Goal: Communication & Community: Answer question/provide support

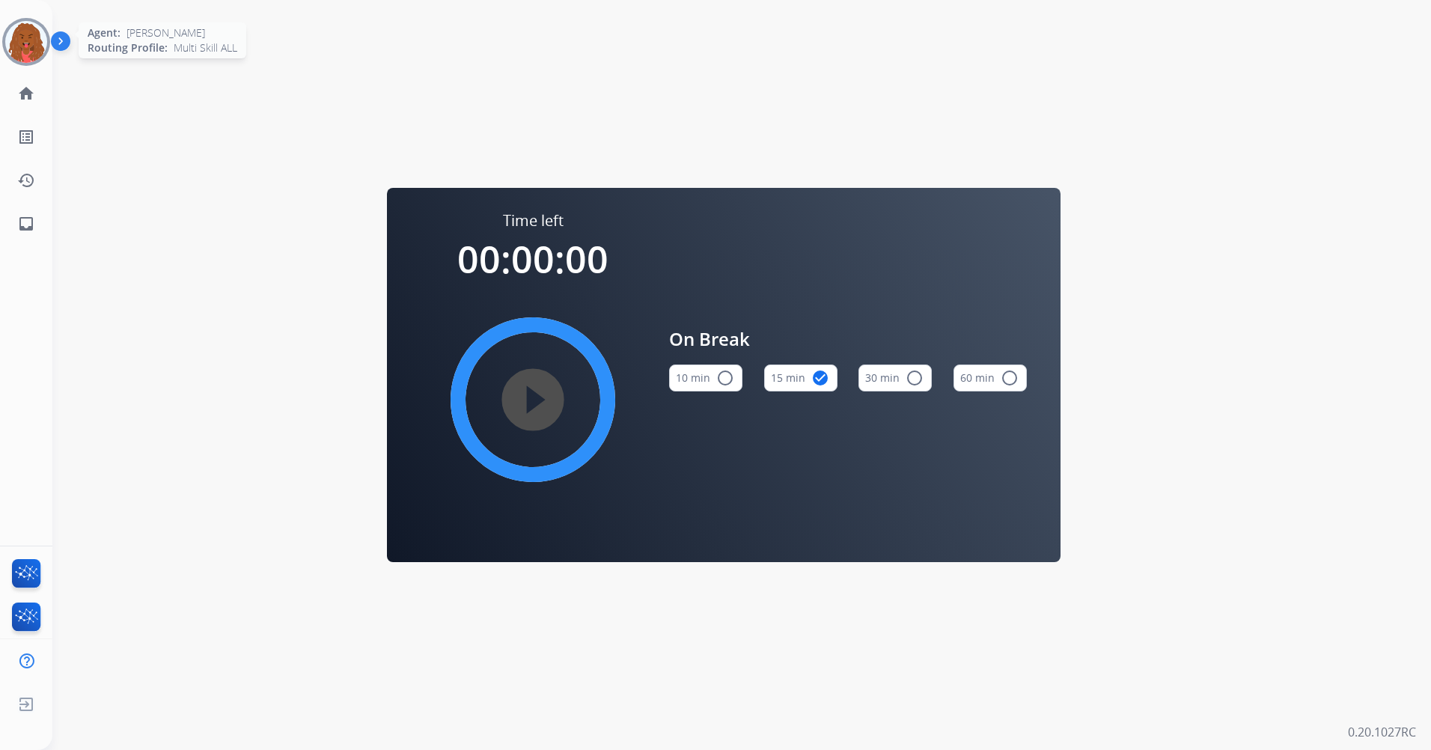
click at [39, 46] on img at bounding box center [26, 42] width 42 height 42
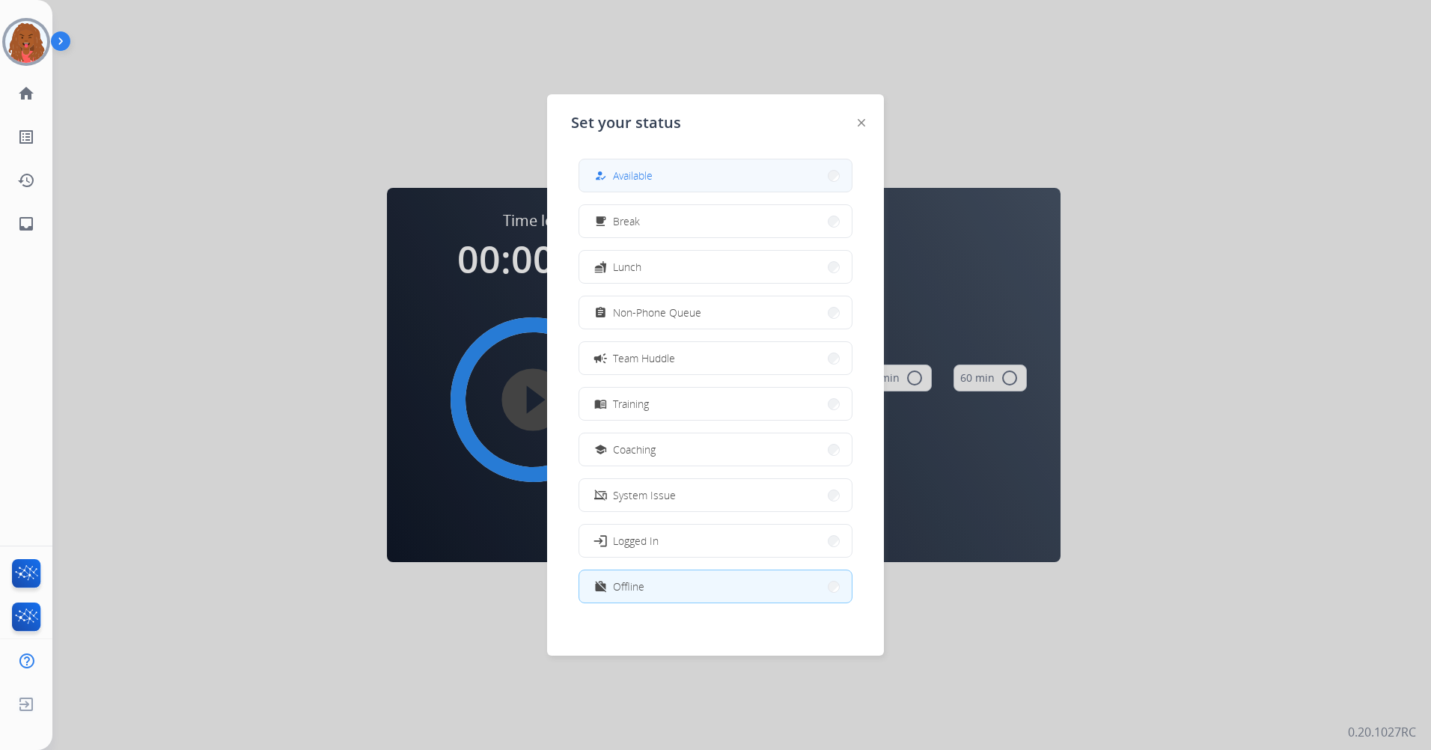
click at [696, 180] on button "how_to_reg Available" at bounding box center [715, 175] width 272 height 32
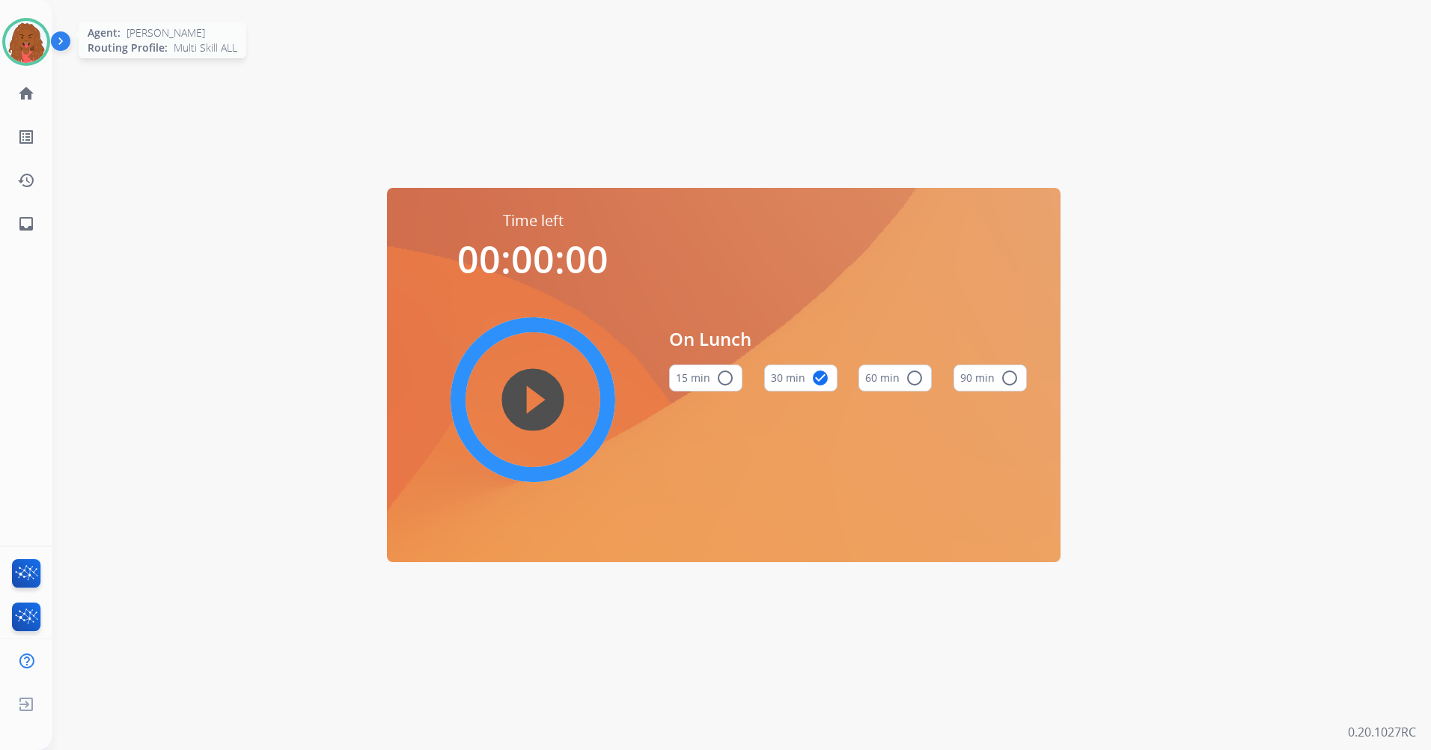
click at [19, 50] on img at bounding box center [26, 42] width 42 height 42
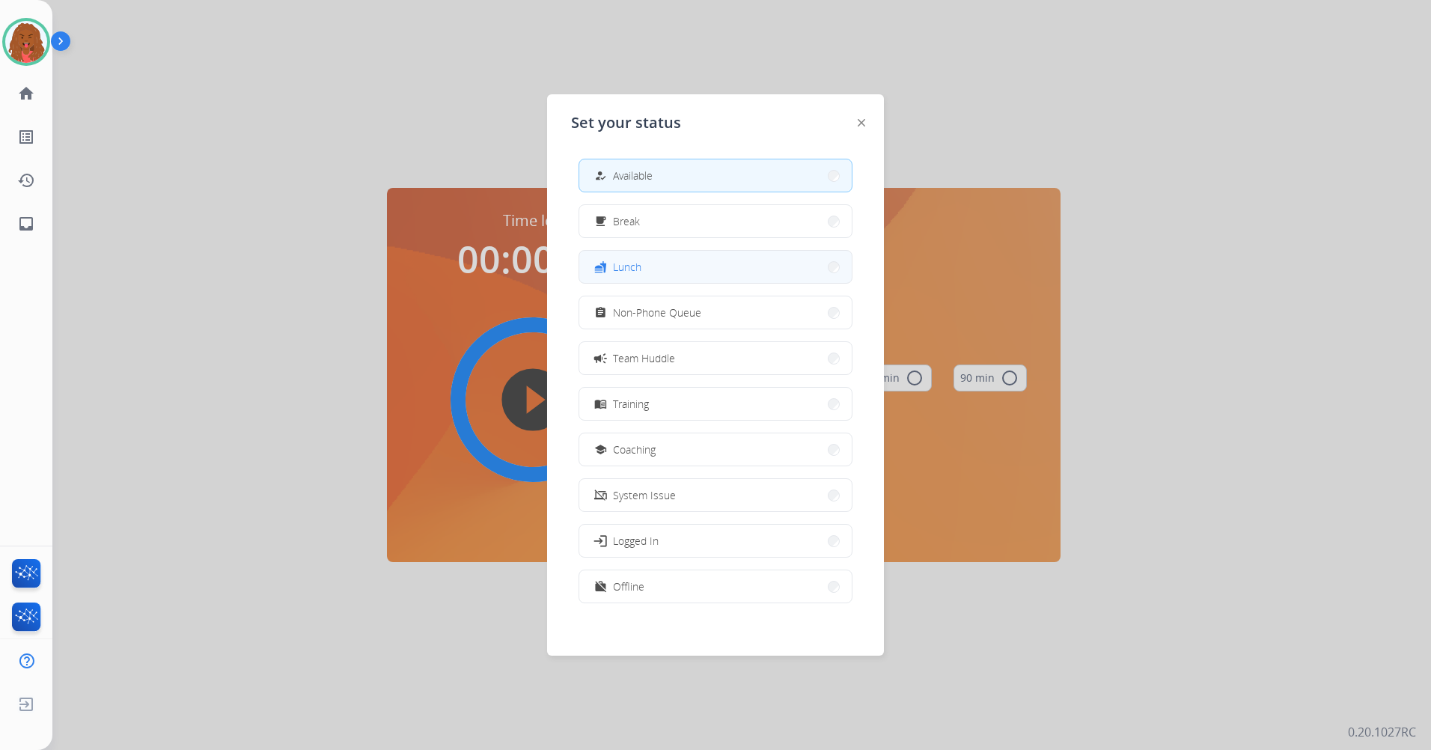
click at [663, 258] on button "fastfood Lunch" at bounding box center [715, 267] width 272 height 32
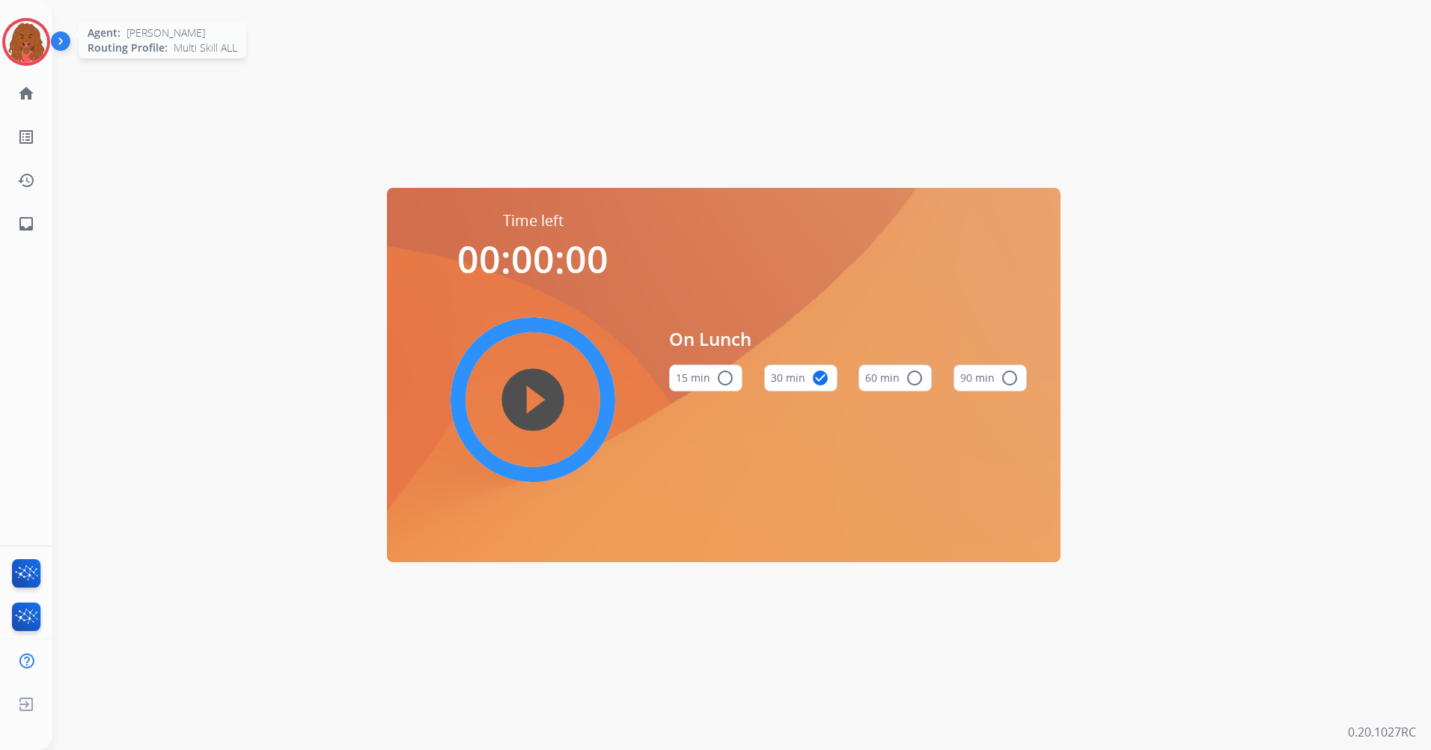
click at [36, 40] on img at bounding box center [26, 42] width 42 height 42
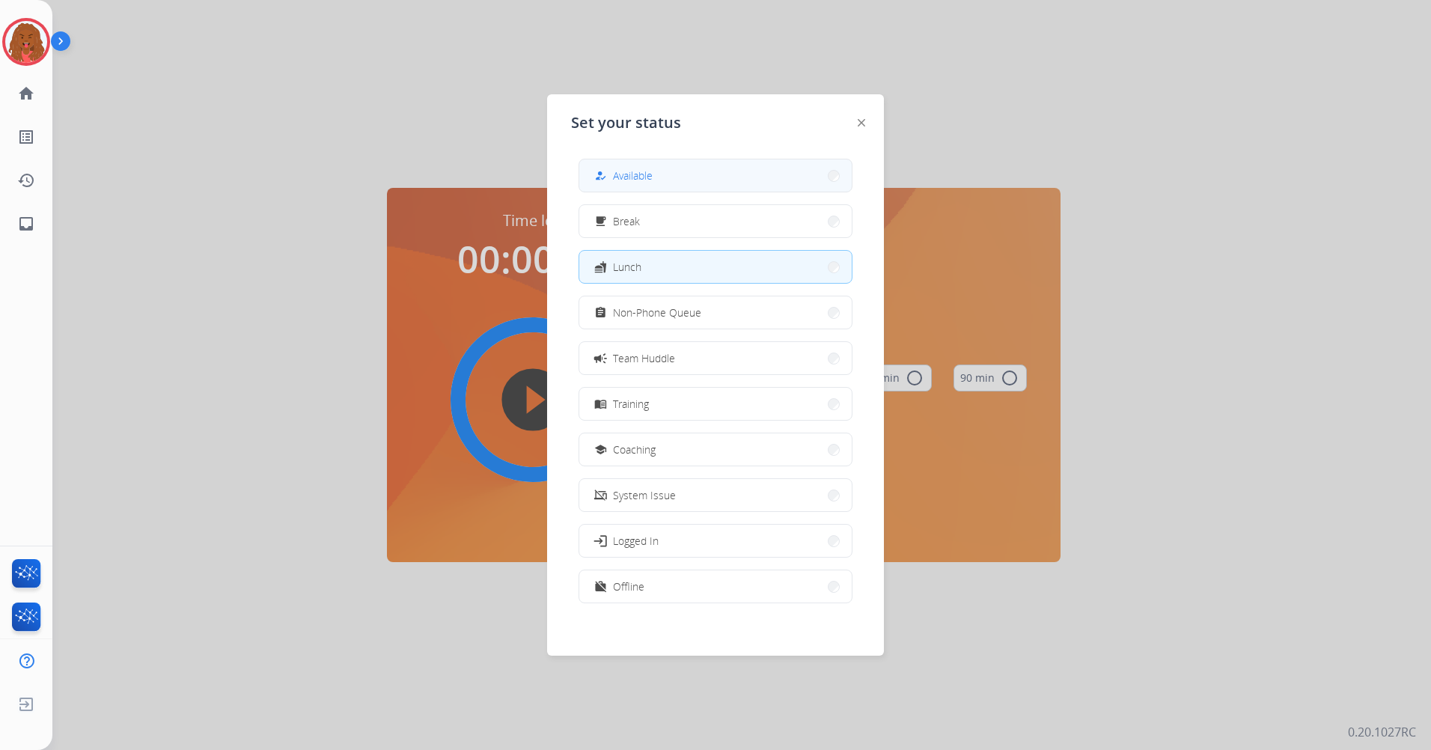
click at [621, 180] on span "Available" at bounding box center [633, 176] width 40 height 16
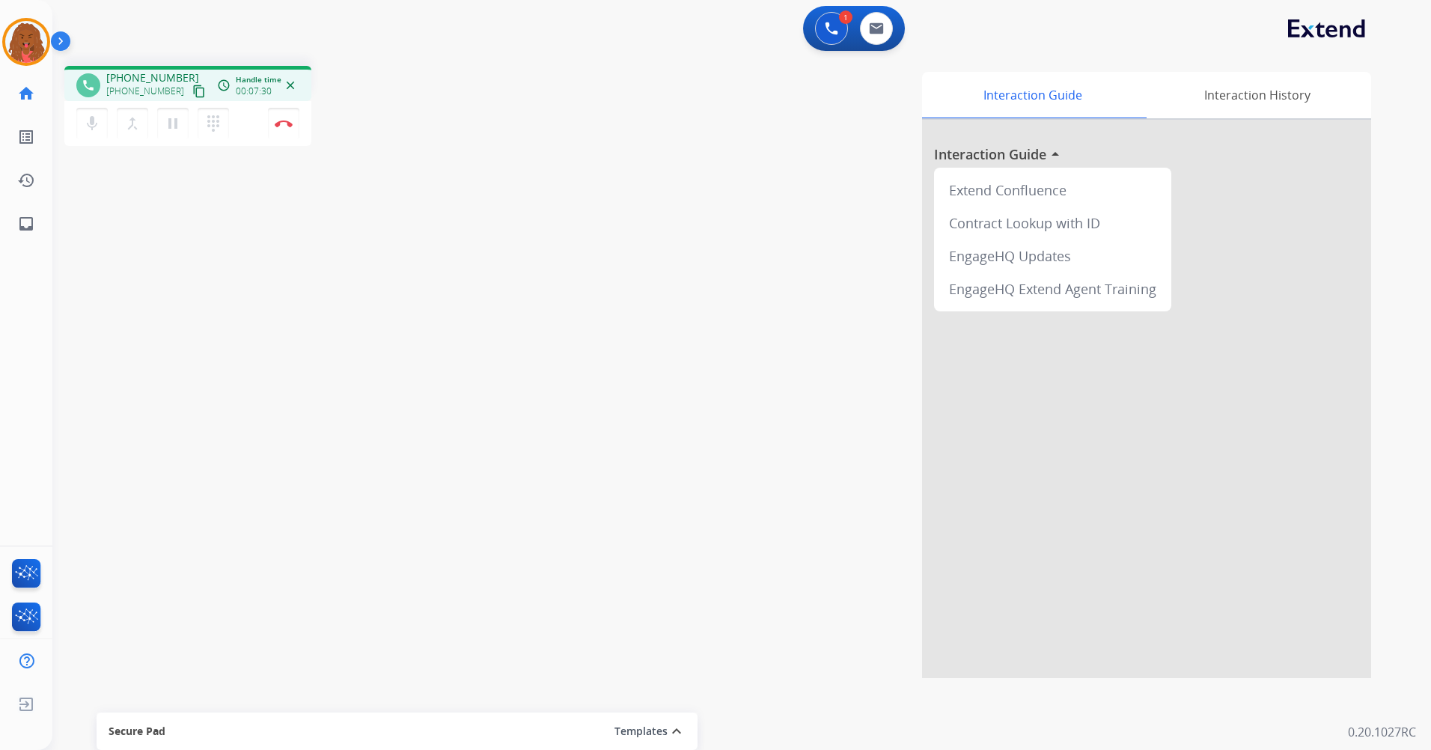
click at [302, 119] on div "mic Mute merge_type Bridge pause Hold dialpad Dialpad Disconnect" at bounding box center [187, 123] width 247 height 45
click at [296, 127] on button "Disconnect" at bounding box center [283, 123] width 31 height 31
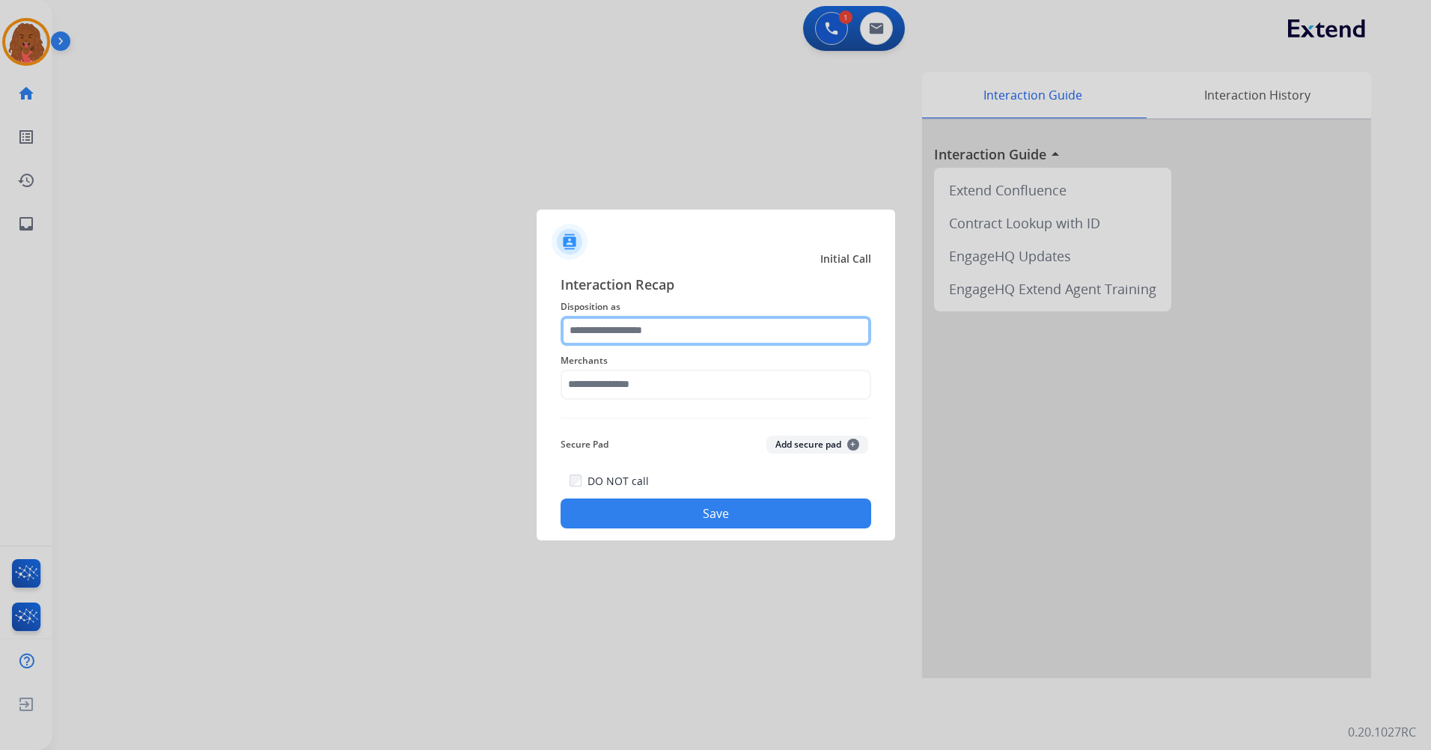
click at [588, 331] on input "text" at bounding box center [716, 331] width 311 height 30
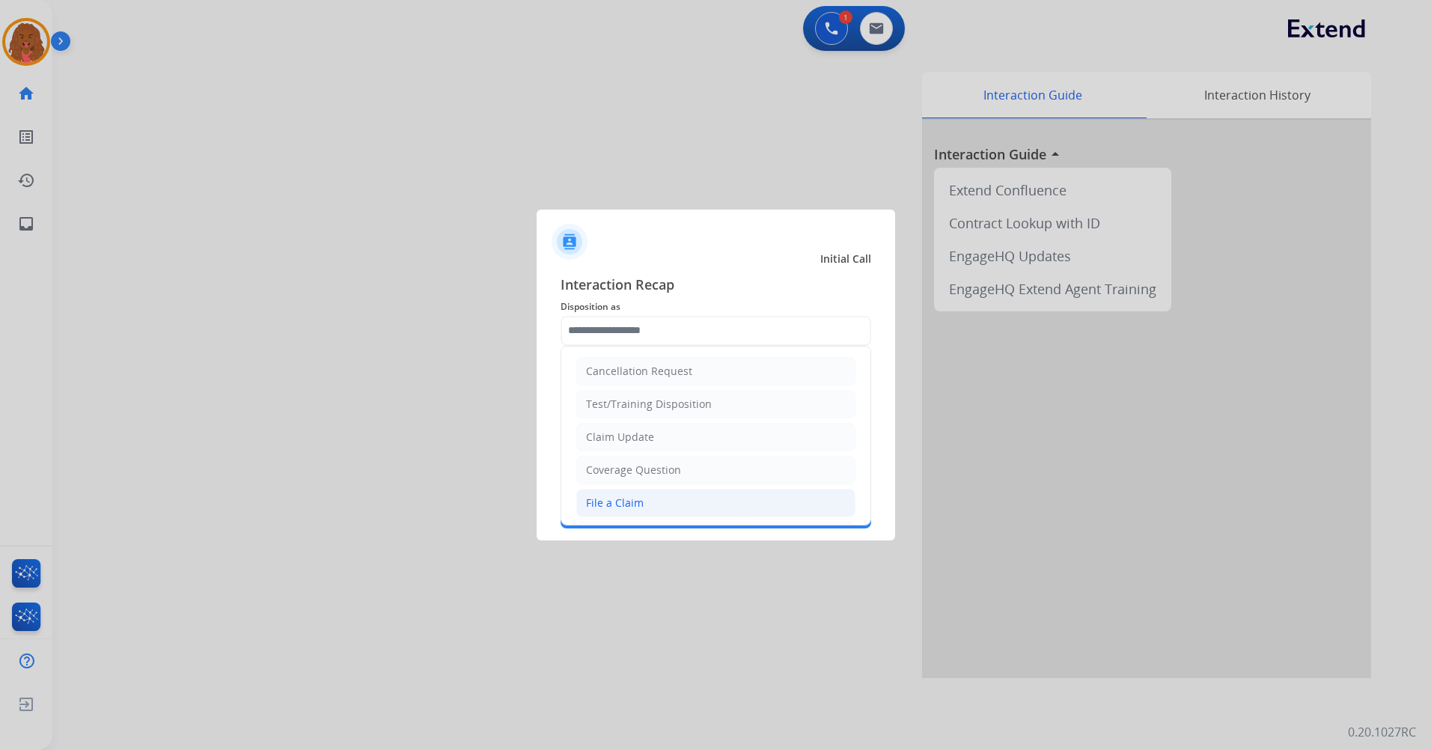
click at [645, 492] on li "File a Claim" at bounding box center [715, 503] width 279 height 28
type input "**********"
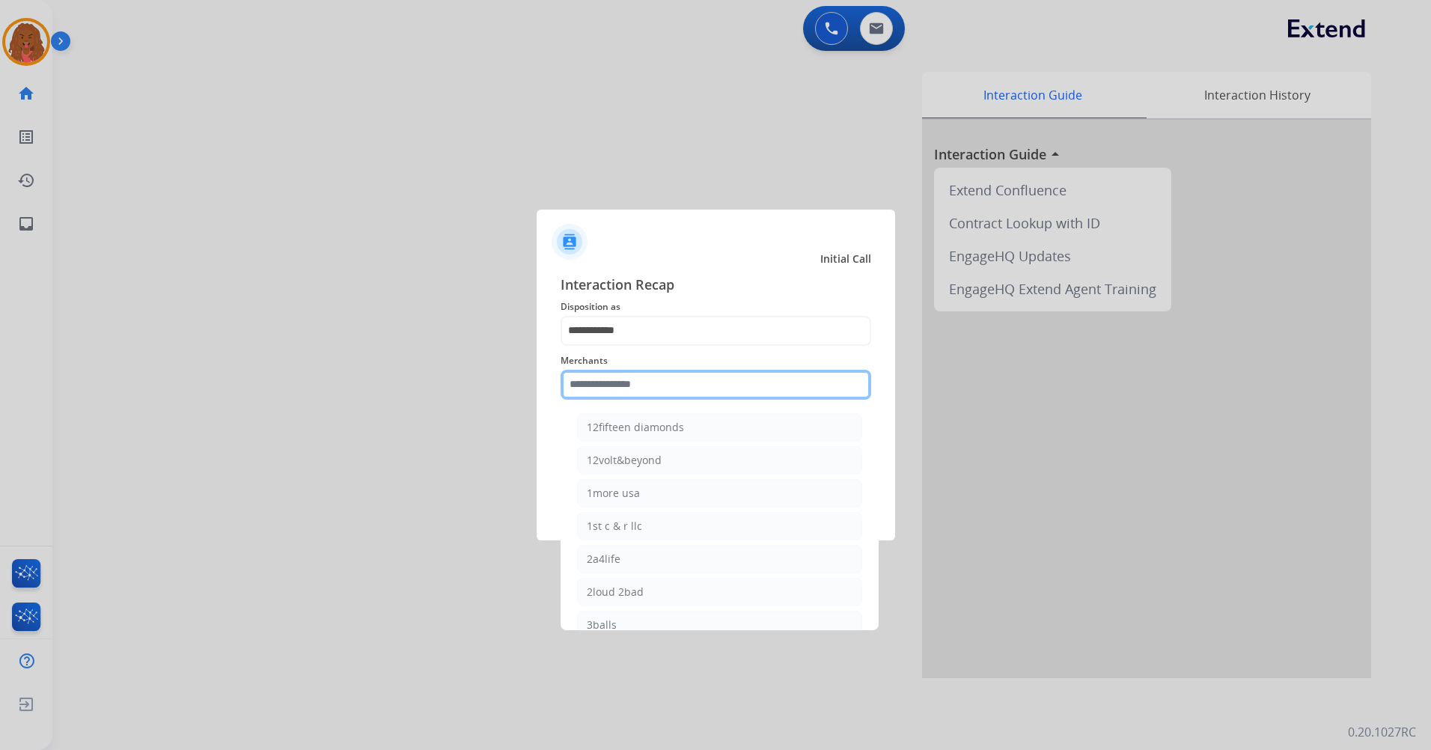
click at [661, 387] on input "text" at bounding box center [716, 385] width 311 height 30
type input "*"
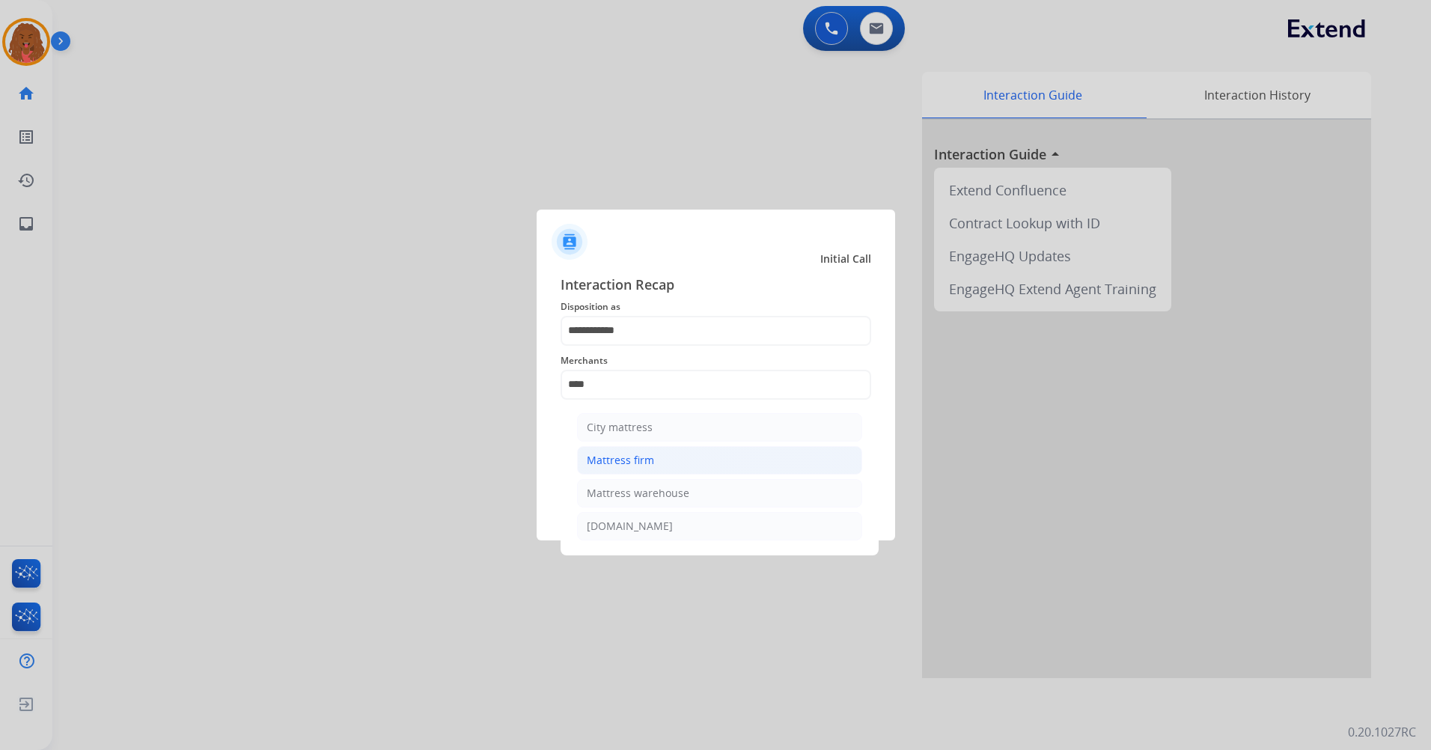
click at [663, 454] on li "Mattress firm" at bounding box center [719, 460] width 285 height 28
type input "**********"
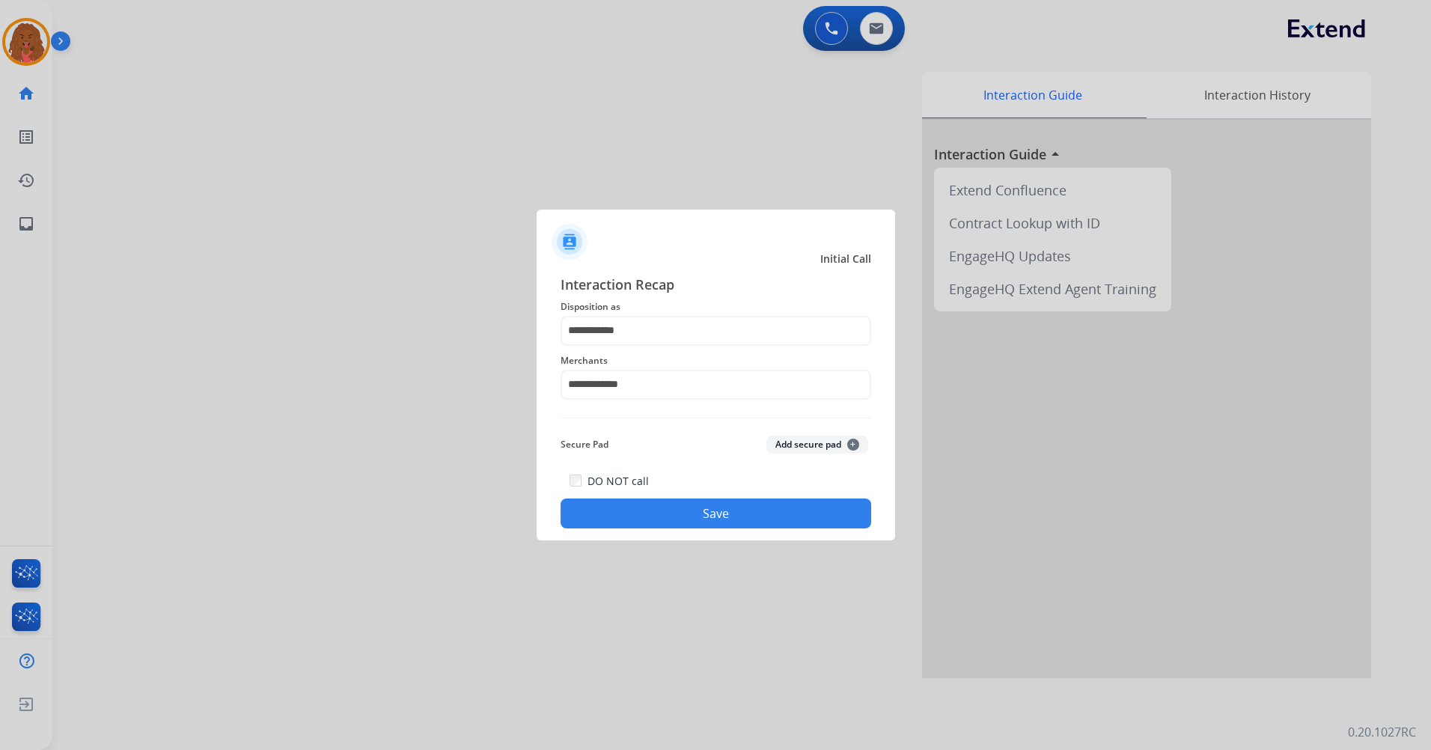
click at [672, 511] on button "Save" at bounding box center [716, 514] width 311 height 30
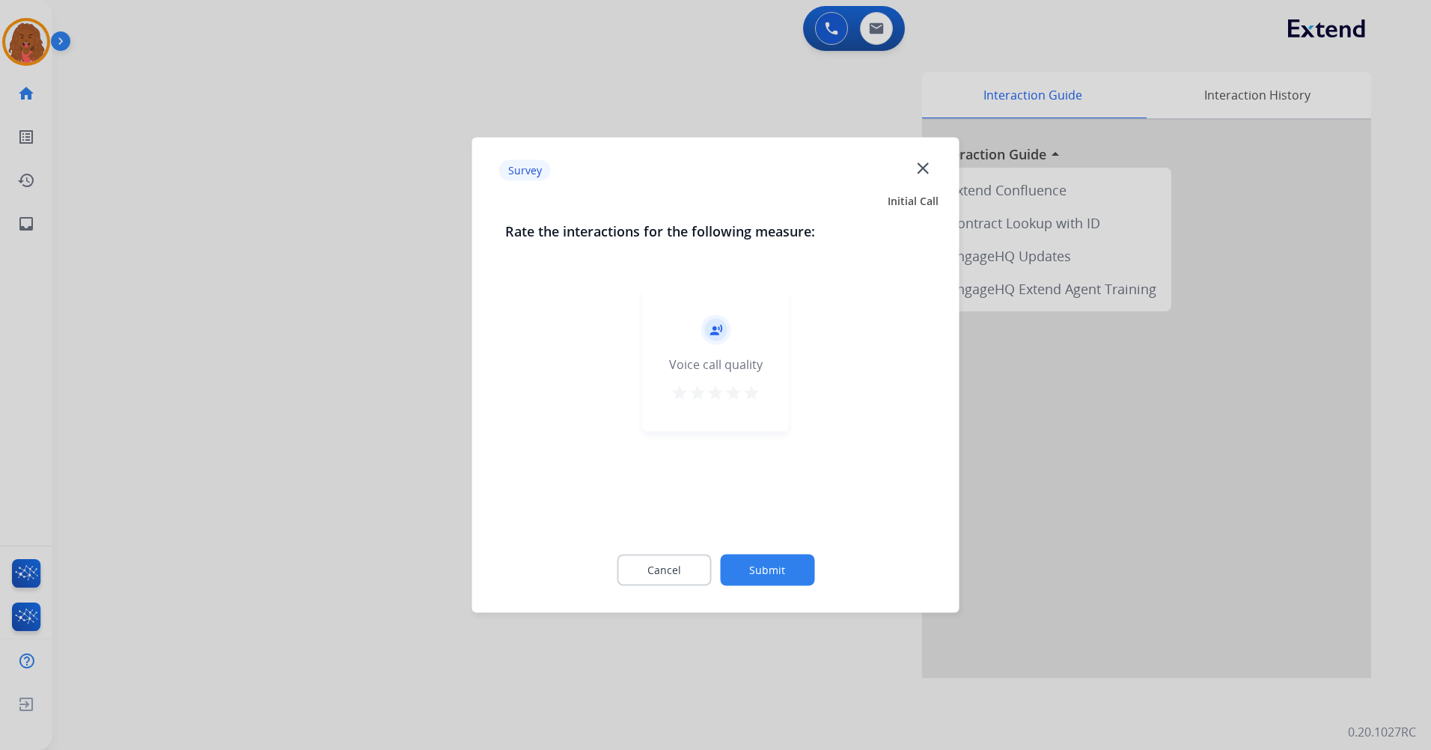
click at [758, 573] on button "Submit" at bounding box center [767, 570] width 94 height 31
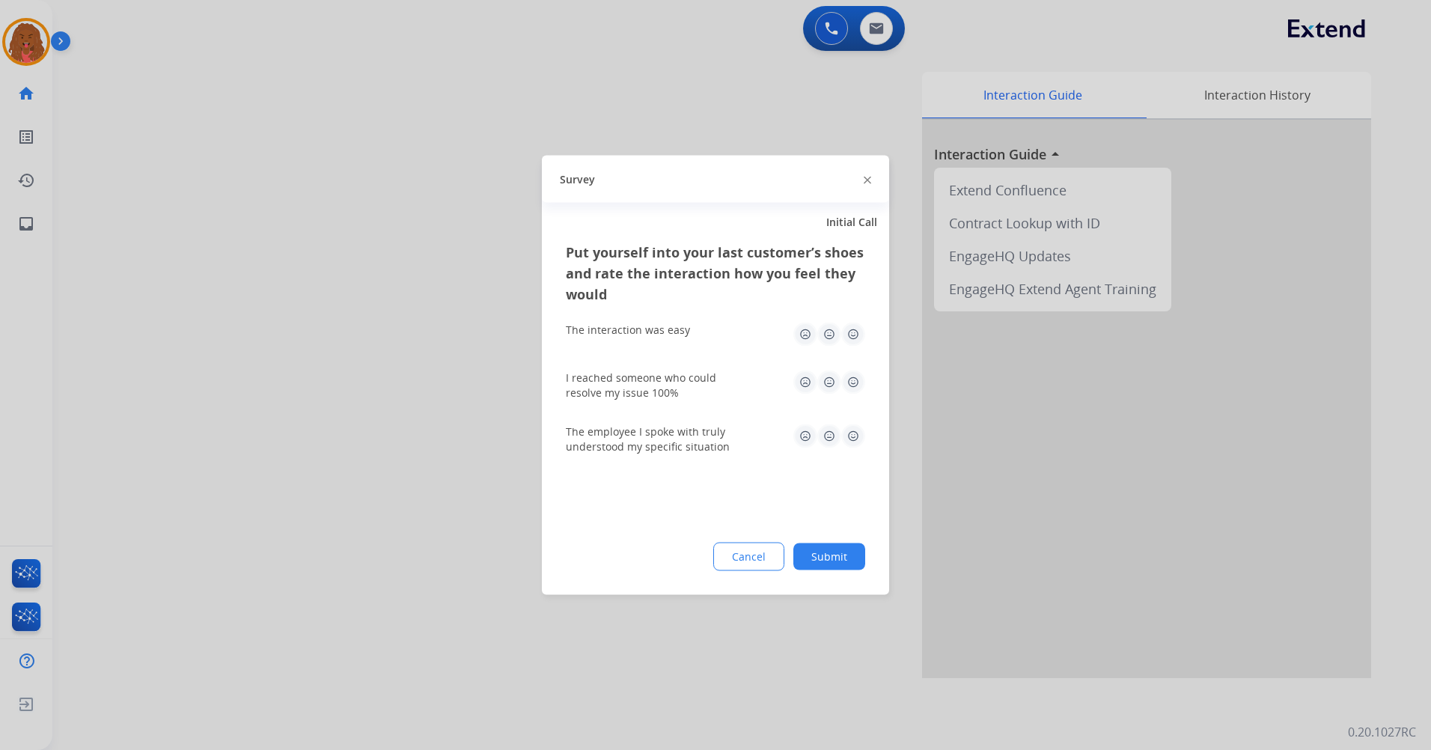
click at [795, 561] on div "Cancel Submit" at bounding box center [715, 557] width 299 height 28
click at [800, 562] on button "Submit" at bounding box center [830, 556] width 72 height 27
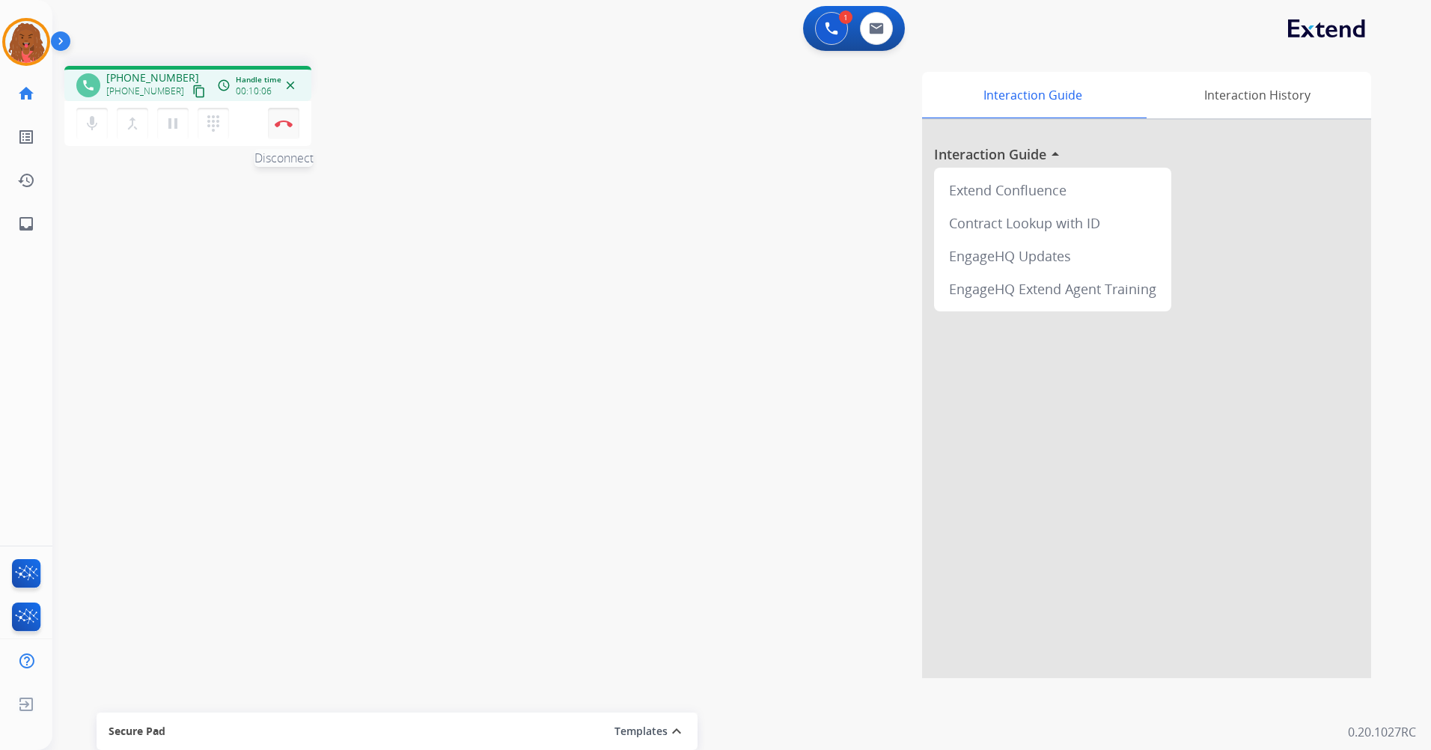
click at [278, 118] on button "Disconnect" at bounding box center [283, 123] width 31 height 31
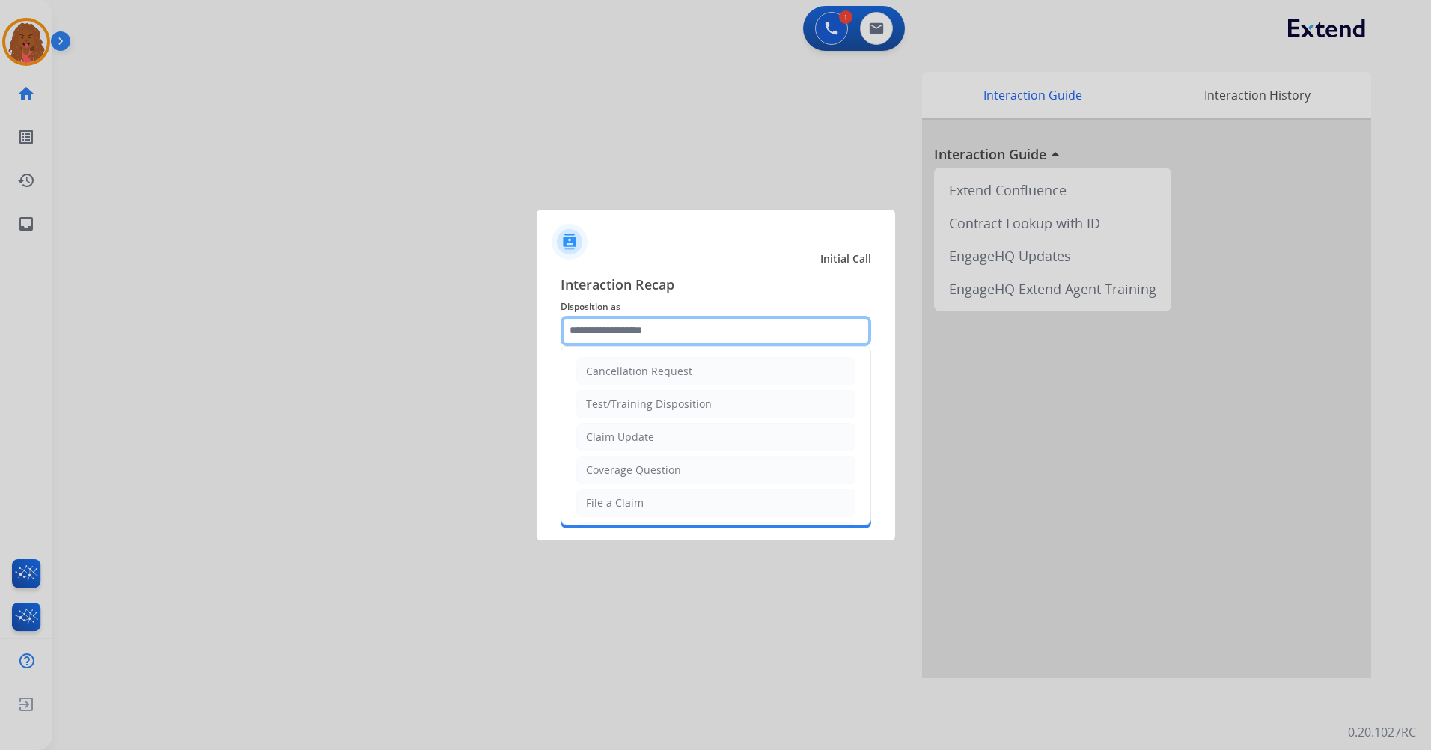
click at [676, 325] on input "text" at bounding box center [716, 331] width 311 height 30
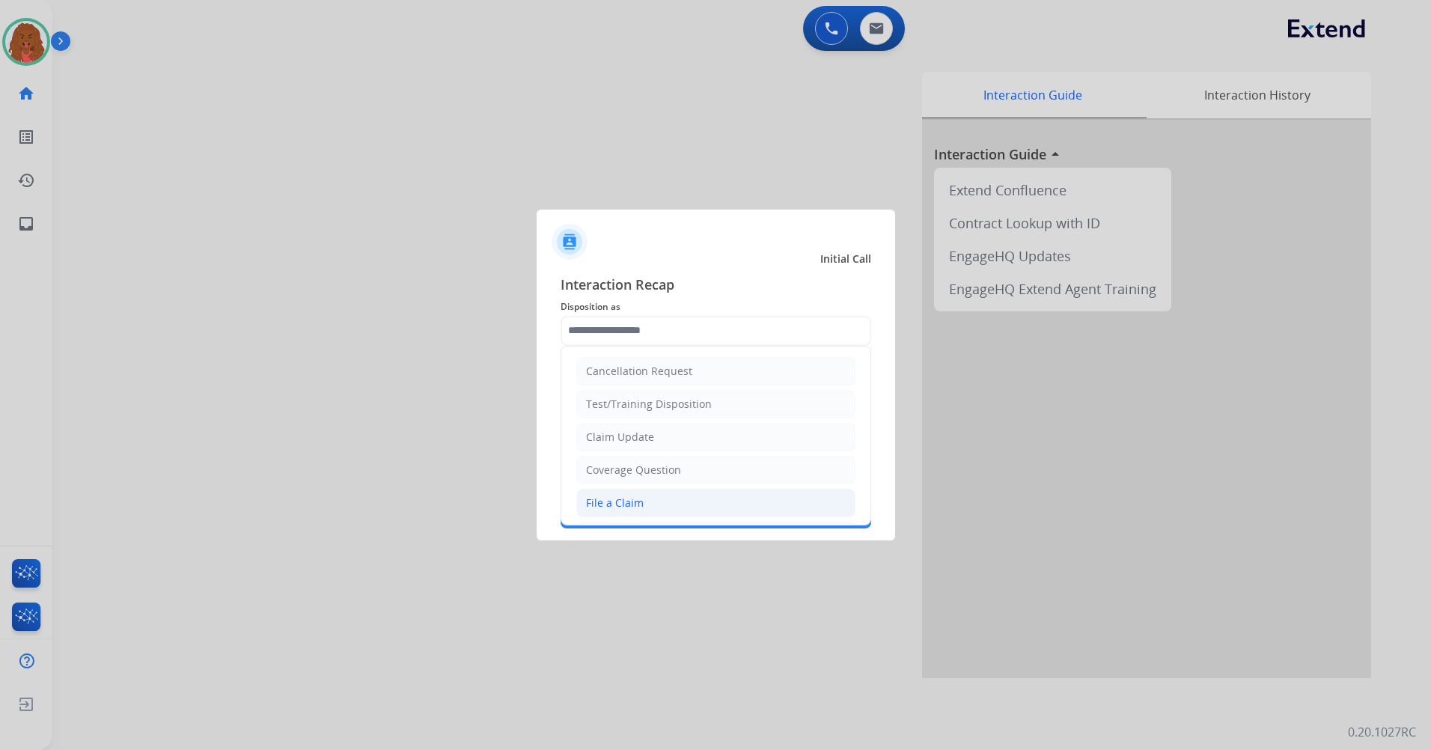
click at [643, 495] on li "File a Claim" at bounding box center [715, 503] width 279 height 28
type input "**********"
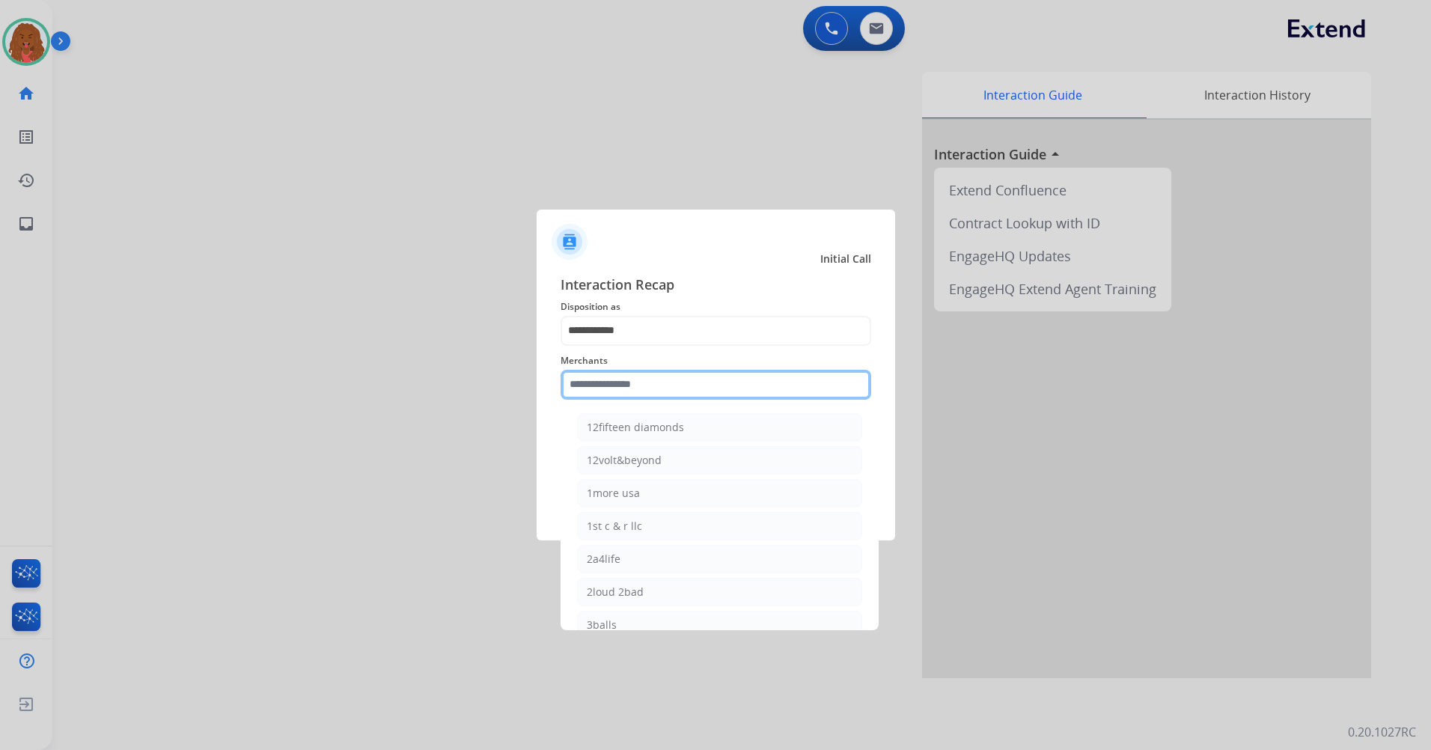
click at [686, 385] on input "text" at bounding box center [716, 385] width 311 height 30
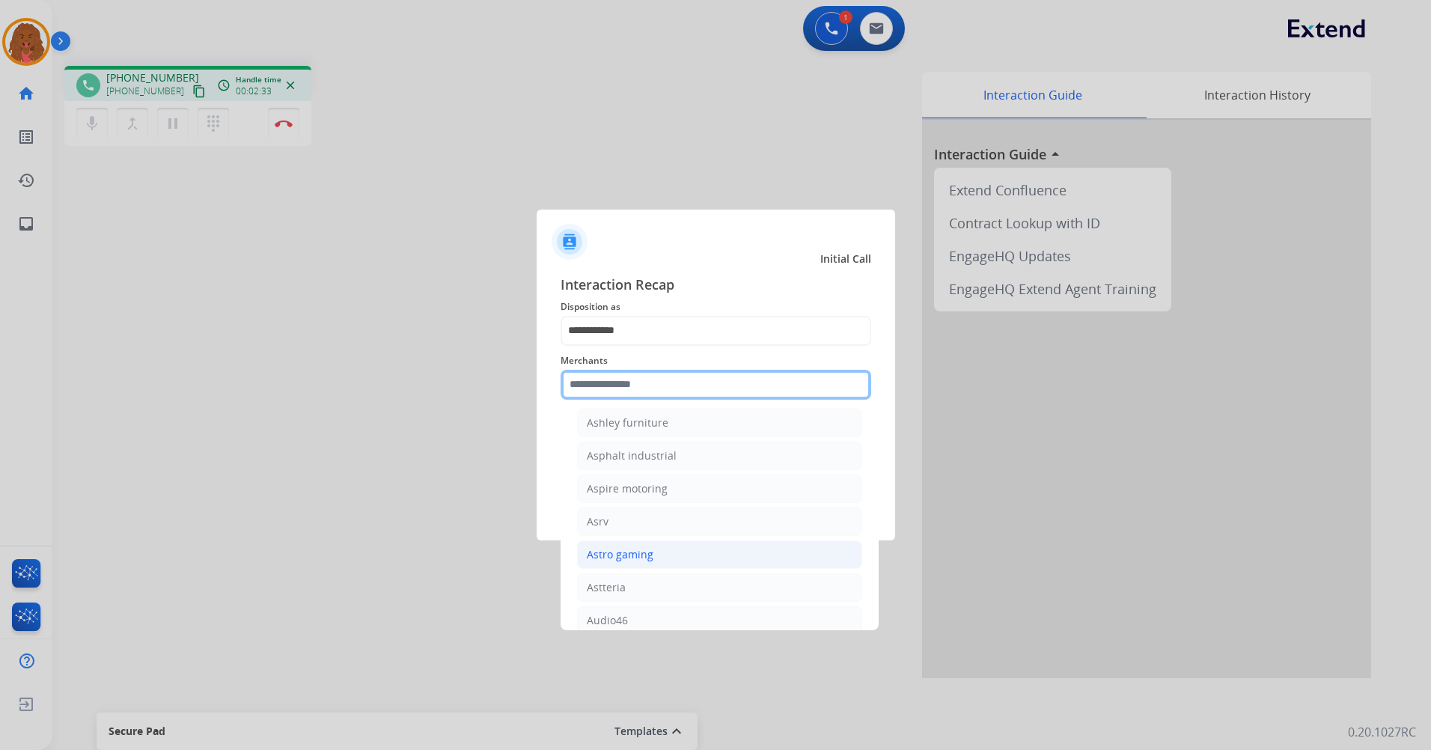
scroll to position [2171, 0]
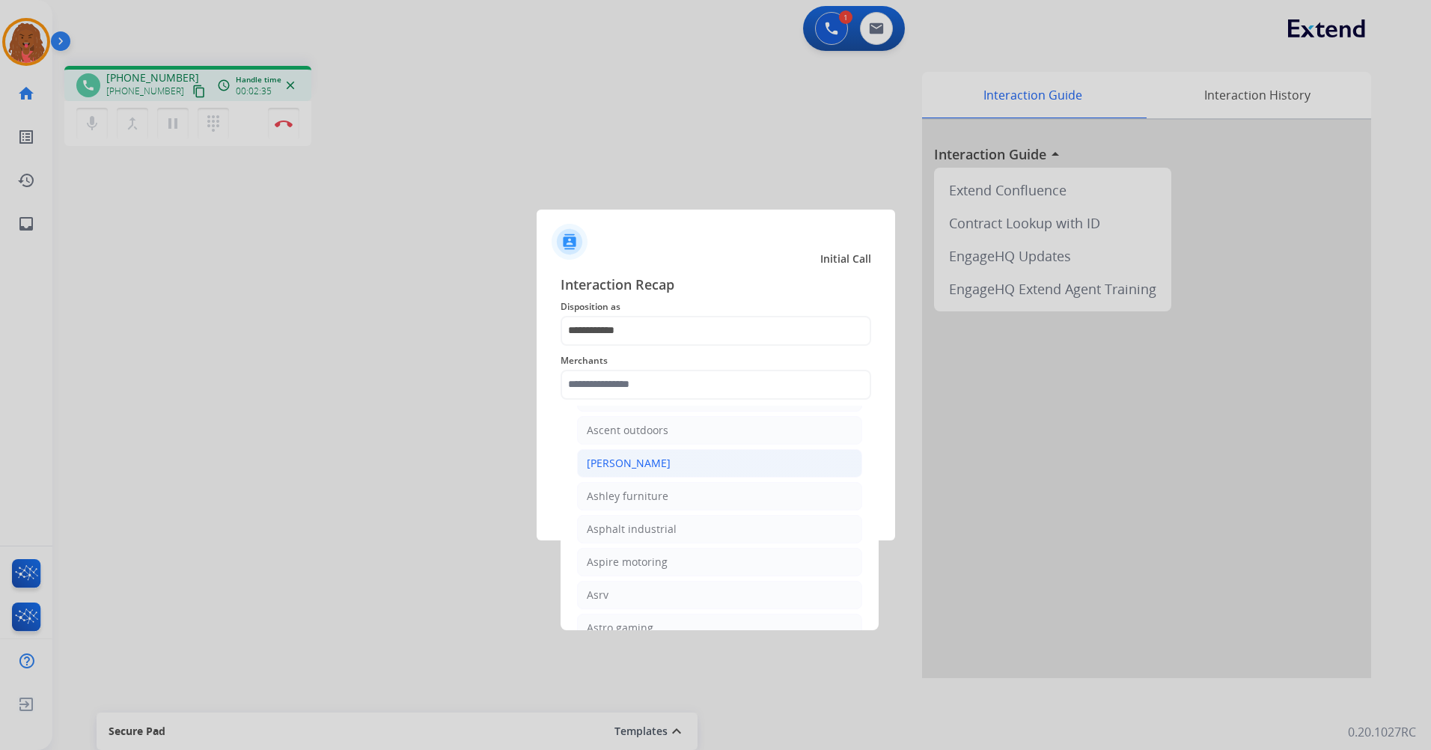
click at [650, 460] on div "[PERSON_NAME]" at bounding box center [629, 463] width 84 height 15
type input "**********"
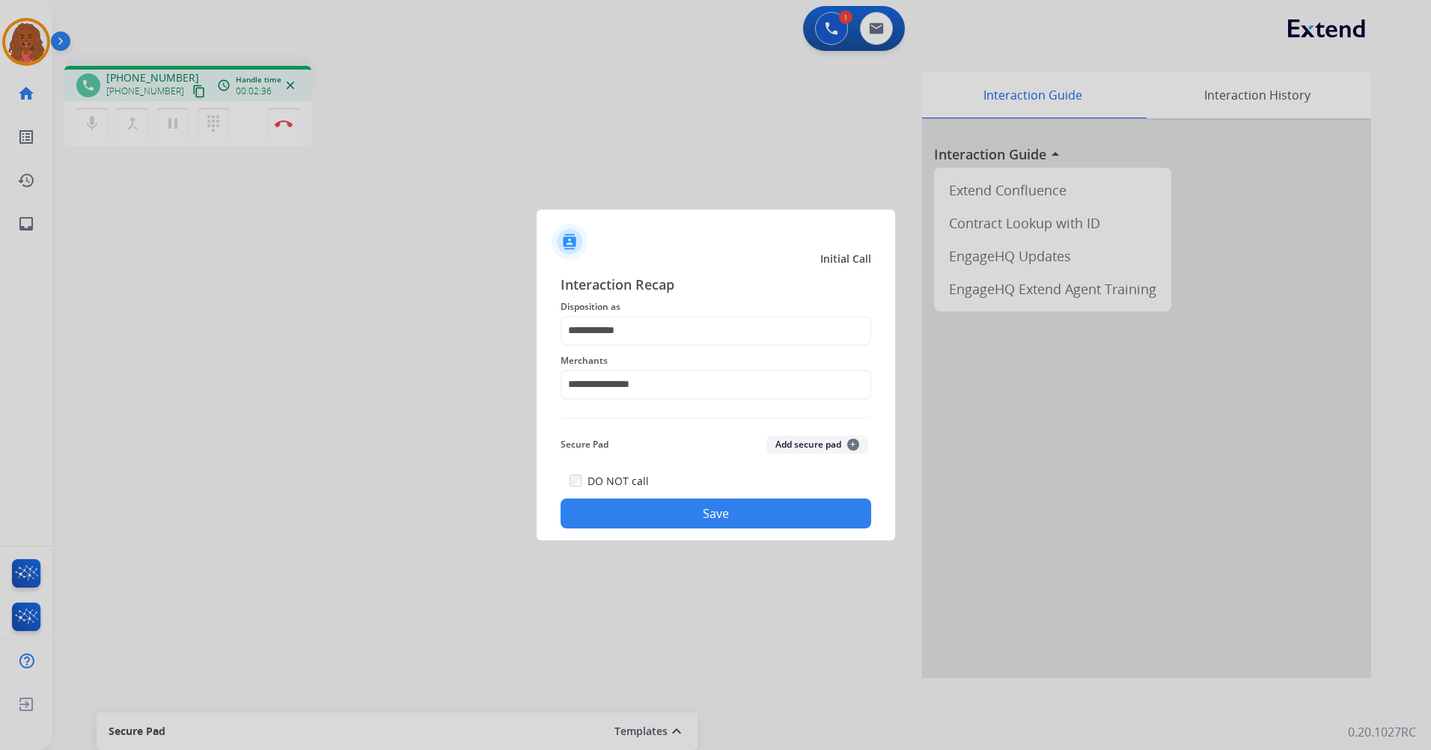
click at [680, 516] on button "Save" at bounding box center [716, 514] width 311 height 30
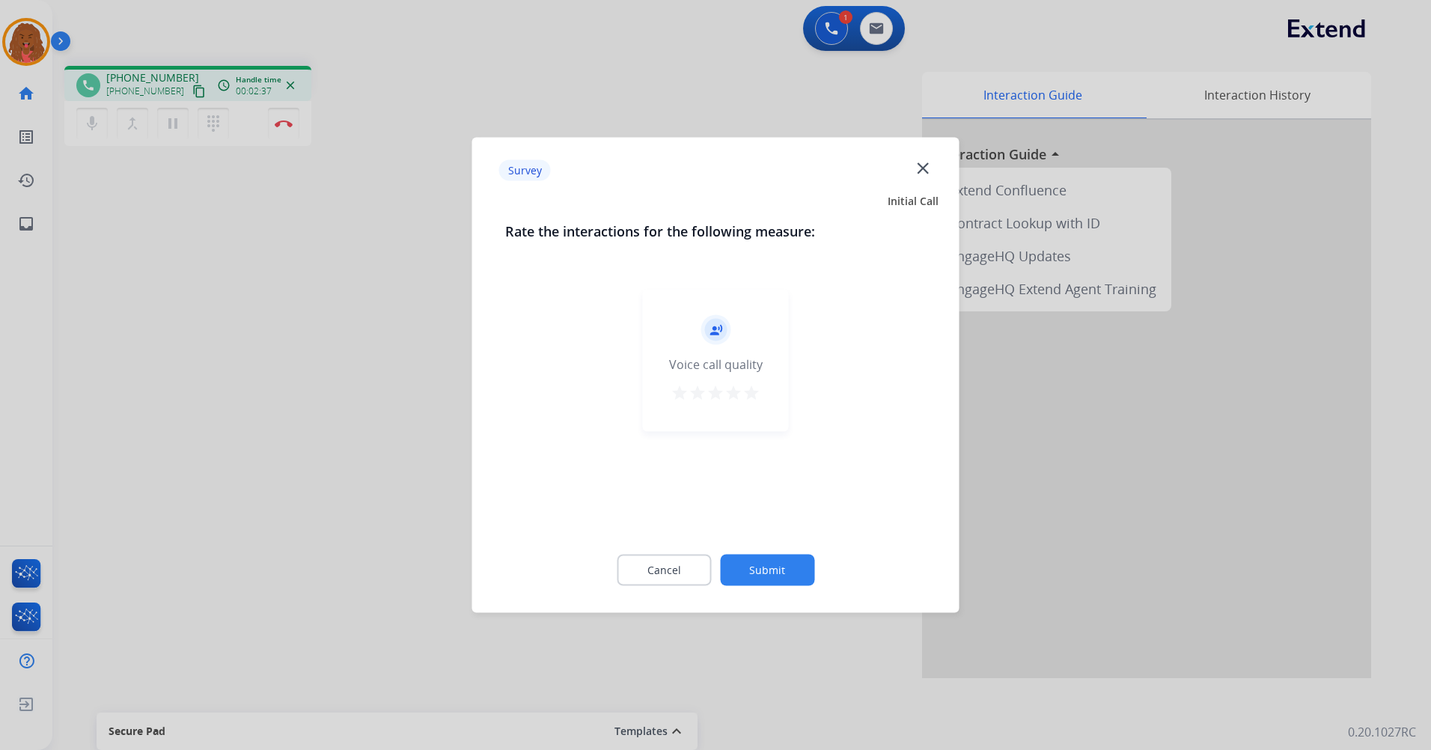
drag, startPoint x: 728, startPoint y: 544, endPoint x: 742, endPoint y: 561, distance: 21.9
click at [729, 544] on div "Cancel Submit" at bounding box center [715, 570] width 421 height 67
click at [745, 563] on button "Submit" at bounding box center [767, 570] width 94 height 31
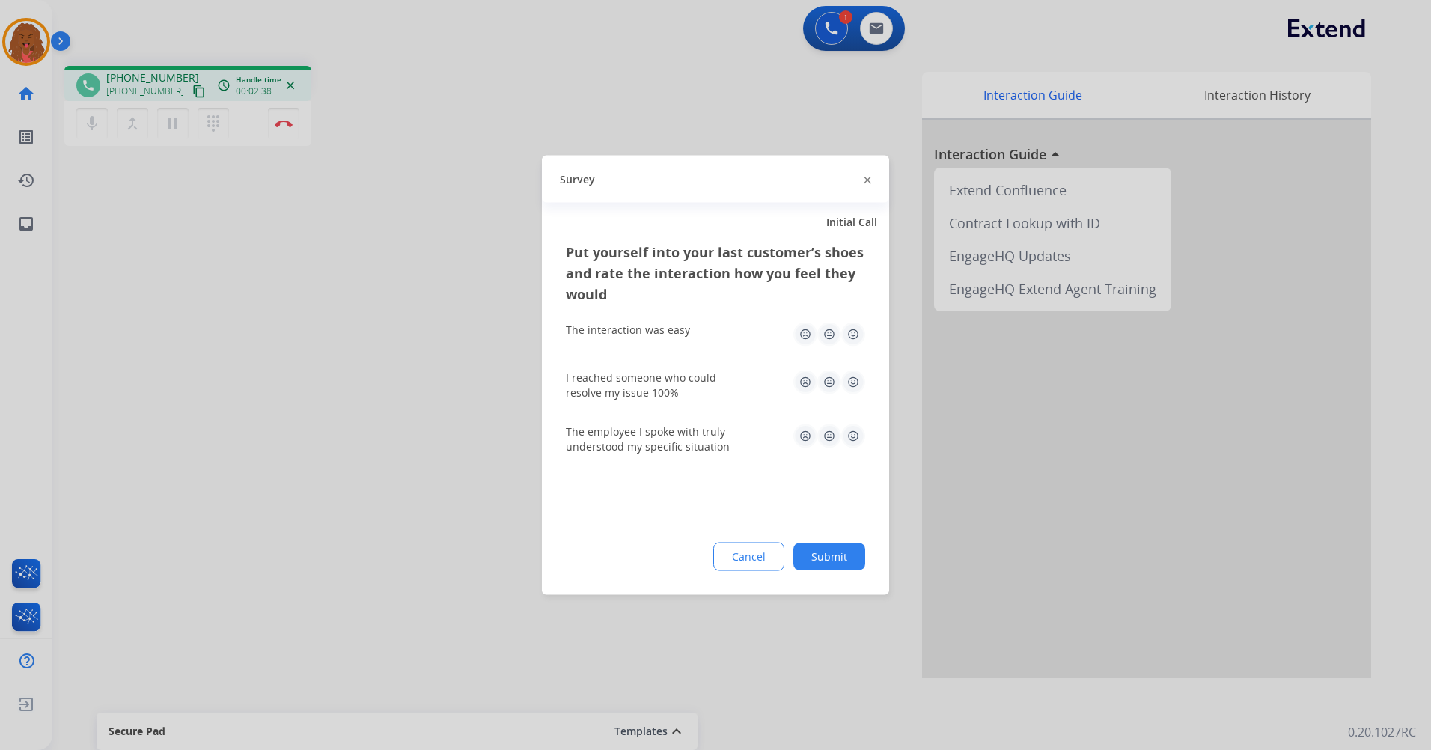
click at [835, 549] on button "Submit" at bounding box center [830, 556] width 72 height 27
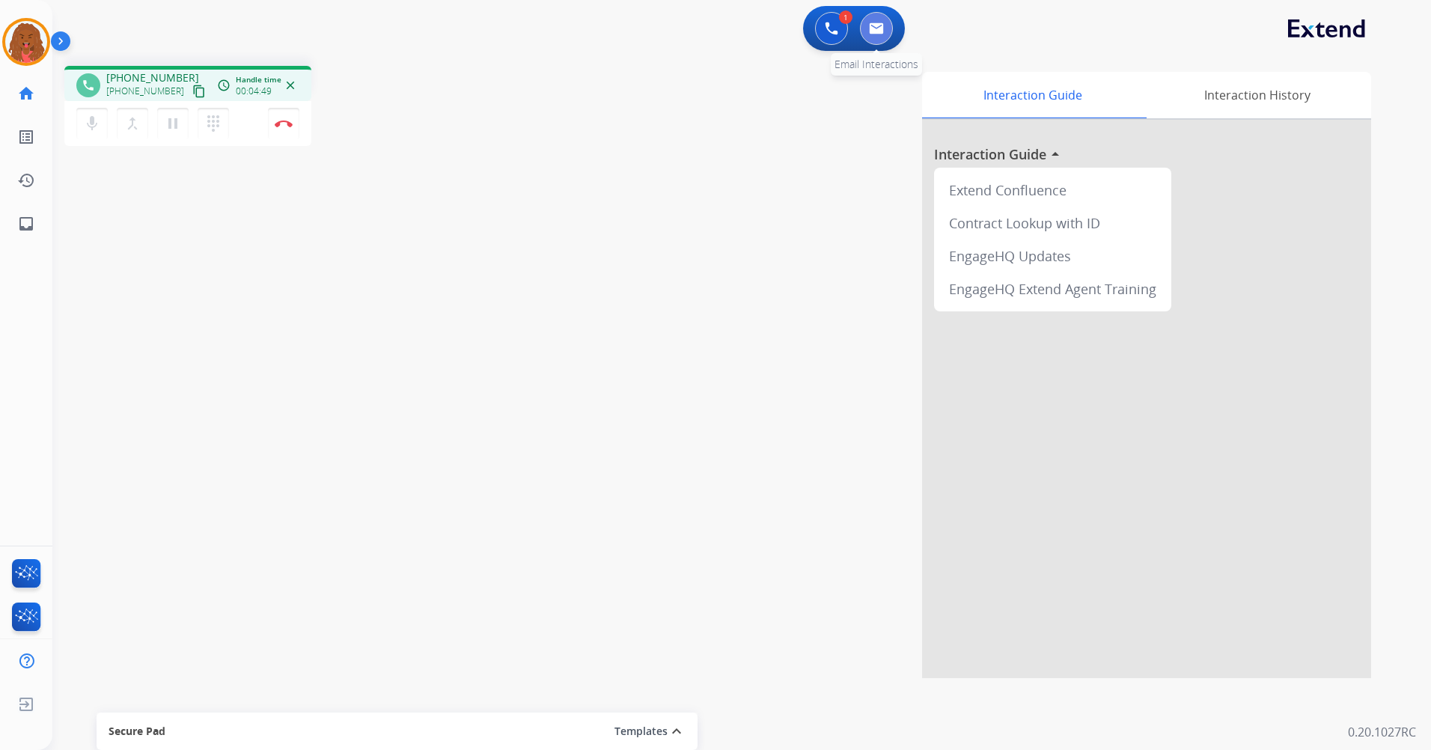
click at [877, 20] on button at bounding box center [876, 28] width 33 height 33
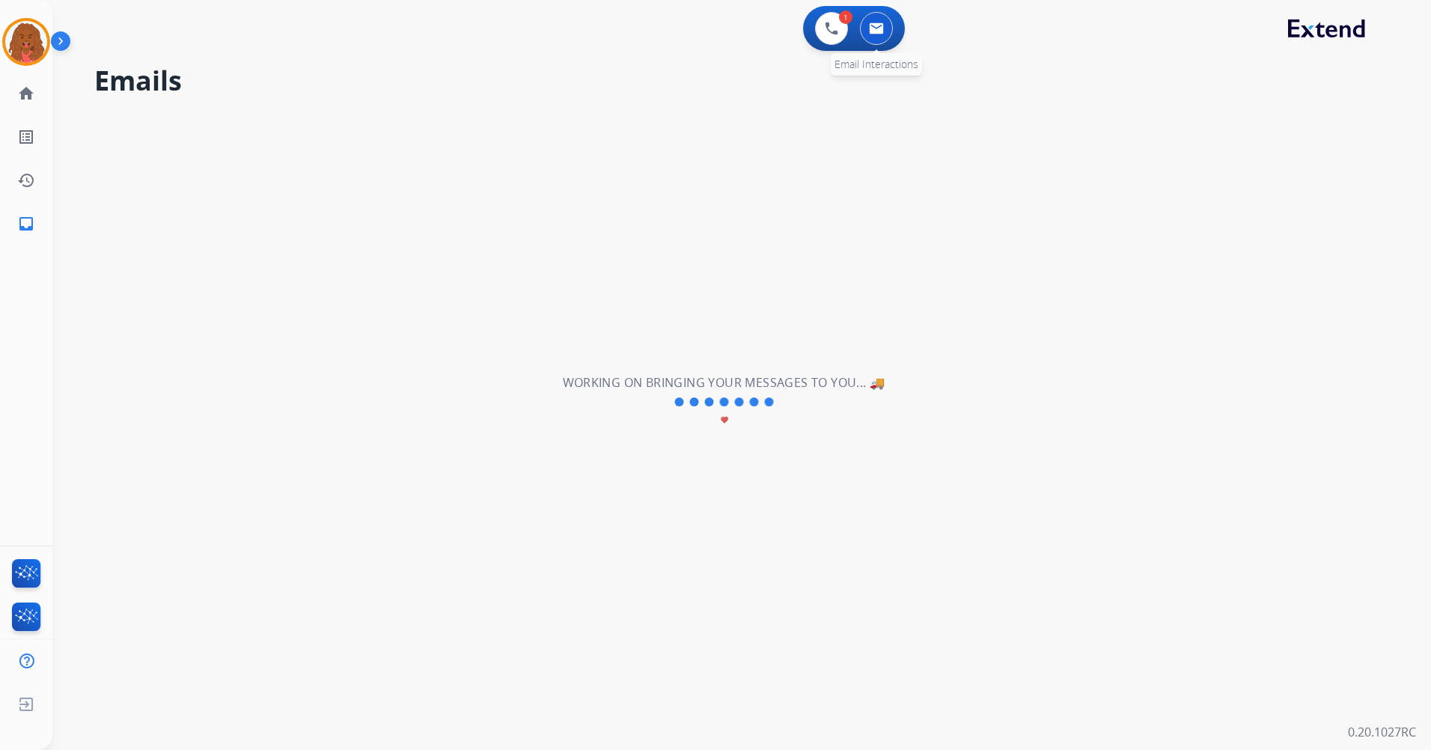
click at [889, 23] on button at bounding box center [876, 28] width 33 height 33
click at [874, 26] on img at bounding box center [876, 28] width 15 height 12
click at [868, 22] on button at bounding box center [876, 28] width 33 height 33
click at [889, 15] on div "0 Email Interactions" at bounding box center [876, 28] width 45 height 33
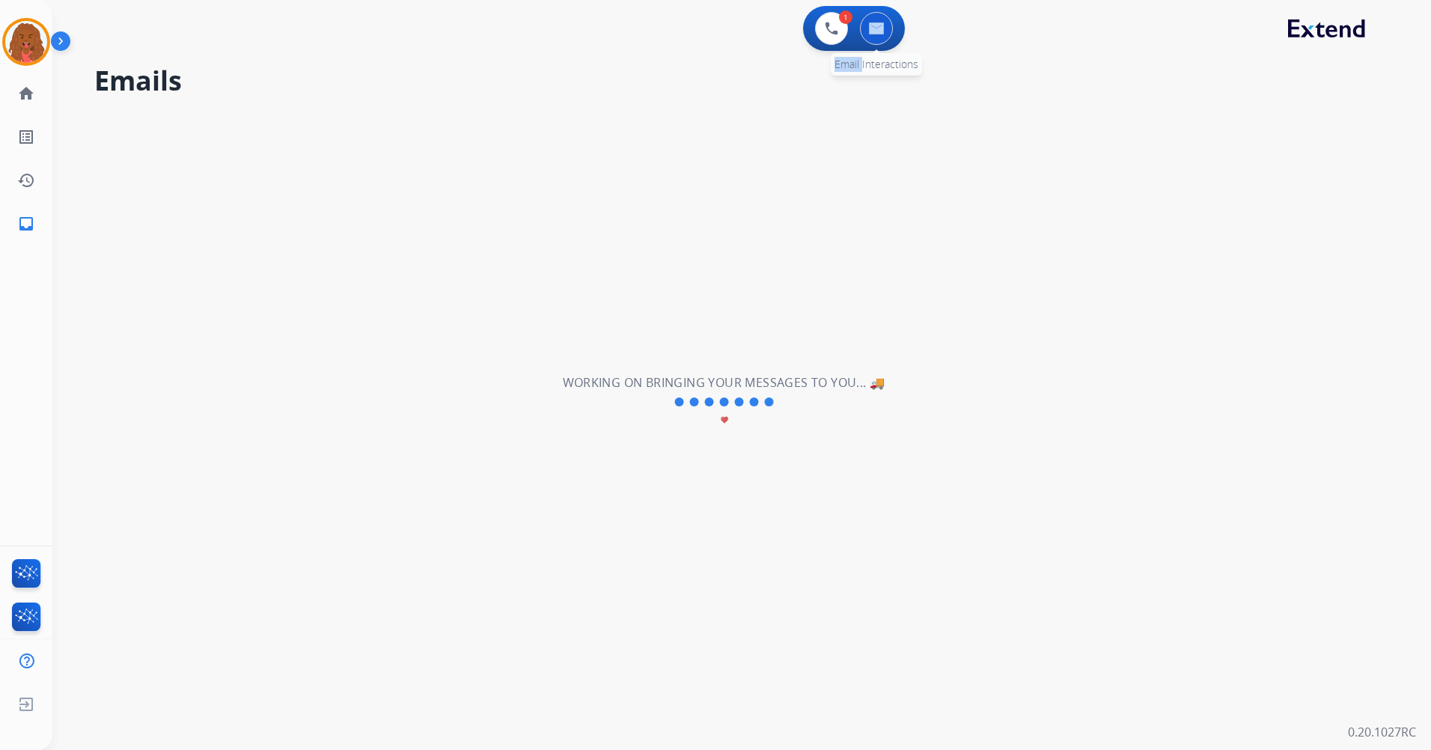
click at [889, 15] on div "0 Email Interactions" at bounding box center [876, 28] width 45 height 33
drag, startPoint x: 889, startPoint y: 15, endPoint x: 879, endPoint y: 21, distance: 11.4
click at [879, 21] on button at bounding box center [876, 28] width 33 height 33
click at [877, 25] on img at bounding box center [876, 28] width 15 height 12
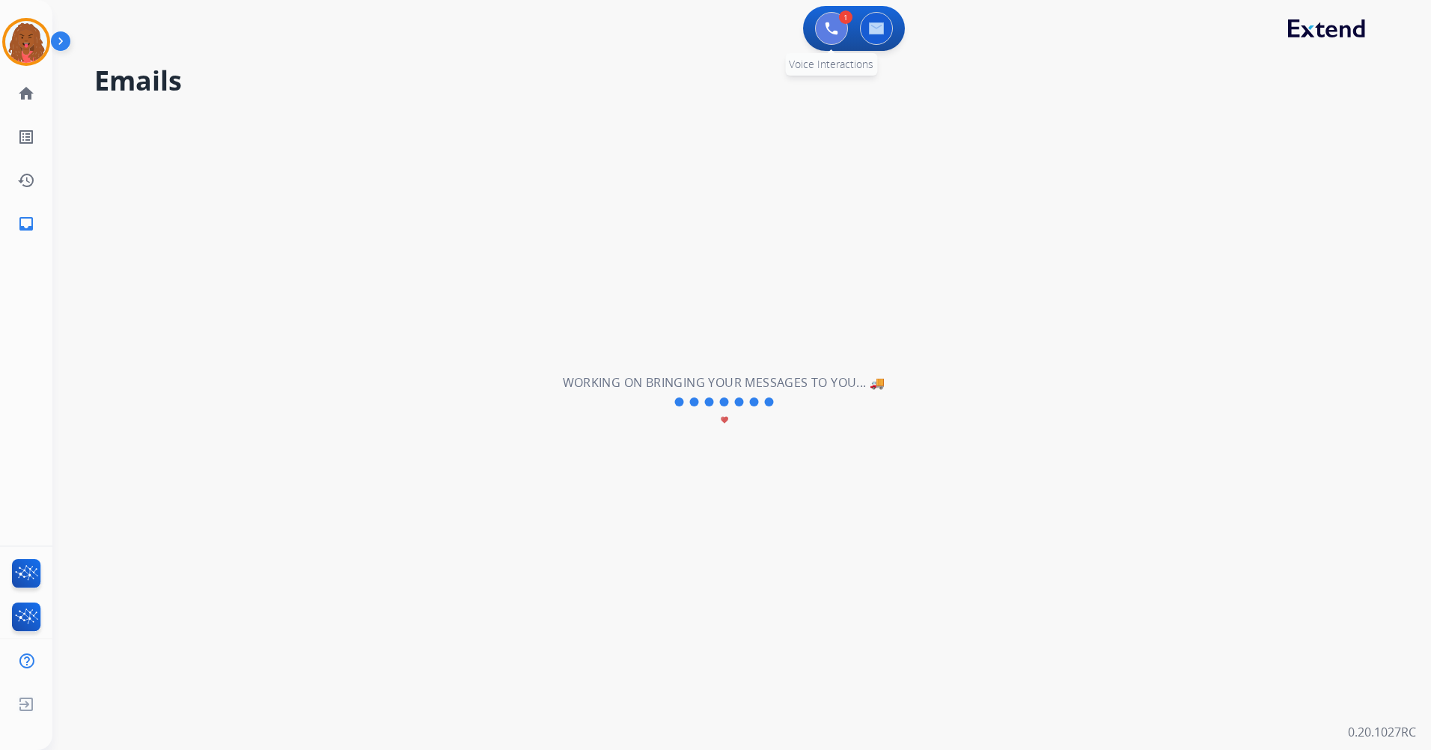
click at [826, 25] on img at bounding box center [831, 28] width 13 height 13
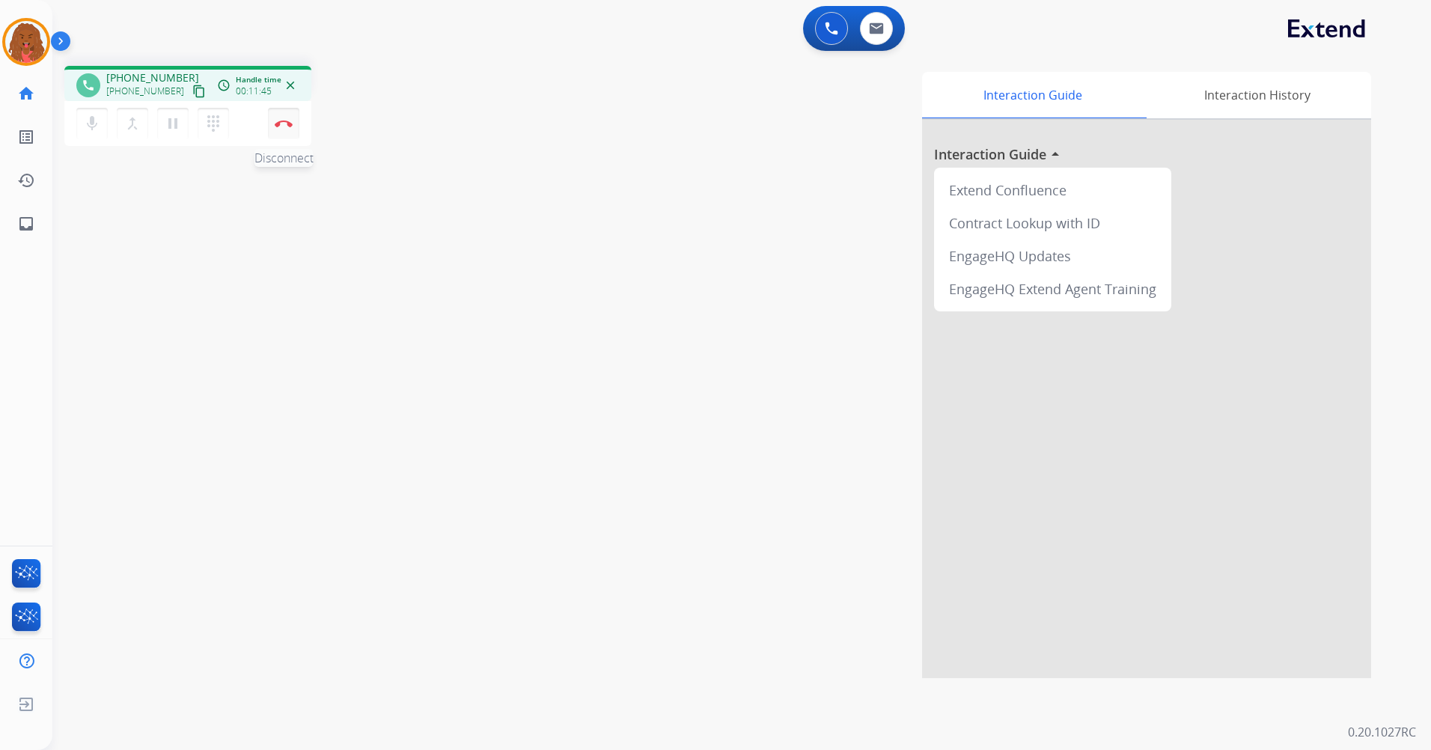
click at [287, 118] on button "Disconnect" at bounding box center [283, 123] width 31 height 31
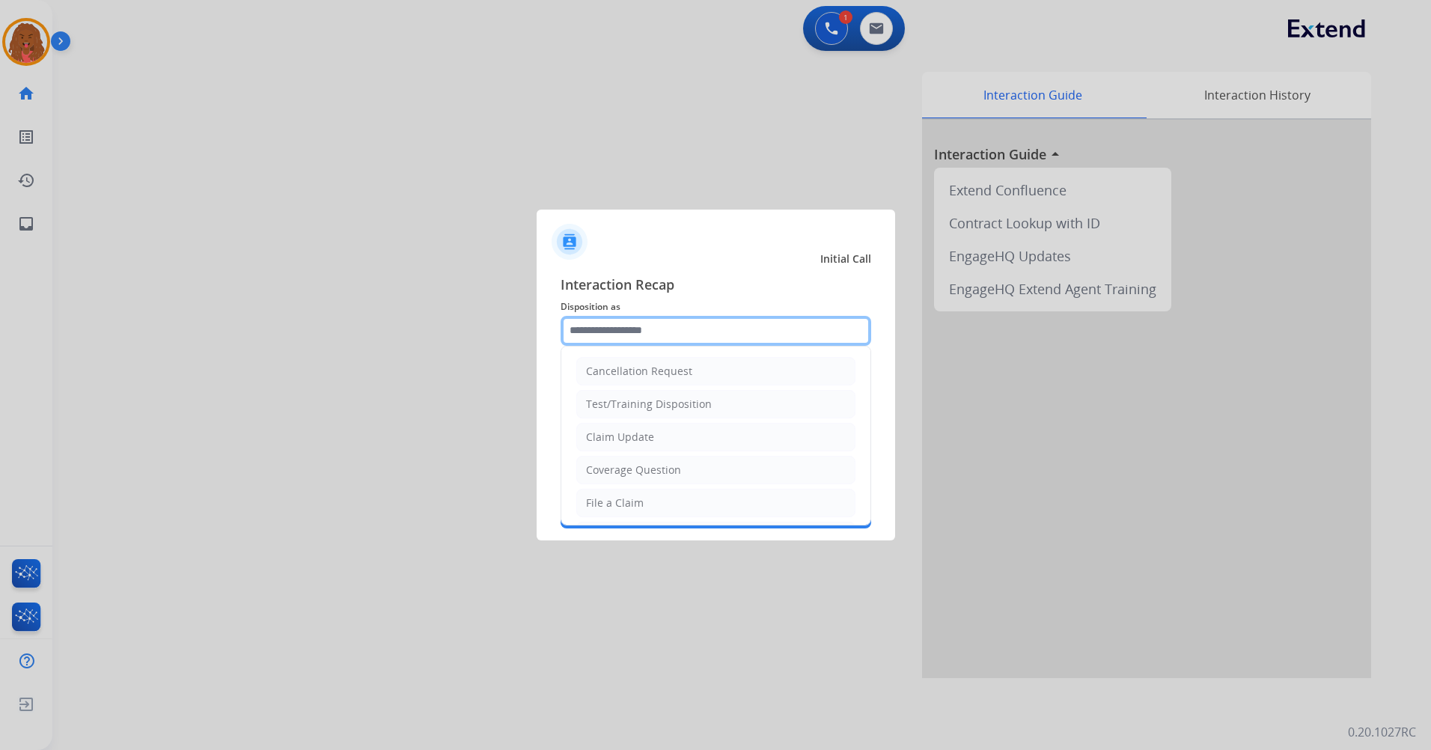
click at [710, 324] on input "text" at bounding box center [716, 331] width 311 height 30
drag, startPoint x: 635, startPoint y: 511, endPoint x: 632, endPoint y: 498, distance: 13.8
click at [635, 506] on li "File a Claim" at bounding box center [715, 503] width 279 height 28
type input "**********"
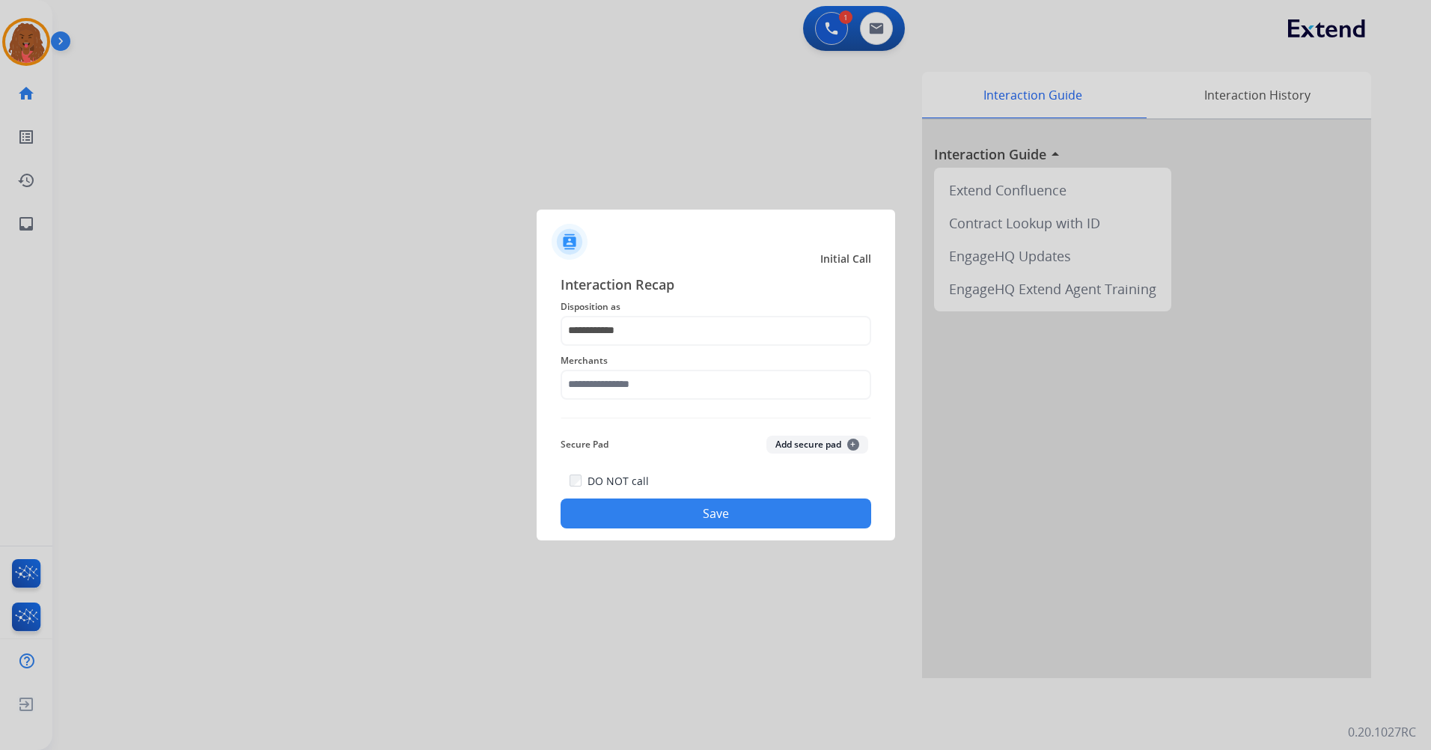
click at [655, 404] on div "**********" at bounding box center [716, 401] width 311 height 255
click at [655, 389] on input "text" at bounding box center [716, 385] width 311 height 30
type input "*"
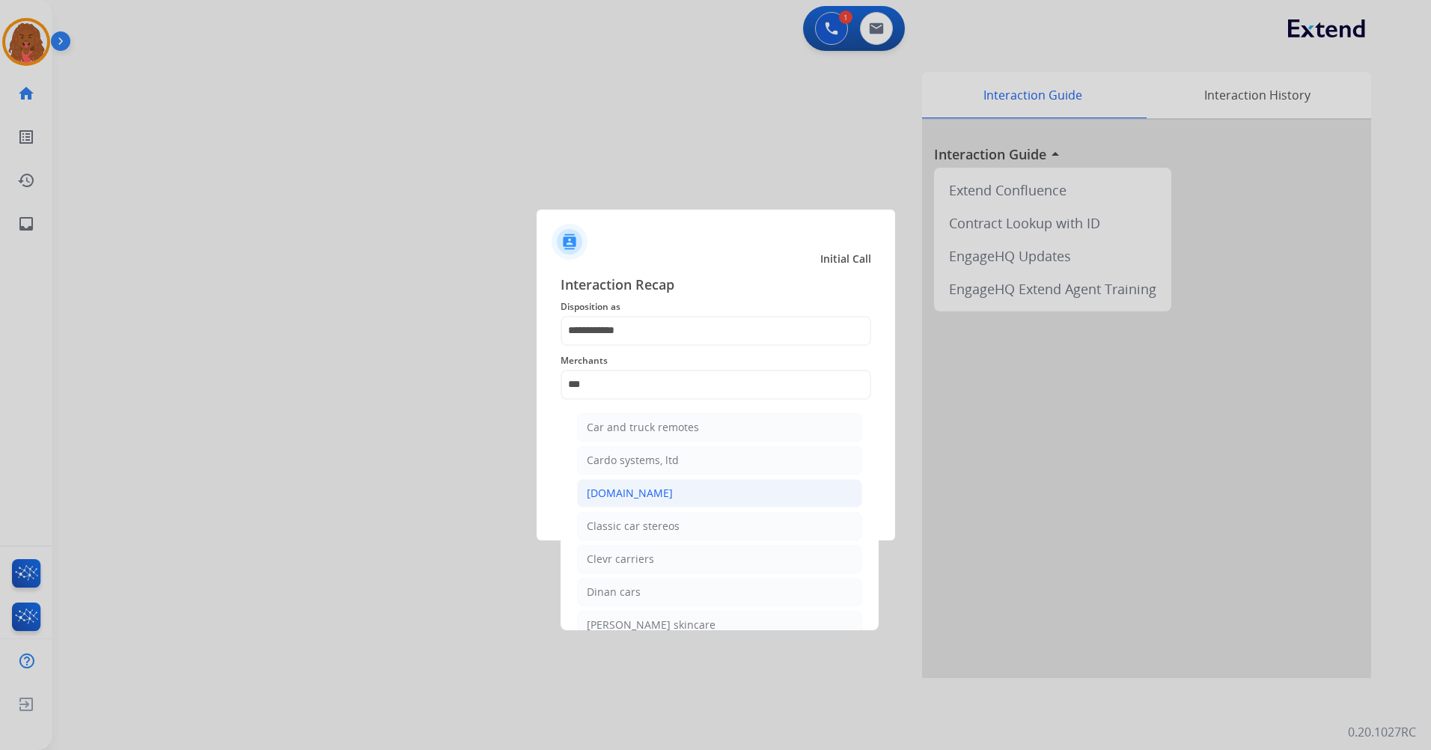
click at [672, 489] on li "[DOMAIN_NAME]" at bounding box center [719, 493] width 285 height 28
type input "**********"
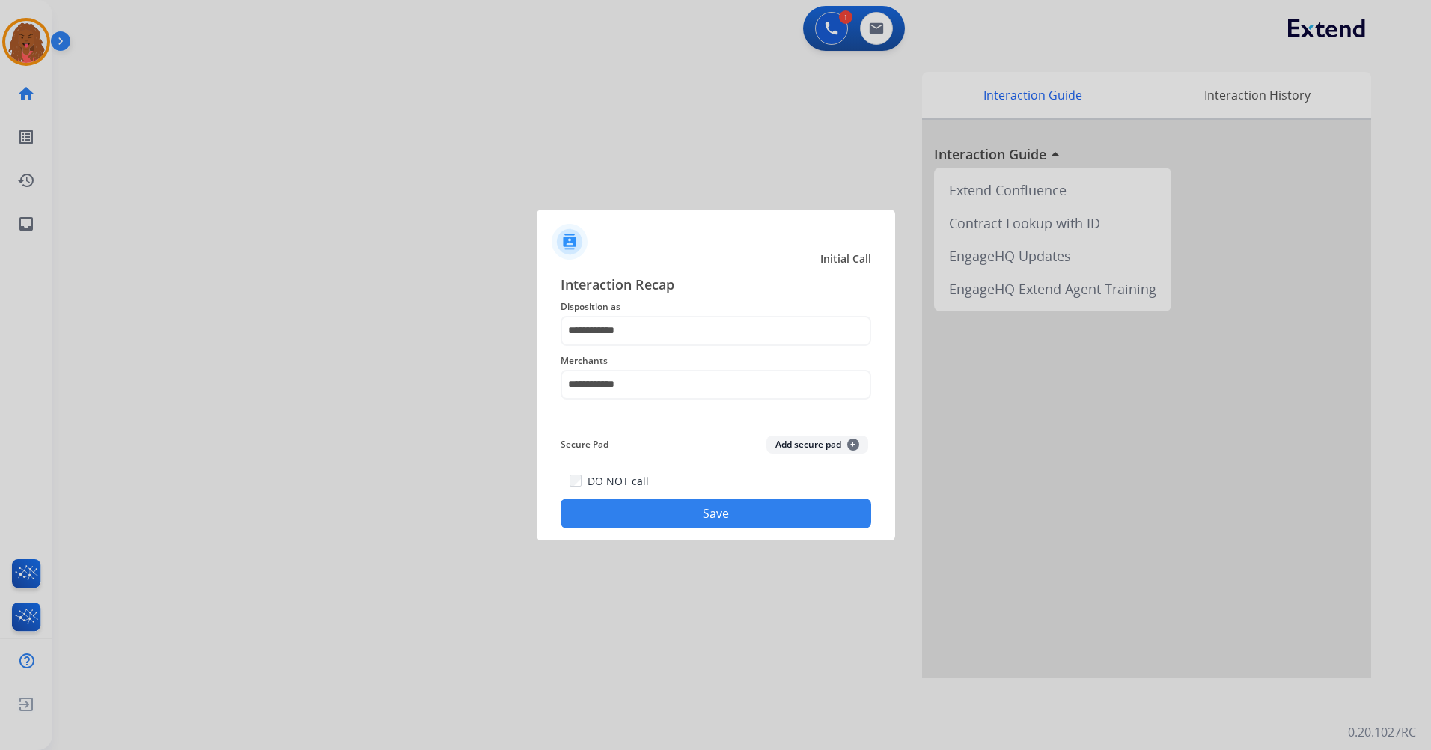
click at [666, 505] on button "Save" at bounding box center [716, 514] width 311 height 30
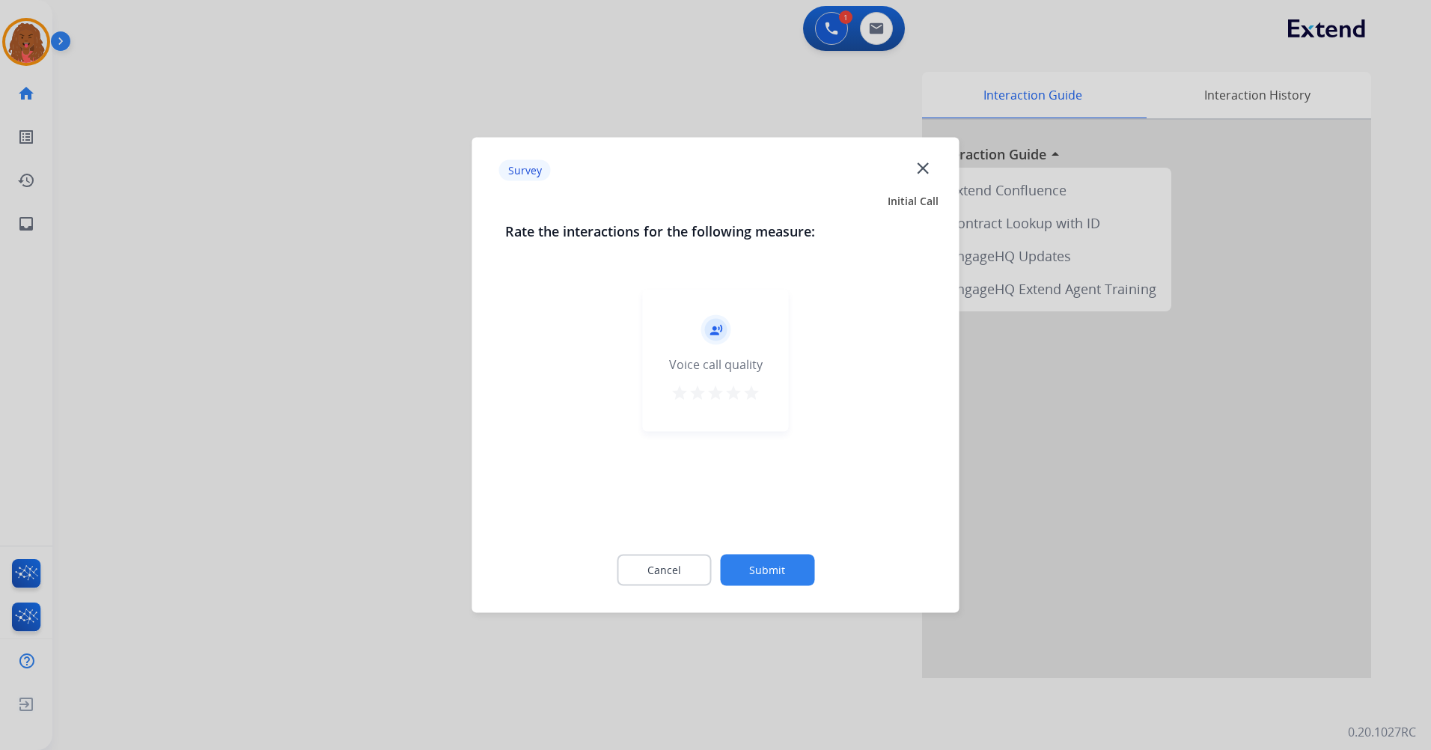
click at [740, 555] on button "Submit" at bounding box center [767, 570] width 94 height 31
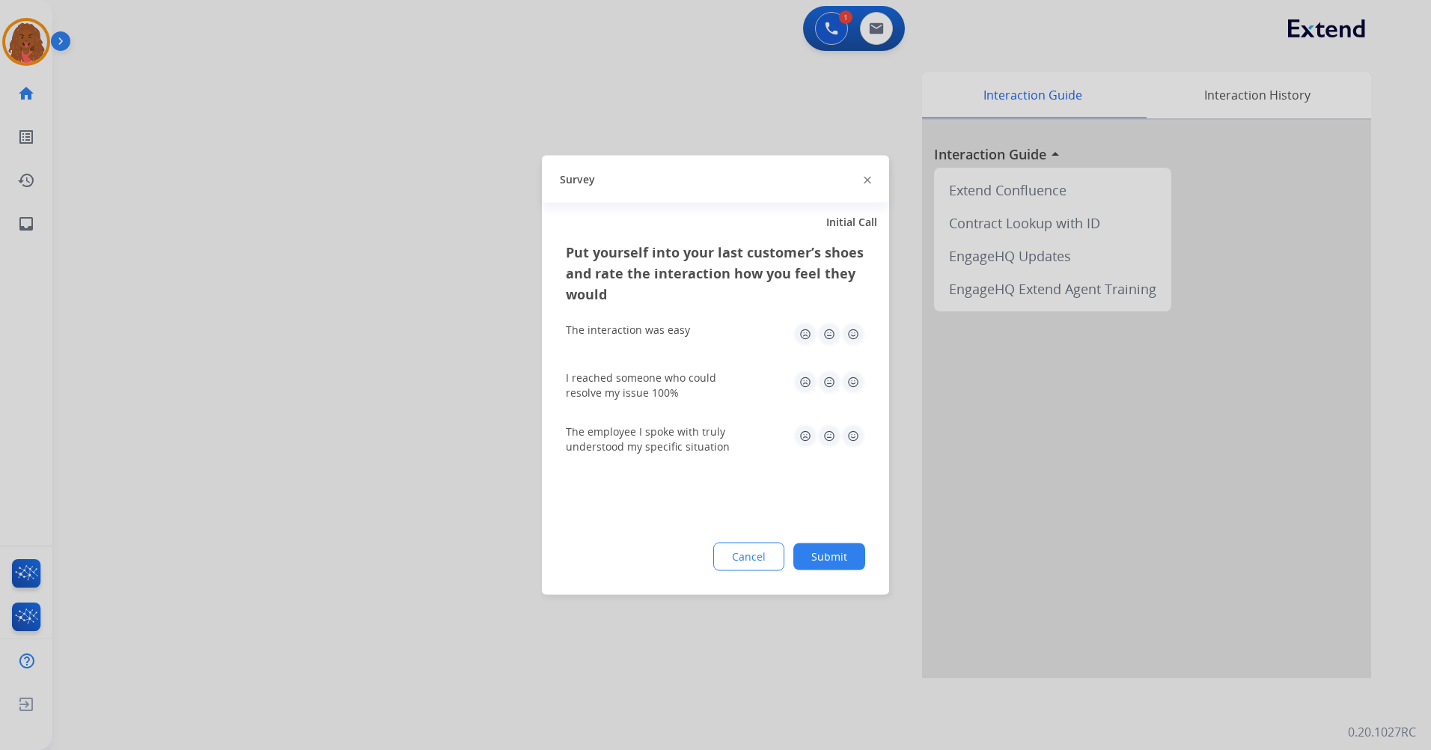
click at [818, 562] on button "Submit" at bounding box center [830, 556] width 72 height 27
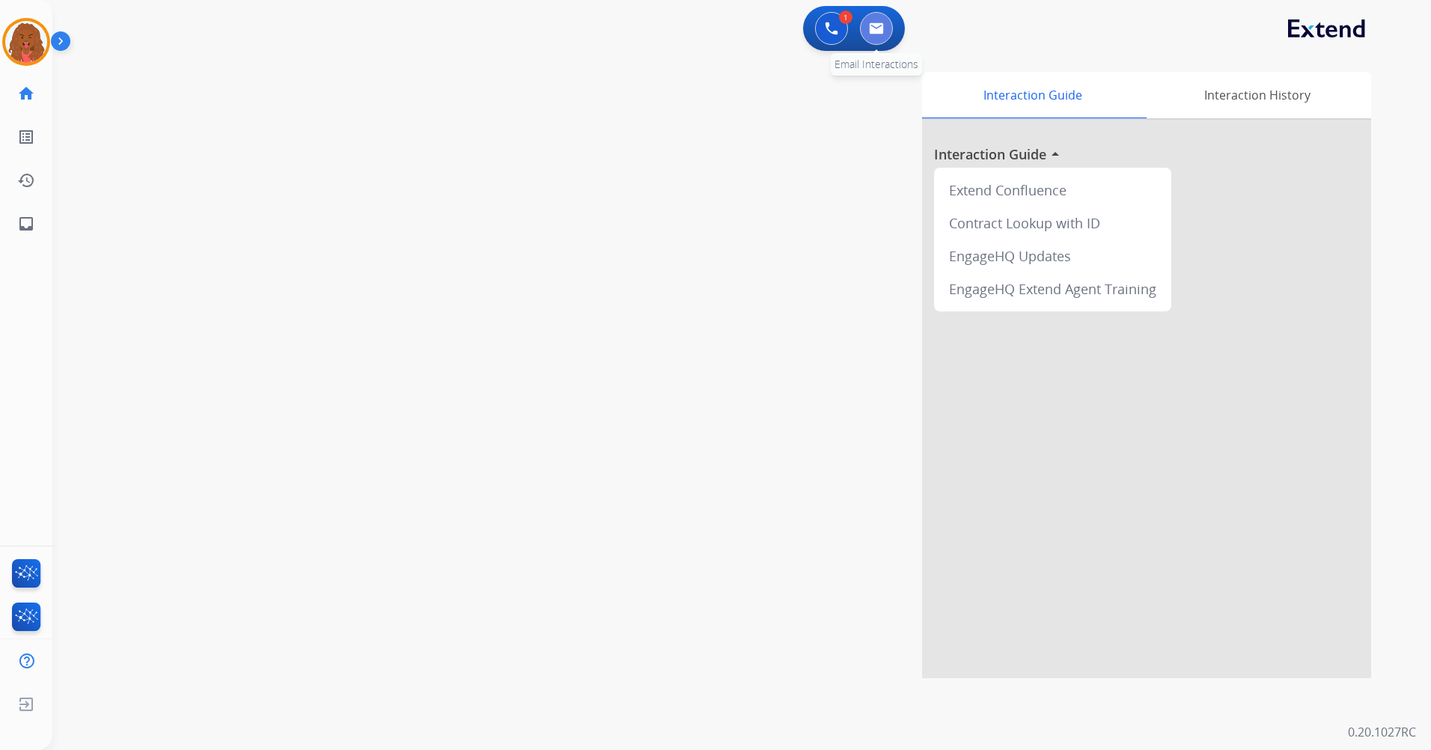
click at [880, 25] on img at bounding box center [876, 28] width 15 height 12
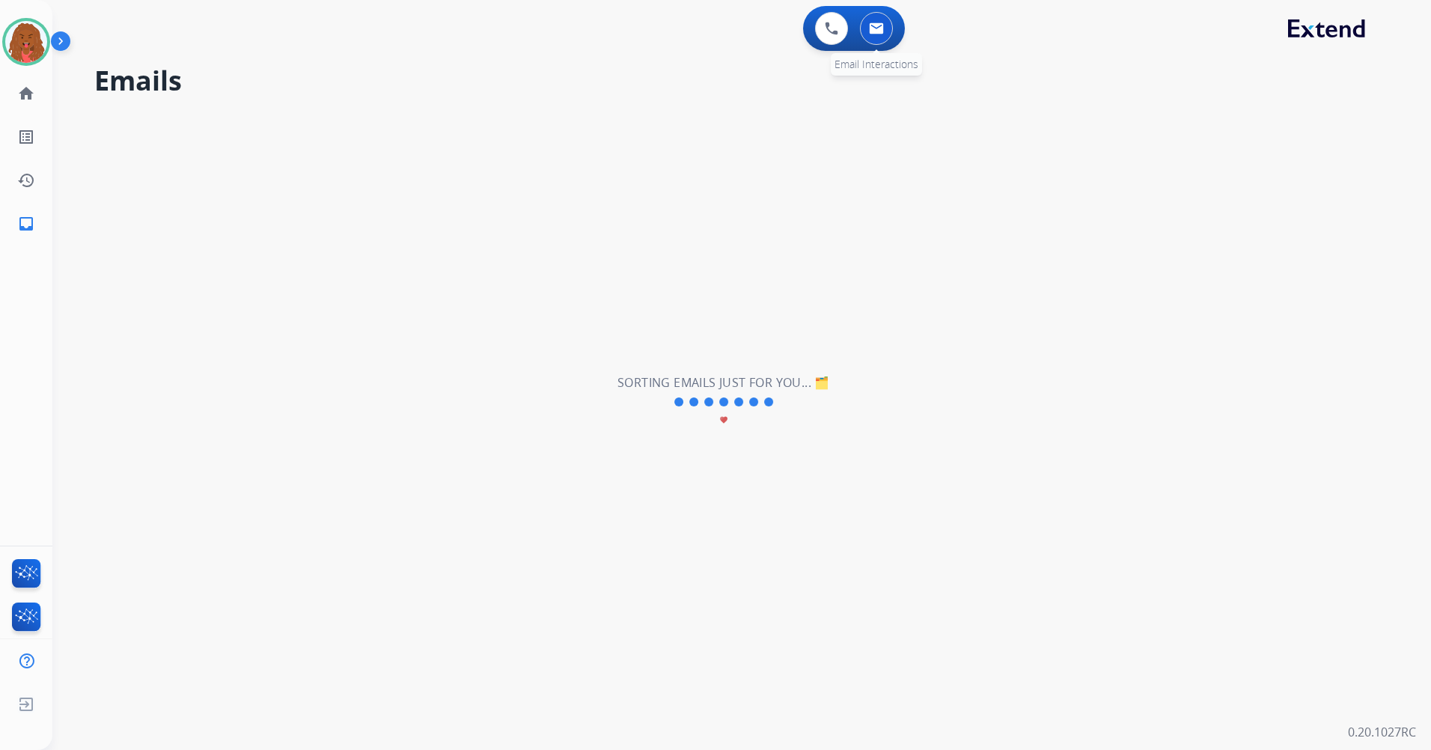
click at [881, 31] on img at bounding box center [876, 28] width 15 height 12
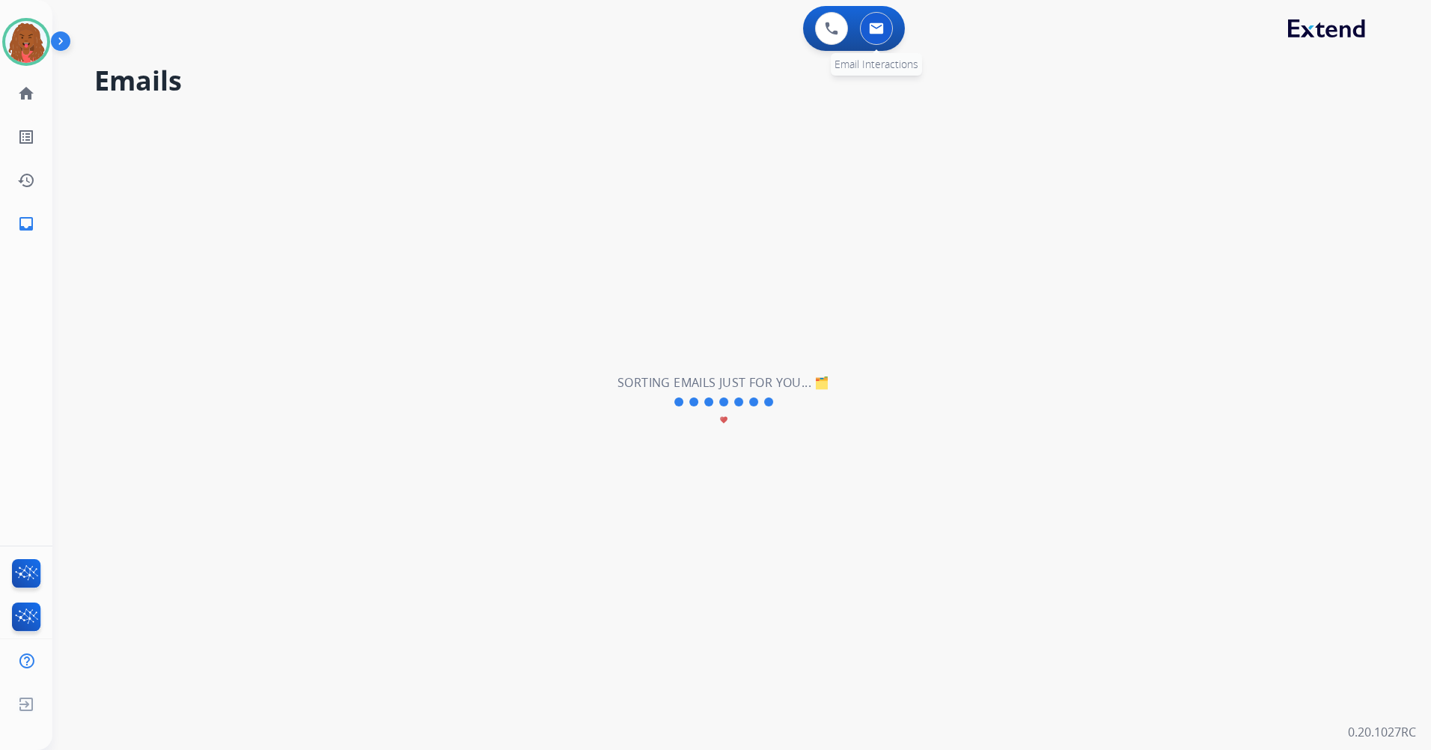
click at [880, 31] on img at bounding box center [876, 28] width 15 height 12
click at [820, 22] on button at bounding box center [831, 28] width 33 height 33
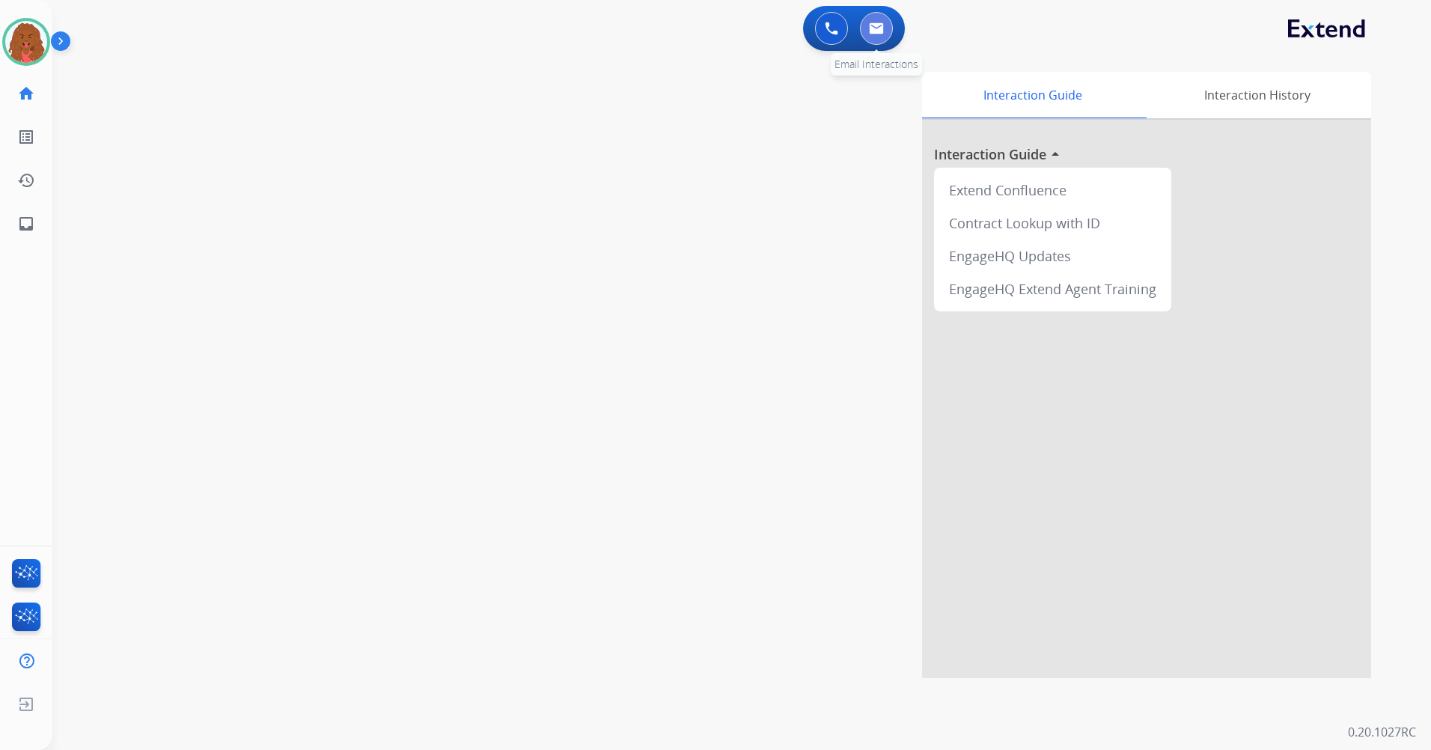
click at [877, 26] on img at bounding box center [876, 28] width 15 height 12
select select "**********"
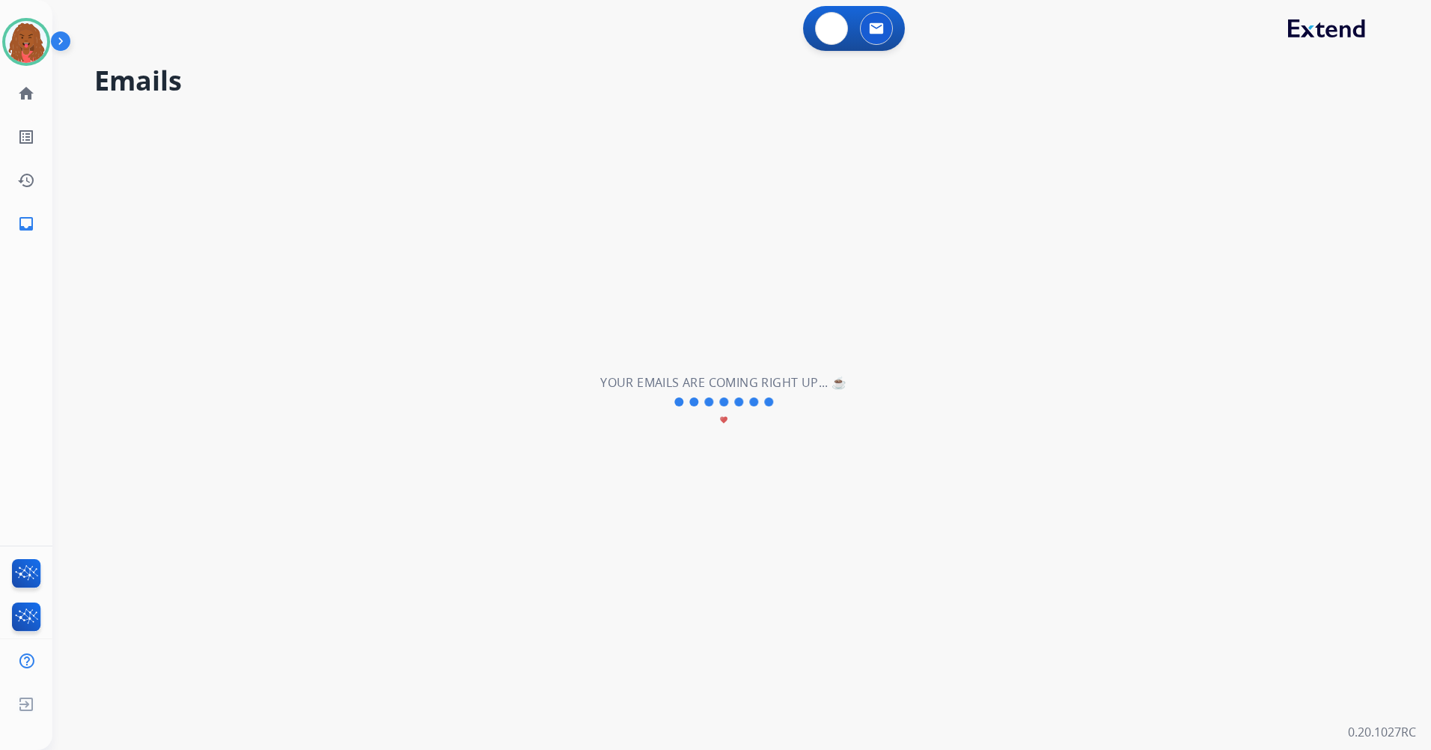
click at [877, 26] on div "0 Voice Interactions 0 Email Interactions" at bounding box center [854, 28] width 102 height 45
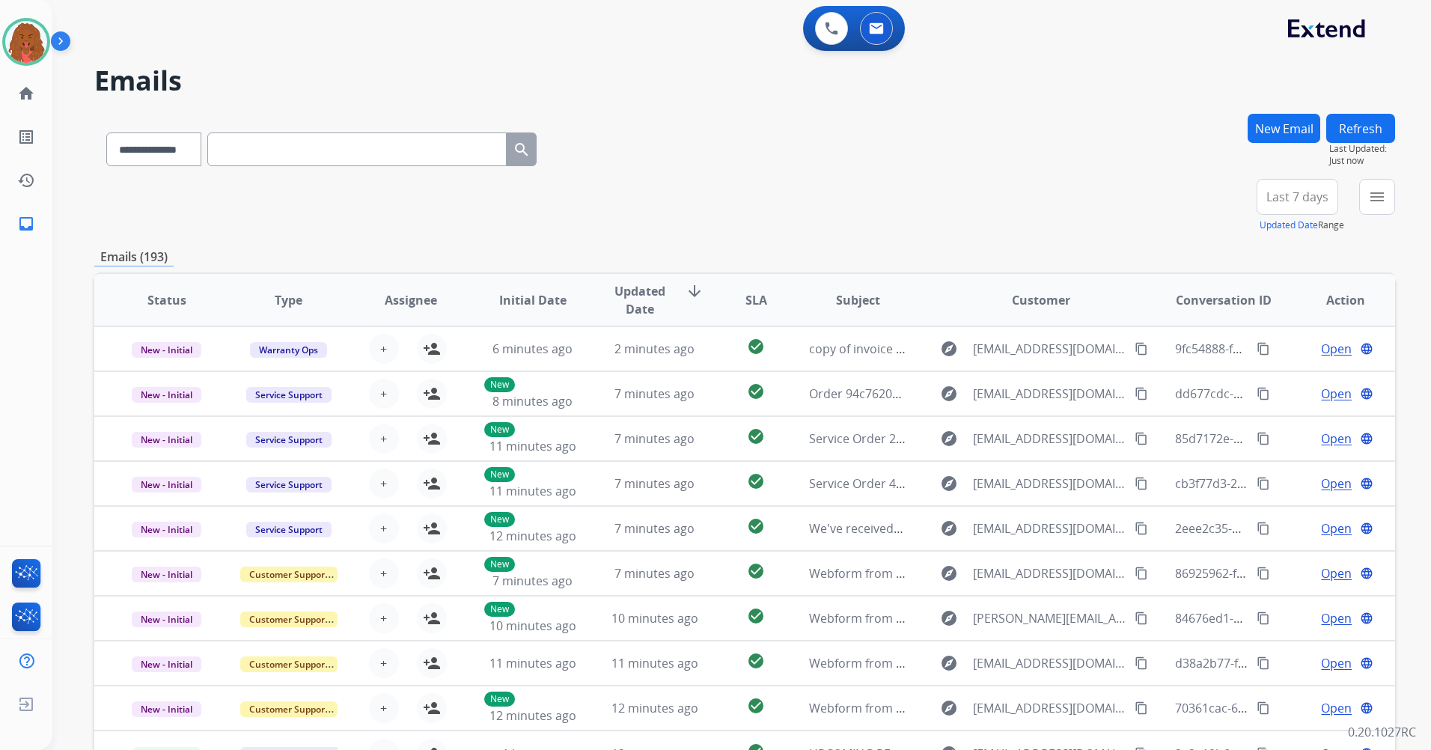
click at [1260, 131] on button "New Email" at bounding box center [1284, 128] width 73 height 29
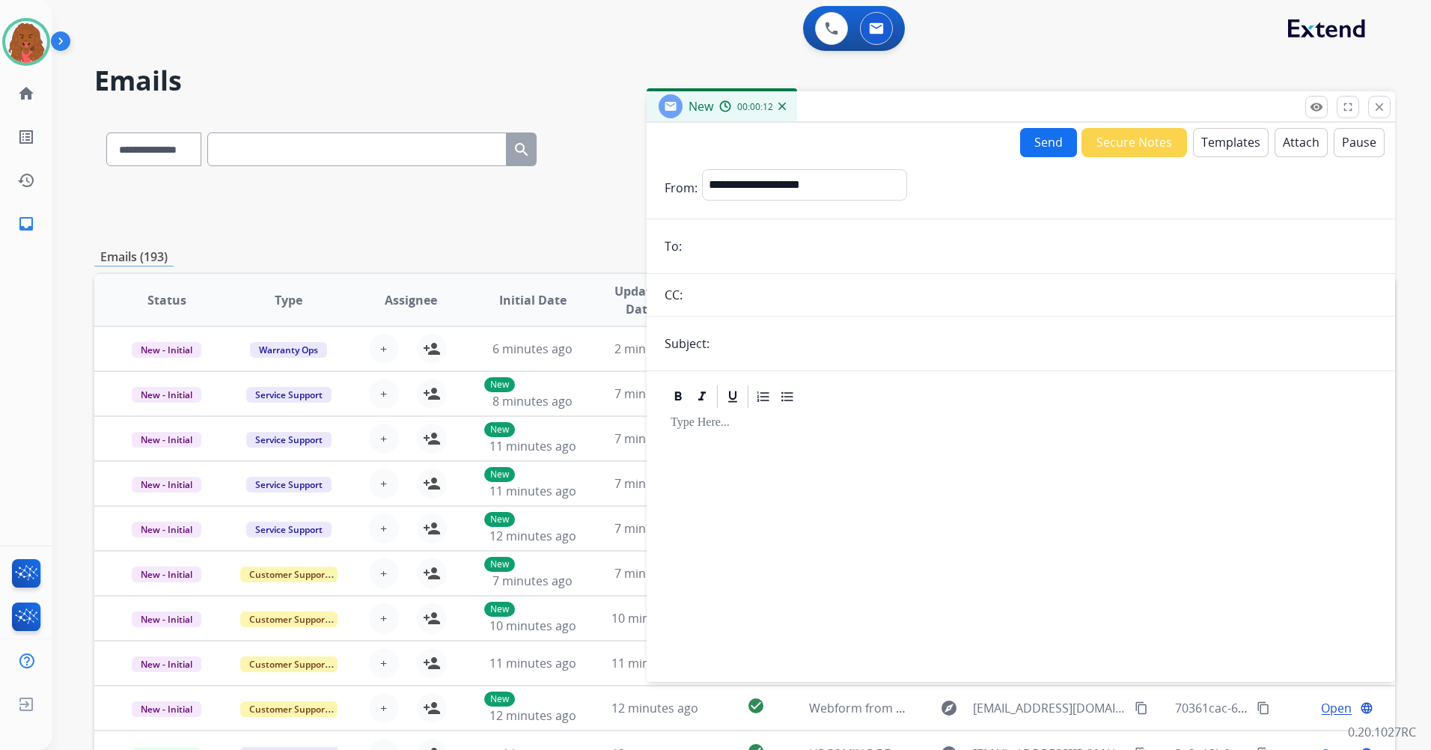
drag, startPoint x: 788, startPoint y: 225, endPoint x: 779, endPoint y: 241, distance: 18.8
click at [787, 225] on form "**********" at bounding box center [1021, 416] width 749 height 519
drag, startPoint x: 756, startPoint y: 255, endPoint x: 752, endPoint y: 265, distance: 11.4
click at [752, 265] on form "**********" at bounding box center [1021, 416] width 749 height 519
paste input "**********"
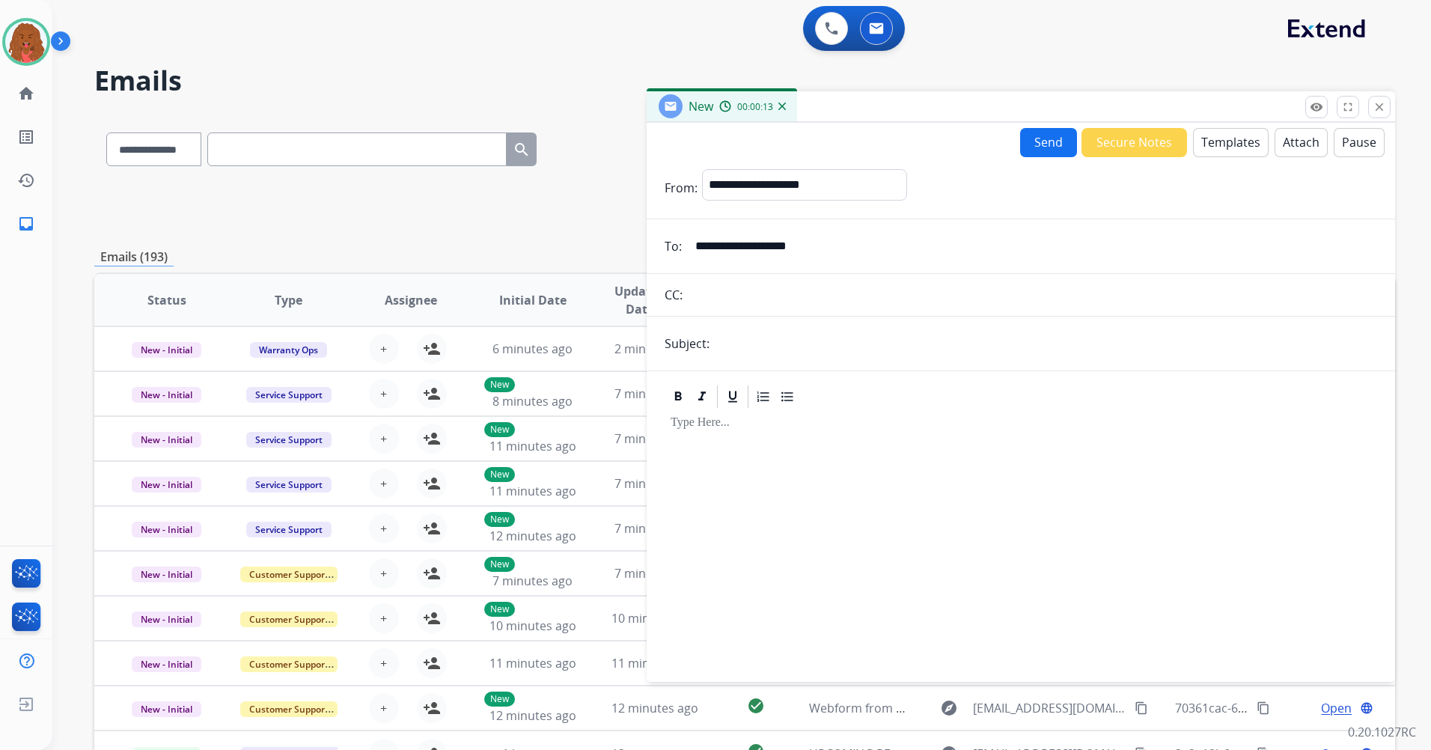
type input "**********"
click at [834, 168] on form "**********" at bounding box center [1021, 416] width 749 height 519
click at [829, 198] on select "**********" at bounding box center [804, 184] width 204 height 30
select select "**********"
click at [702, 169] on select "**********" at bounding box center [804, 184] width 204 height 30
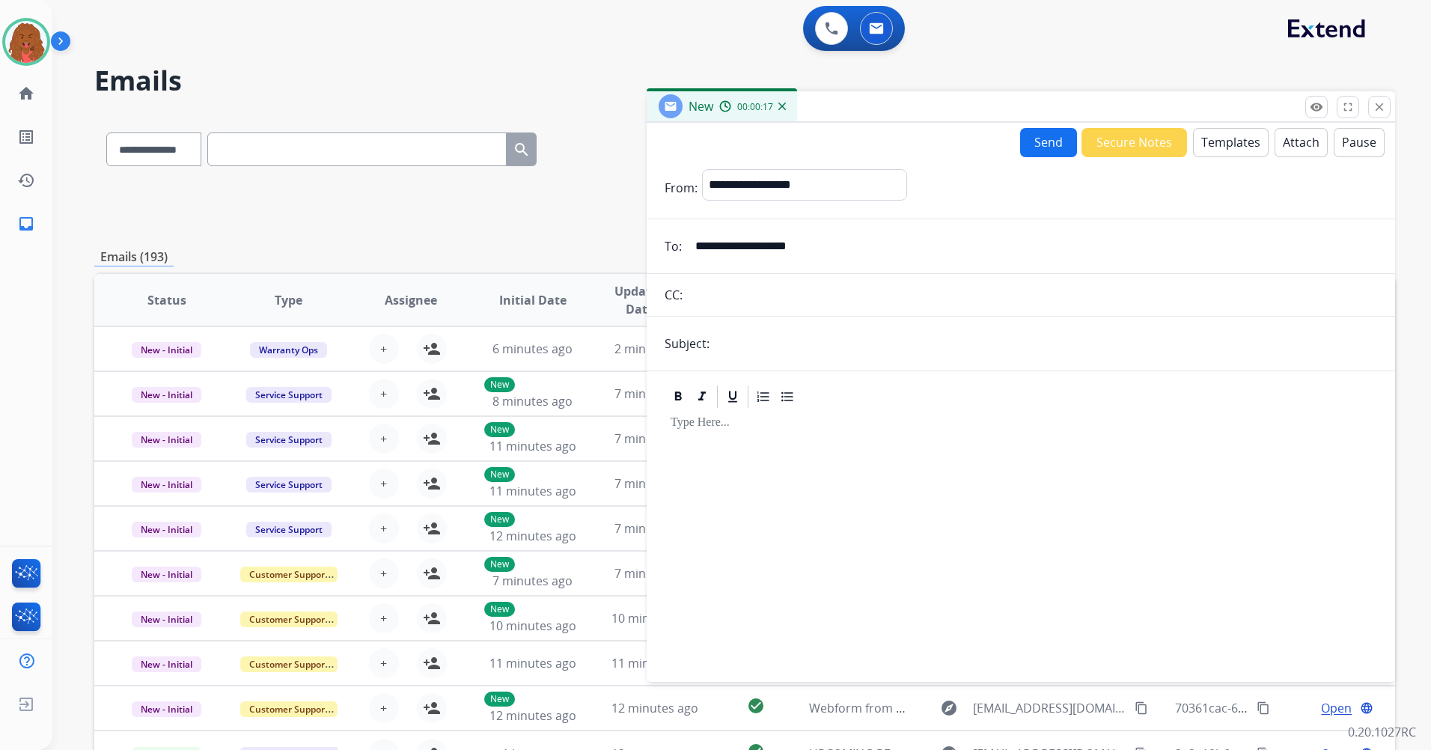
click at [1214, 148] on button "Templates" at bounding box center [1231, 142] width 76 height 29
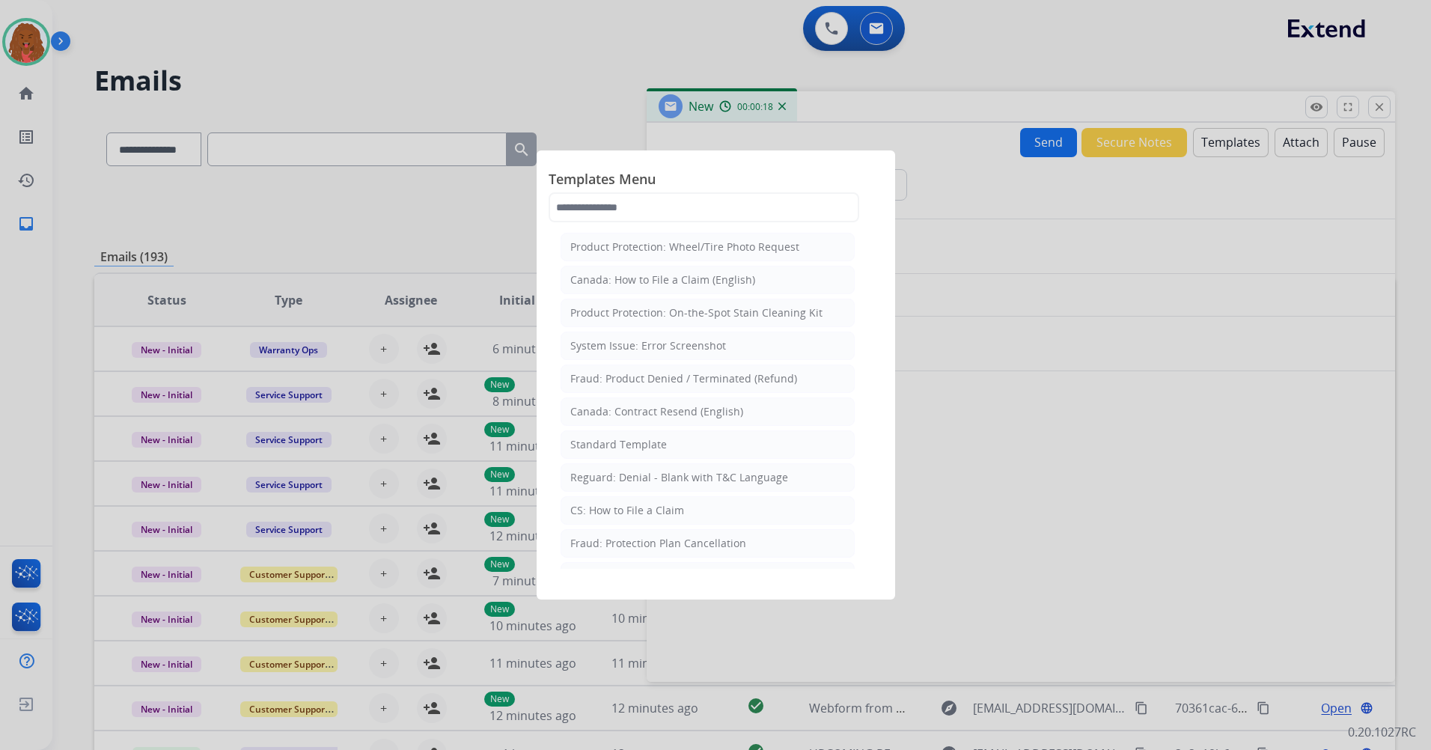
click at [666, 509] on div "CS: How to File a Claim" at bounding box center [627, 510] width 114 height 15
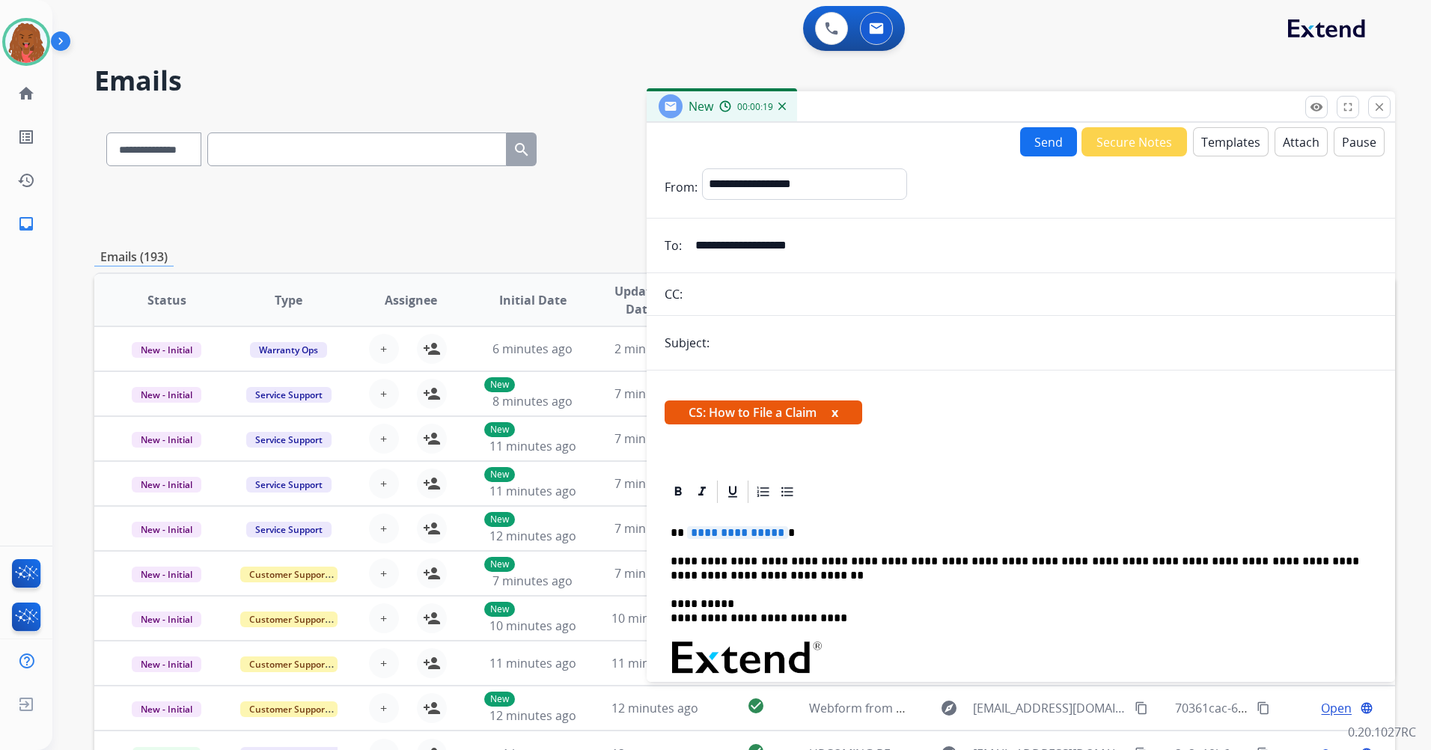
drag, startPoint x: 737, startPoint y: 341, endPoint x: 771, endPoint y: 333, distance: 35.4
click at [755, 338] on input "text" at bounding box center [1045, 343] width 663 height 30
type input "**********"
click at [1052, 144] on button "Send" at bounding box center [1048, 141] width 57 height 29
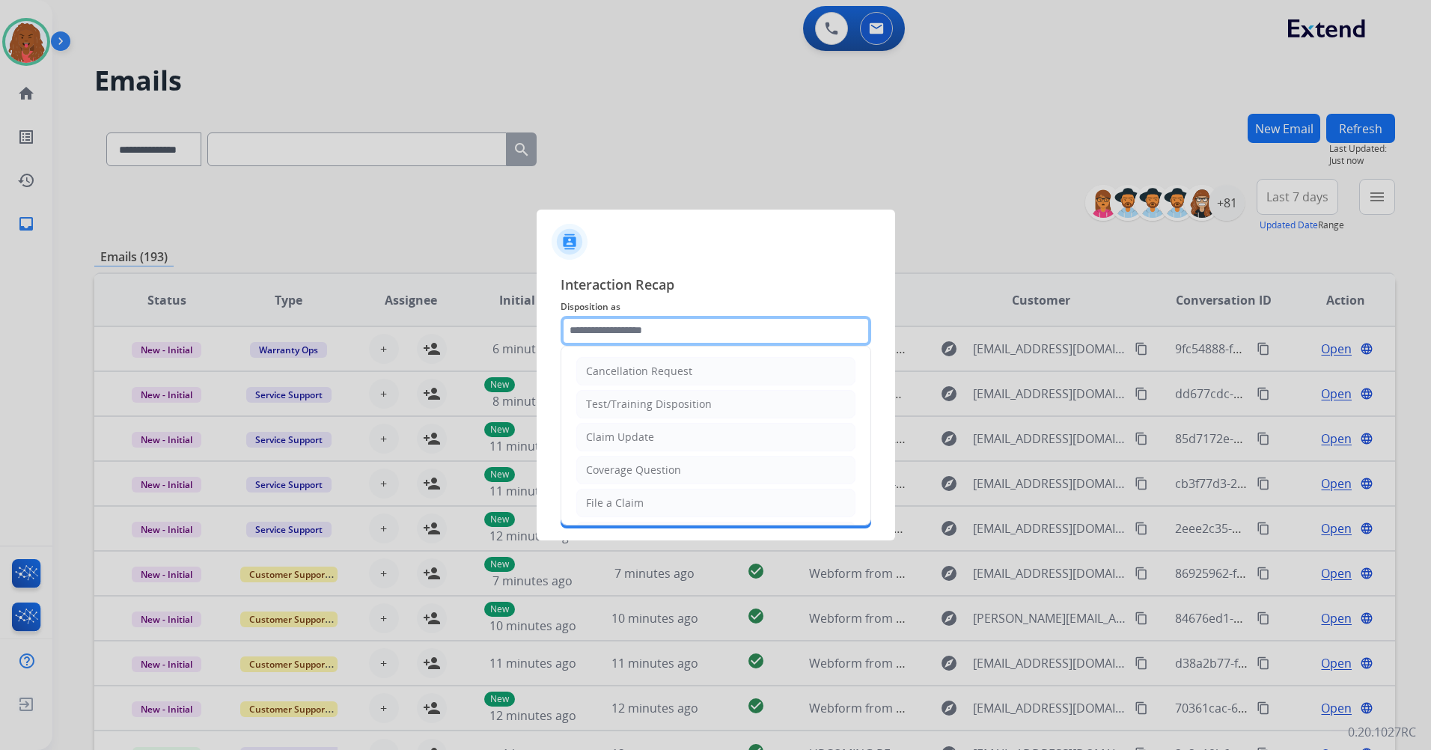
click at [609, 346] on div "Cancellation Request Test/Training Disposition Claim Update Coverage Question F…" at bounding box center [716, 331] width 311 height 30
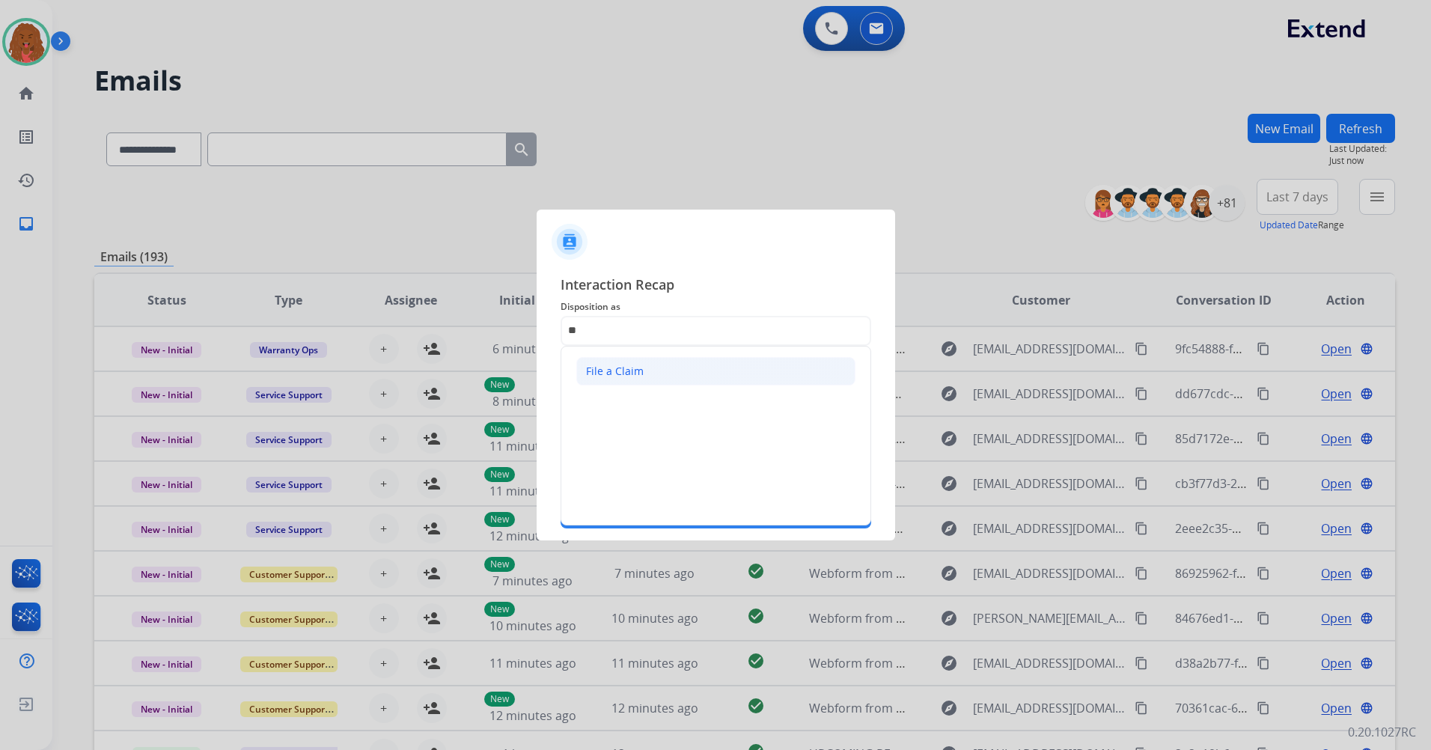
click at [629, 364] on div "File a Claim" at bounding box center [615, 371] width 58 height 15
type input "**********"
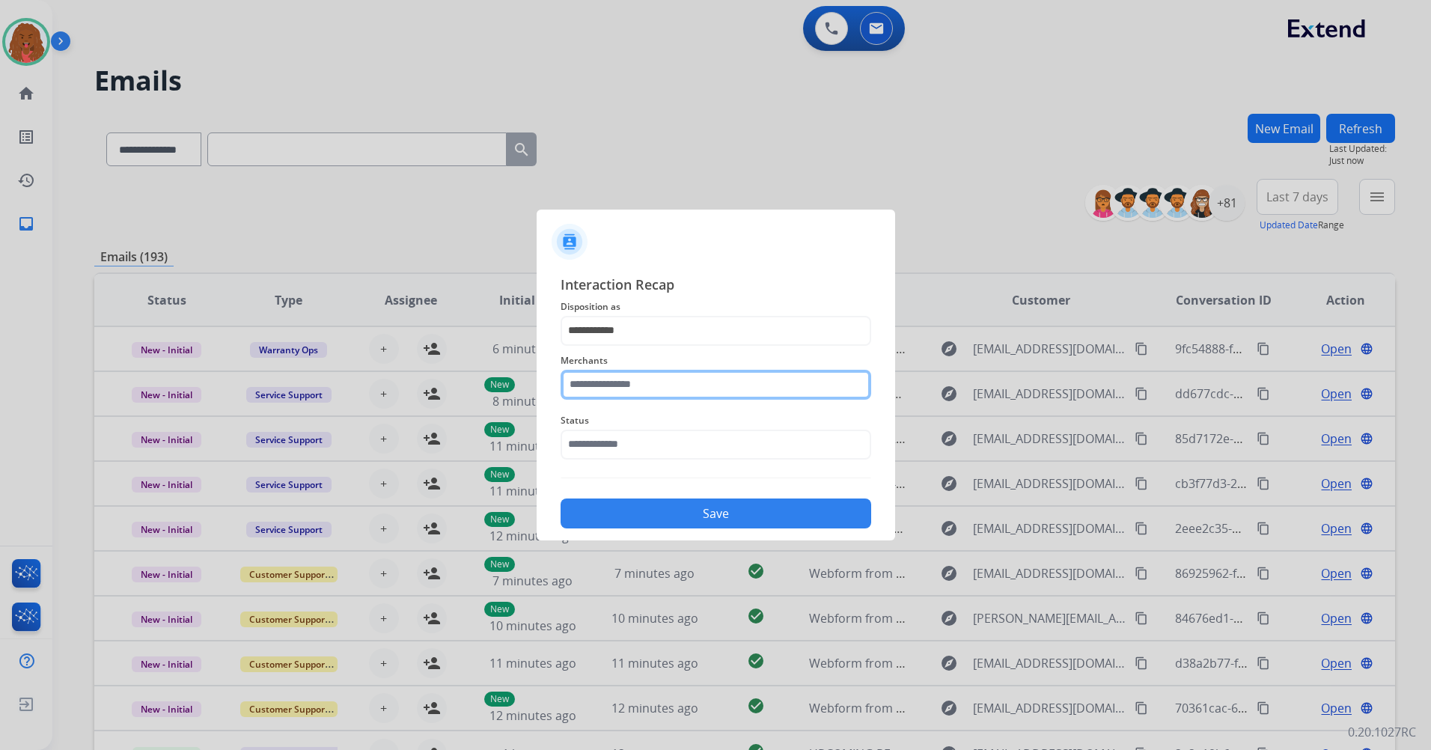
click at [646, 390] on input "text" at bounding box center [716, 385] width 311 height 30
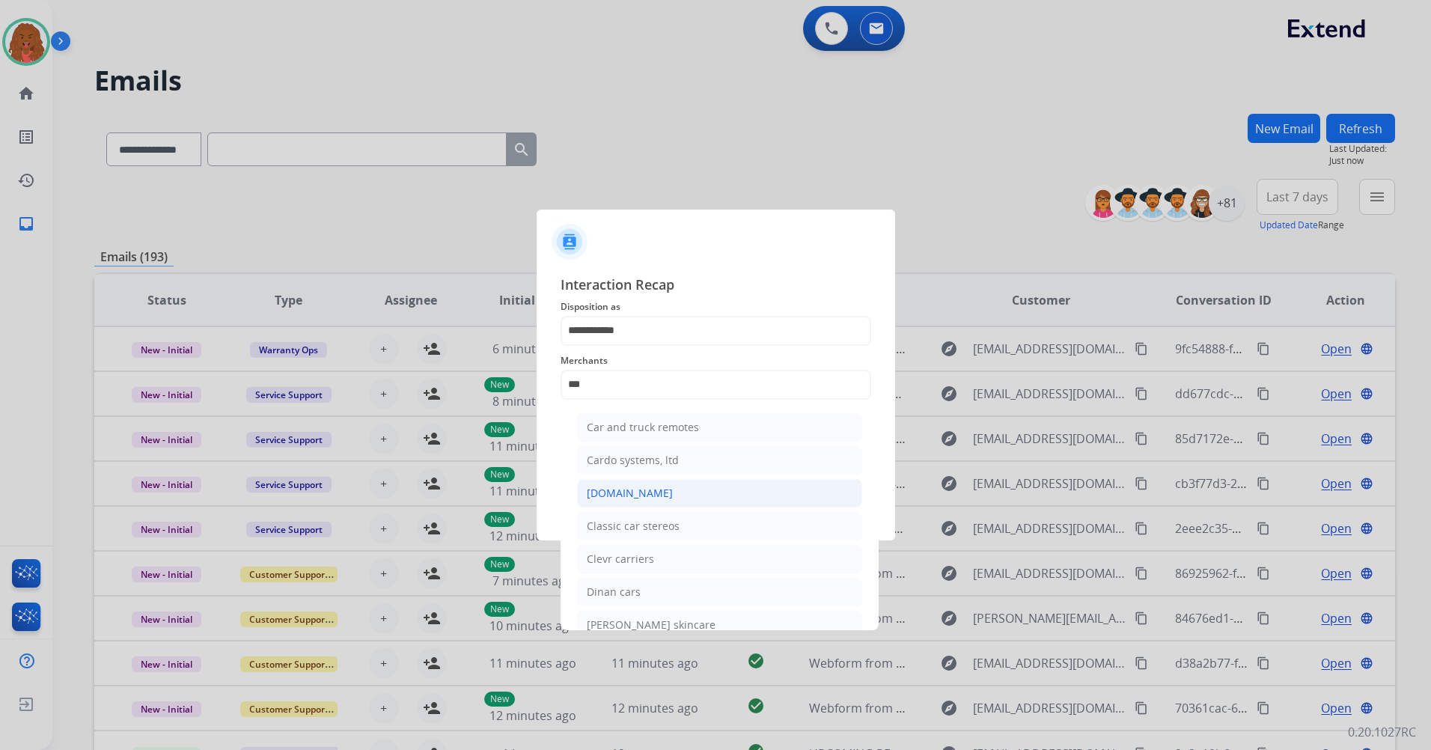
click at [652, 489] on div "[DOMAIN_NAME]" at bounding box center [630, 493] width 86 height 15
type input "**********"
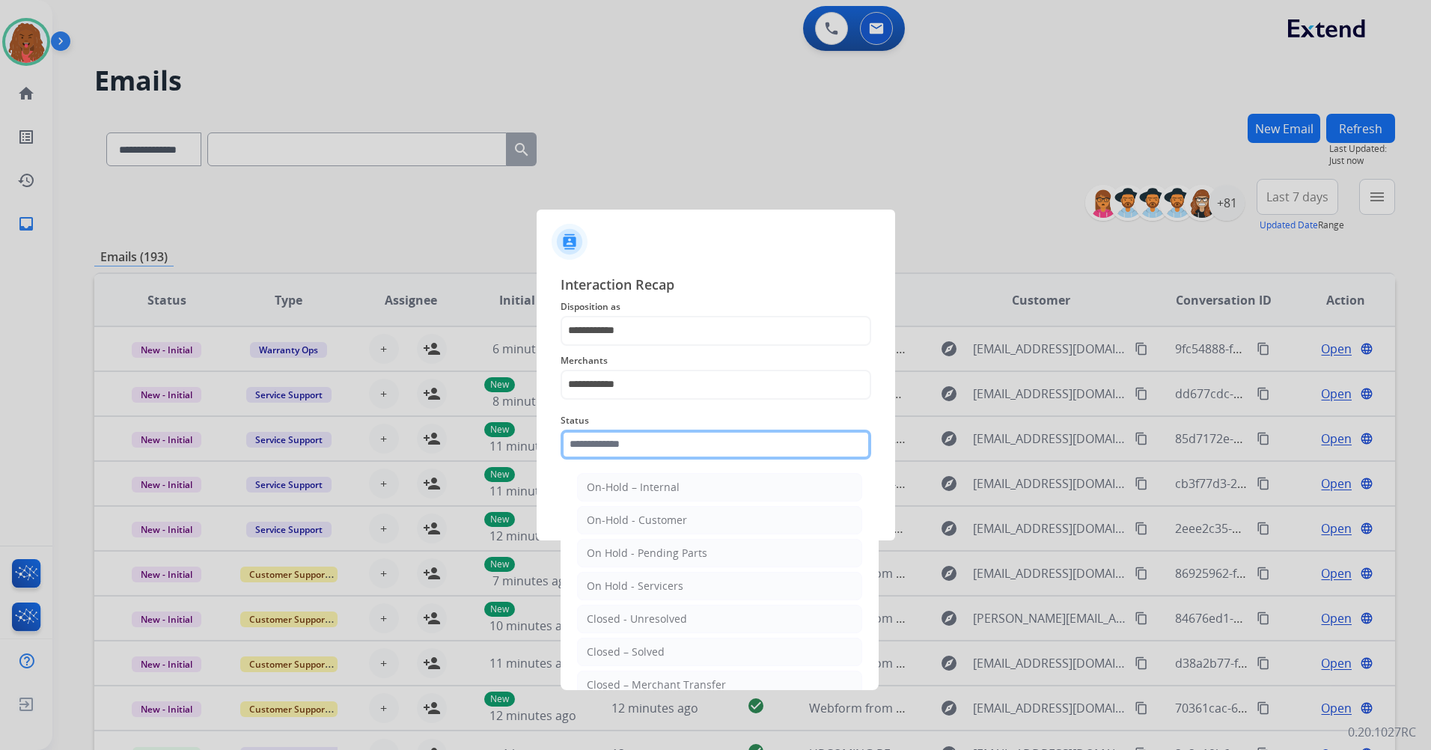
click at [645, 438] on input "text" at bounding box center [716, 445] width 311 height 30
click at [683, 657] on li "Closed – Solved" at bounding box center [719, 652] width 285 height 28
type input "**********"
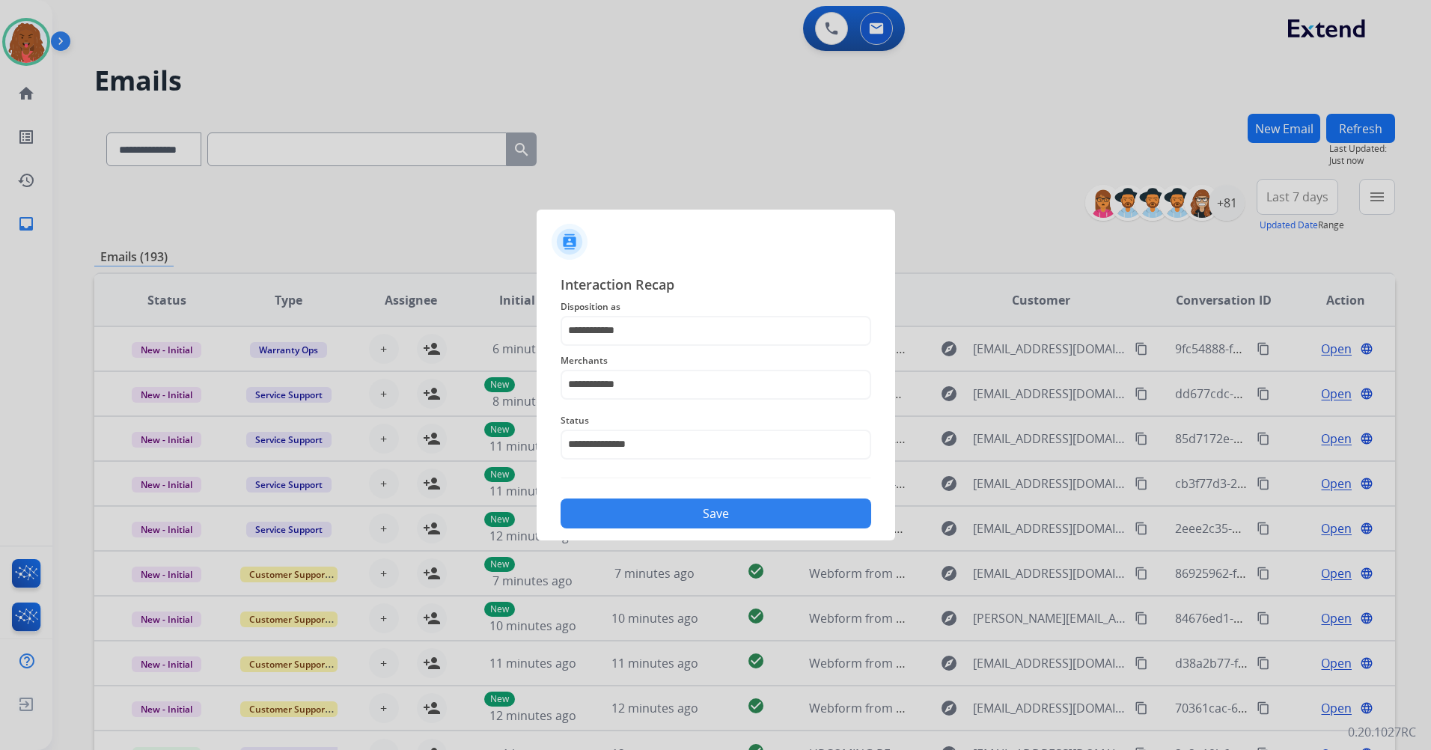
click at [679, 529] on div "Save" at bounding box center [716, 509] width 311 height 39
click at [689, 522] on button "Save" at bounding box center [716, 514] width 311 height 30
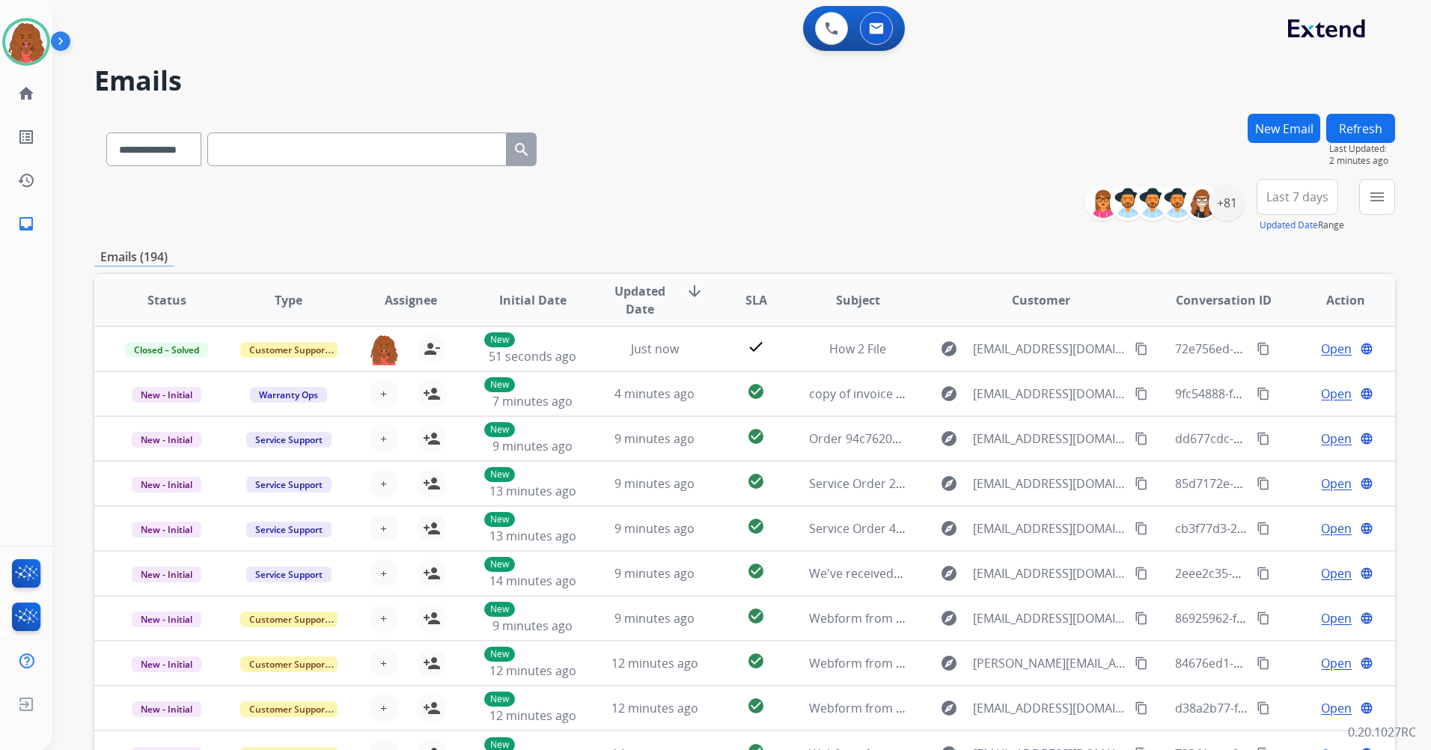
click at [553, 179] on div "**********" at bounding box center [744, 206] width 1301 height 54
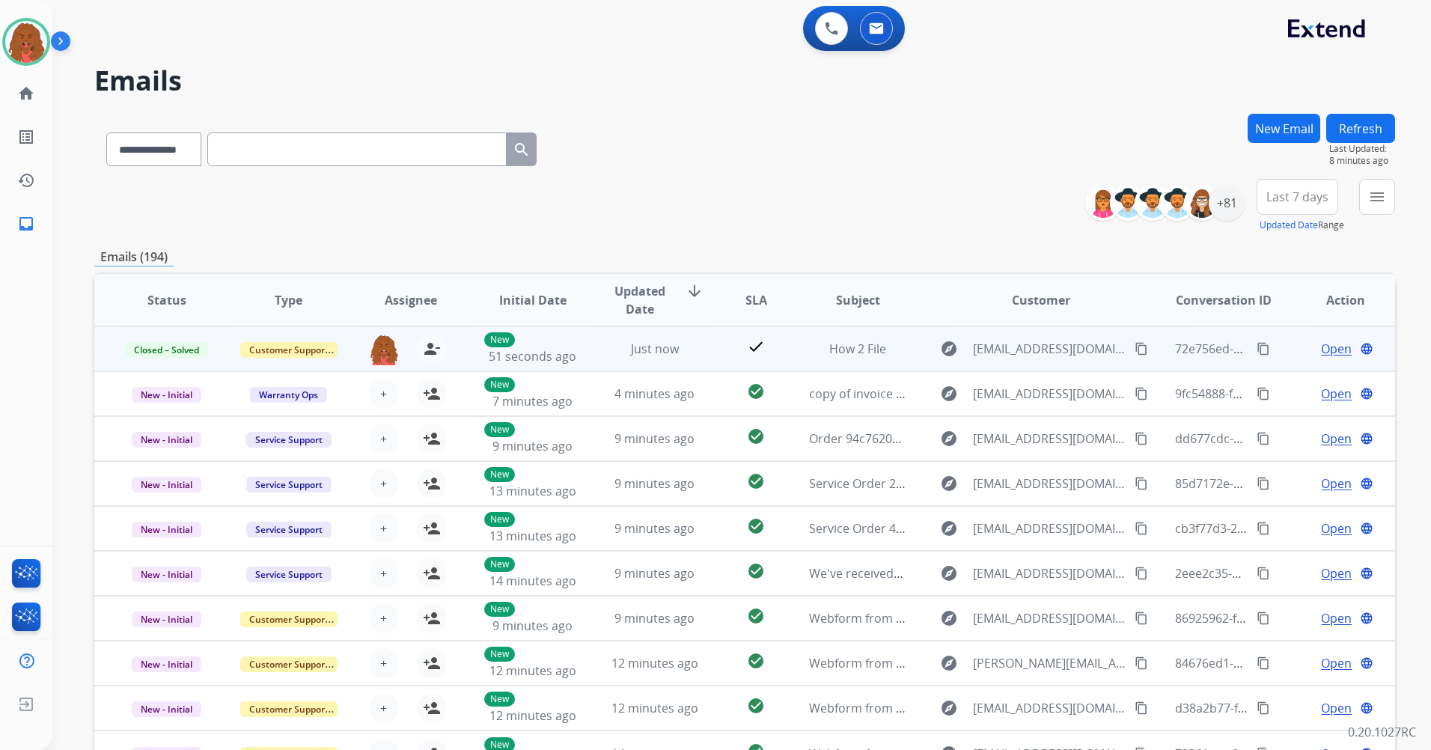
click at [1257, 349] on mat-icon "content_copy" at bounding box center [1263, 348] width 13 height 13
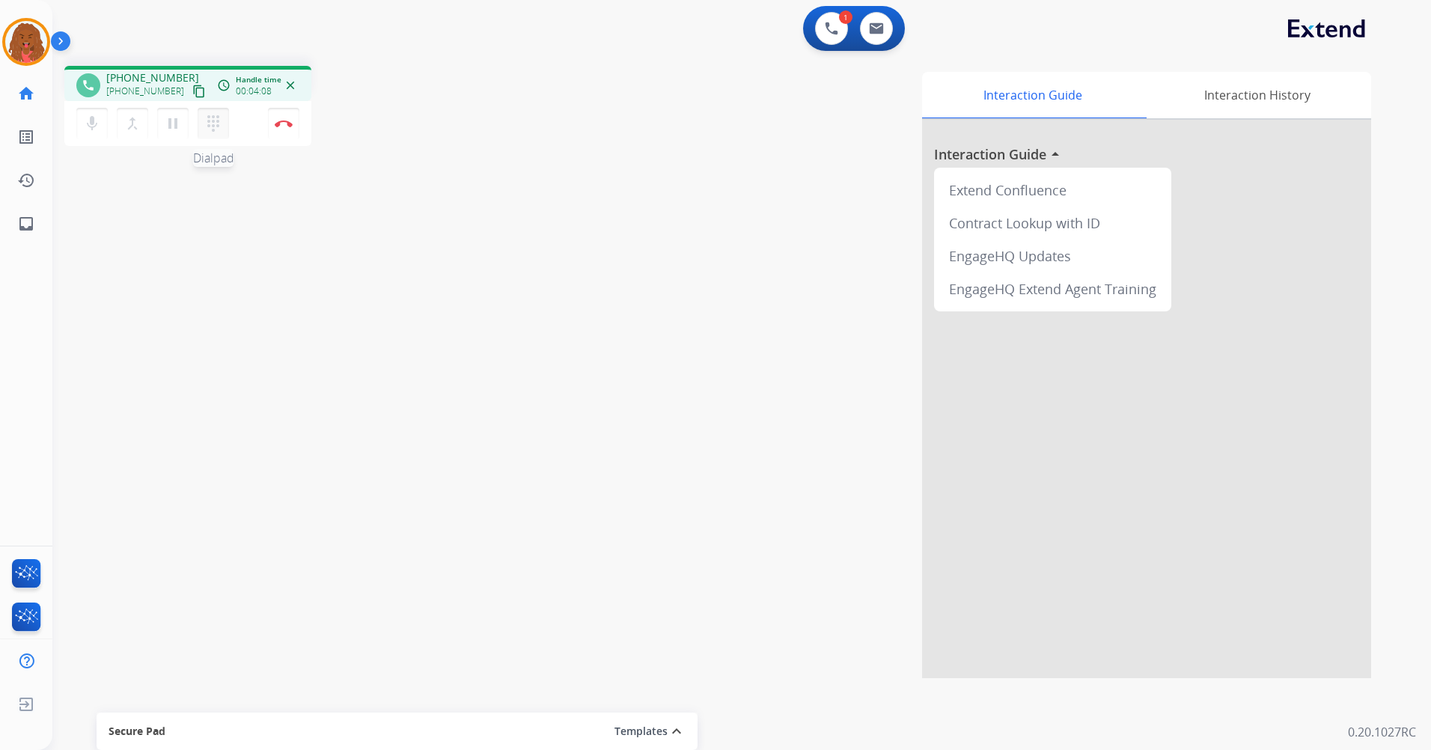
click at [216, 114] on button "dialpad Dialpad" at bounding box center [213, 123] width 31 height 31
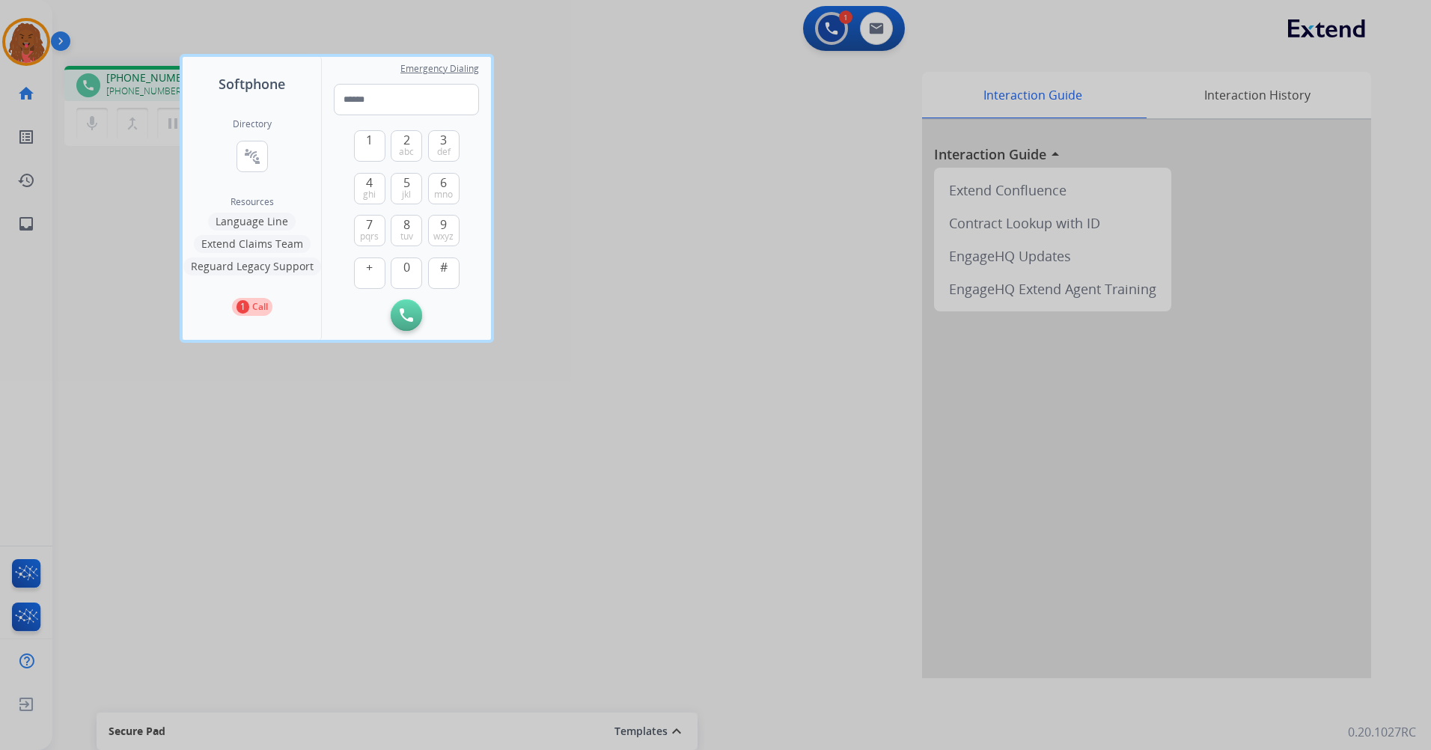
click at [259, 240] on button "Extend Claims Team" at bounding box center [252, 244] width 117 height 18
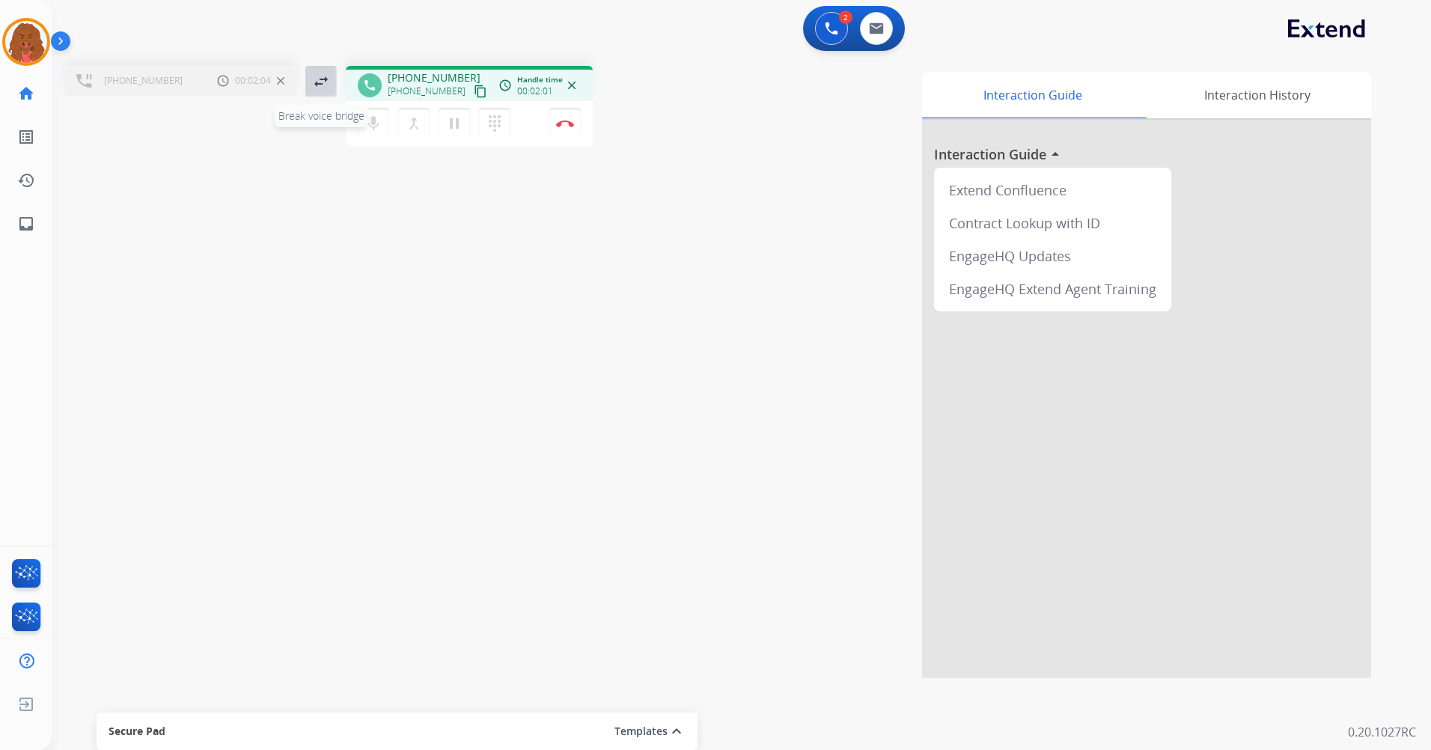
click at [313, 80] on mat-icon "swap_horiz" at bounding box center [321, 82] width 18 height 18
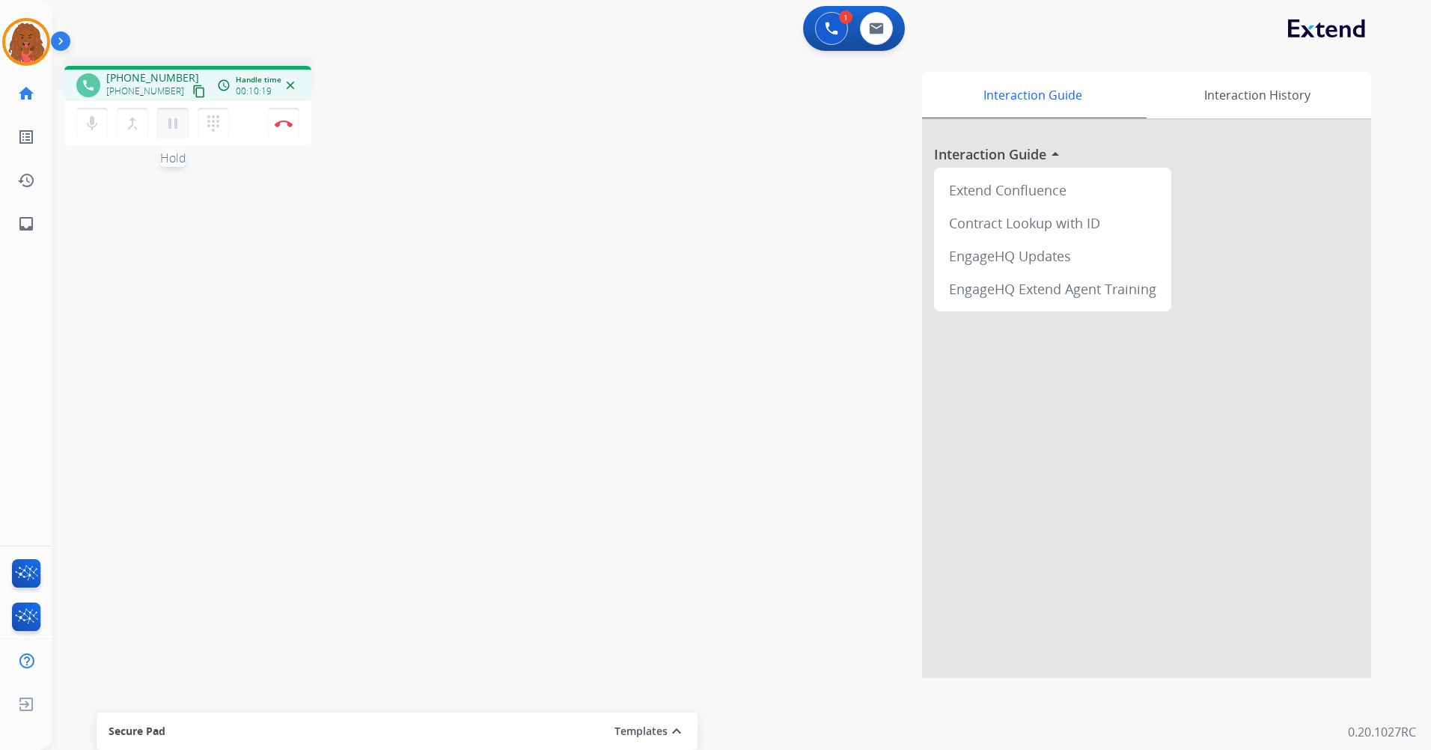
click at [175, 124] on mat-icon "pause" at bounding box center [173, 124] width 18 height 18
click at [107, 110] on div "mic Mute merge_type Bridge play_arrow Hold dialpad Dialpad" at bounding box center [157, 123] width 162 height 31
drag, startPoint x: 93, startPoint y: 125, endPoint x: 130, endPoint y: 112, distance: 38.8
click at [95, 123] on mat-icon "mic" at bounding box center [92, 124] width 18 height 18
drag, startPoint x: 92, startPoint y: 132, endPoint x: 100, endPoint y: 127, distance: 9.1
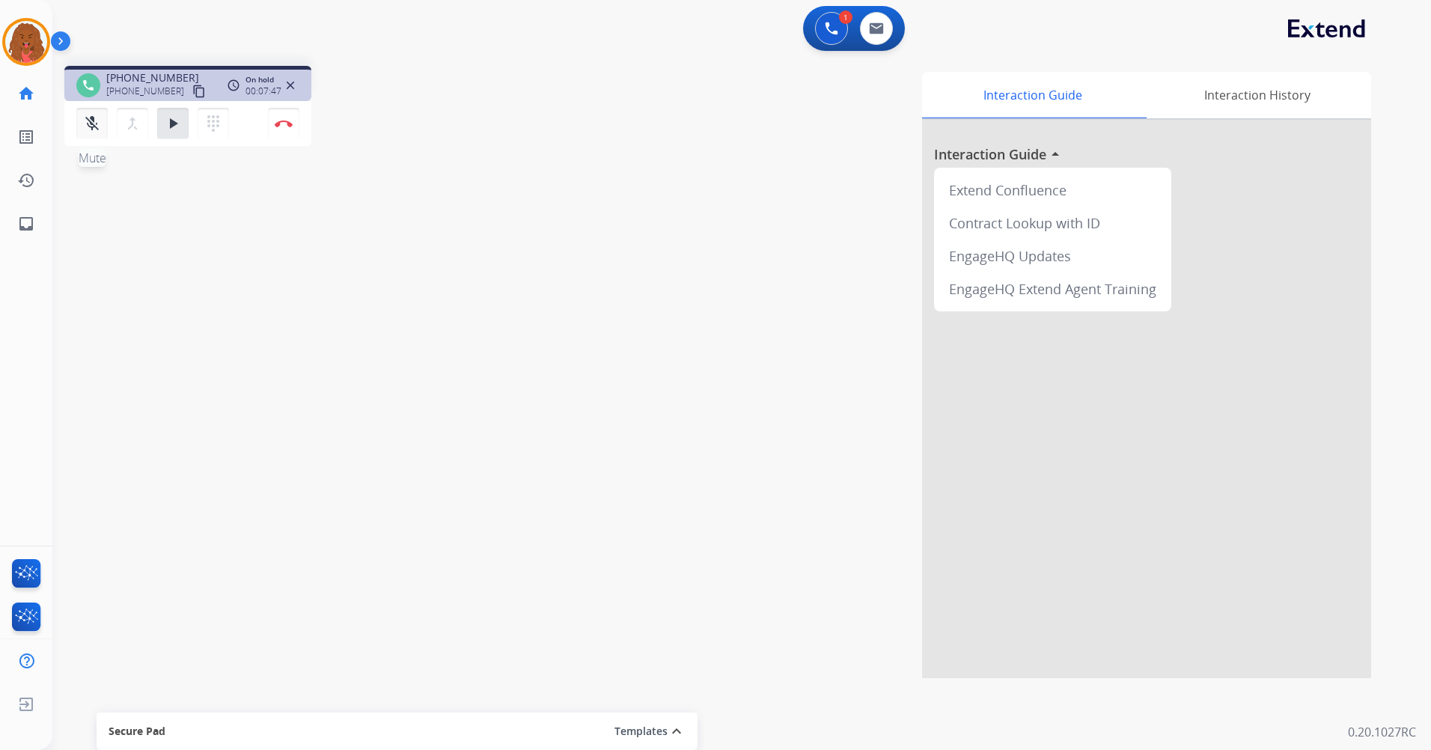
click at [95, 129] on mat-icon "mic_off" at bounding box center [92, 124] width 18 height 18
click at [164, 122] on mat-icon "play_arrow" at bounding box center [173, 124] width 18 height 18
click at [278, 127] on img at bounding box center [284, 123] width 18 height 7
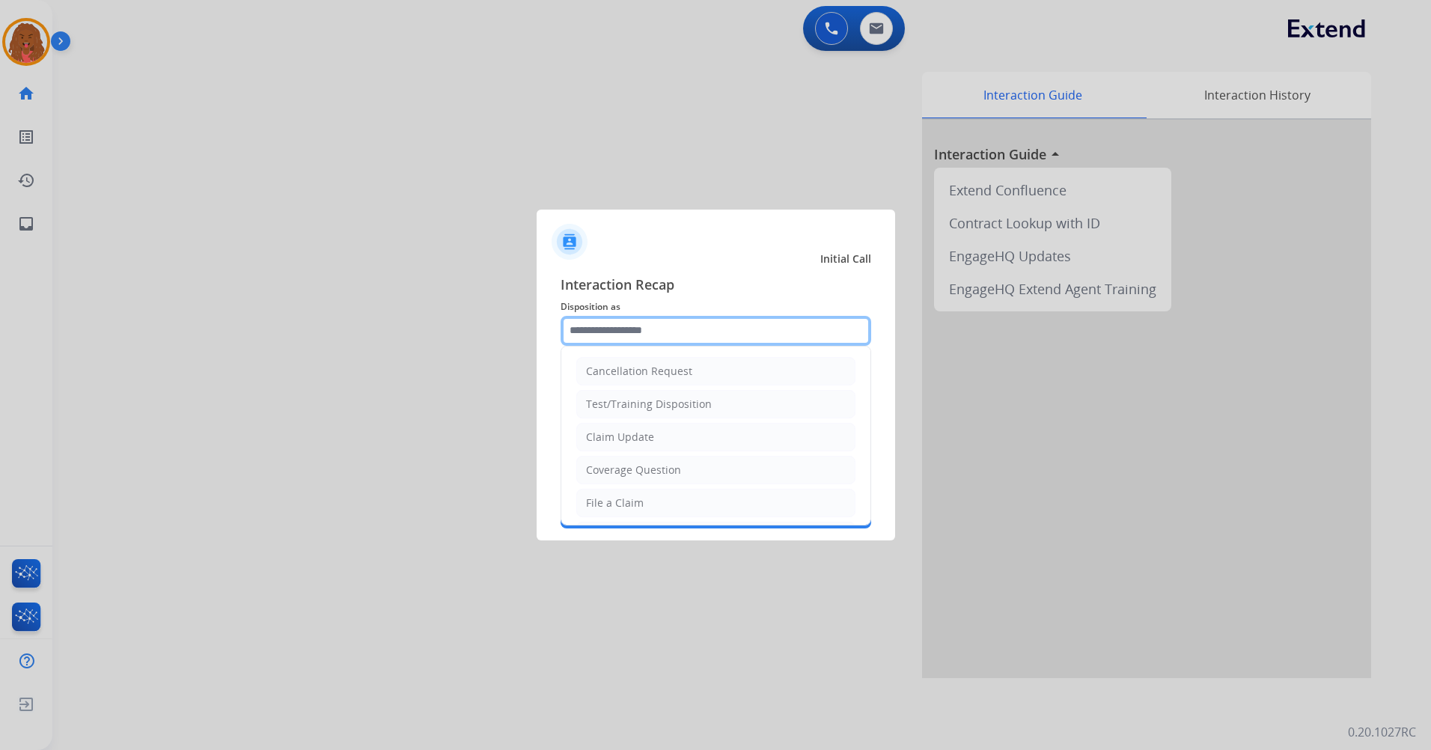
click at [640, 326] on input "text" at bounding box center [716, 331] width 311 height 30
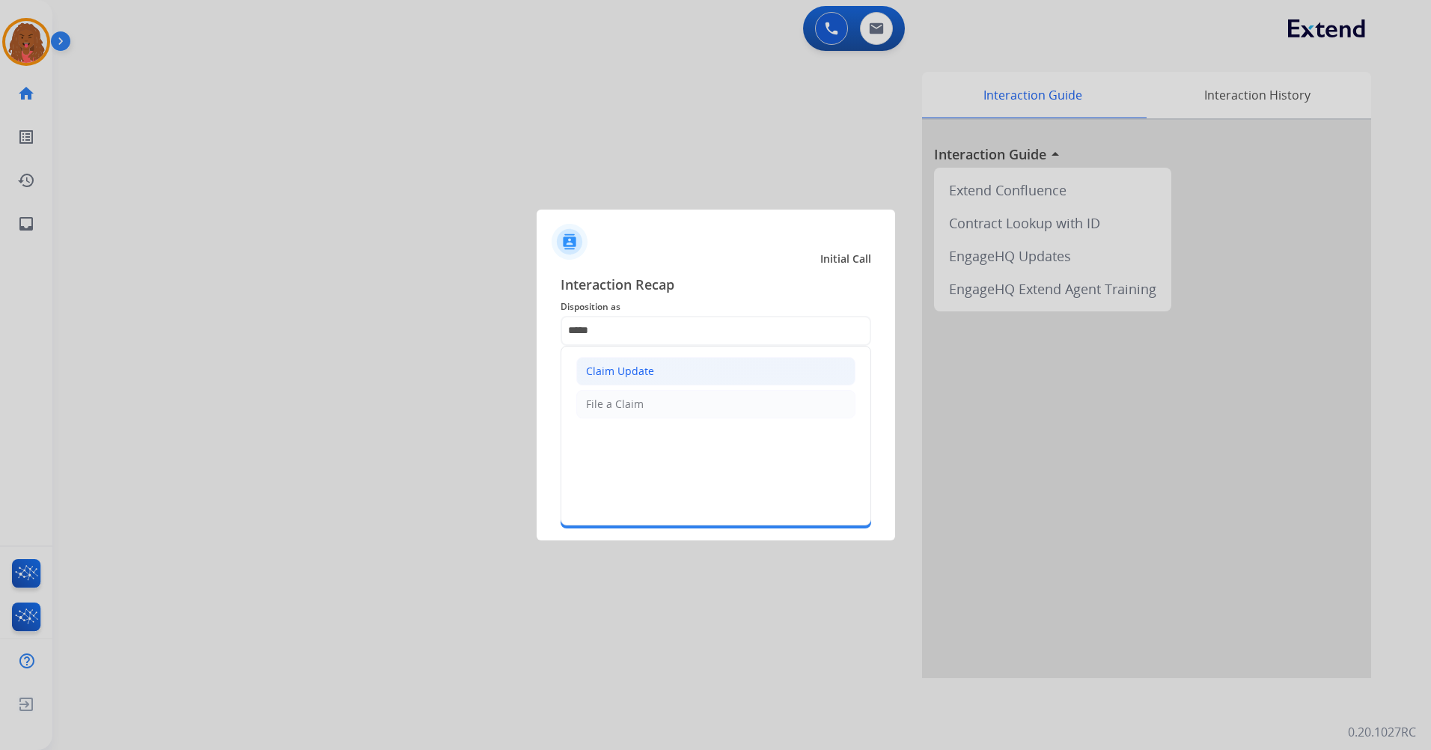
click at [642, 373] on div "Claim Update" at bounding box center [620, 371] width 68 height 15
type input "**********"
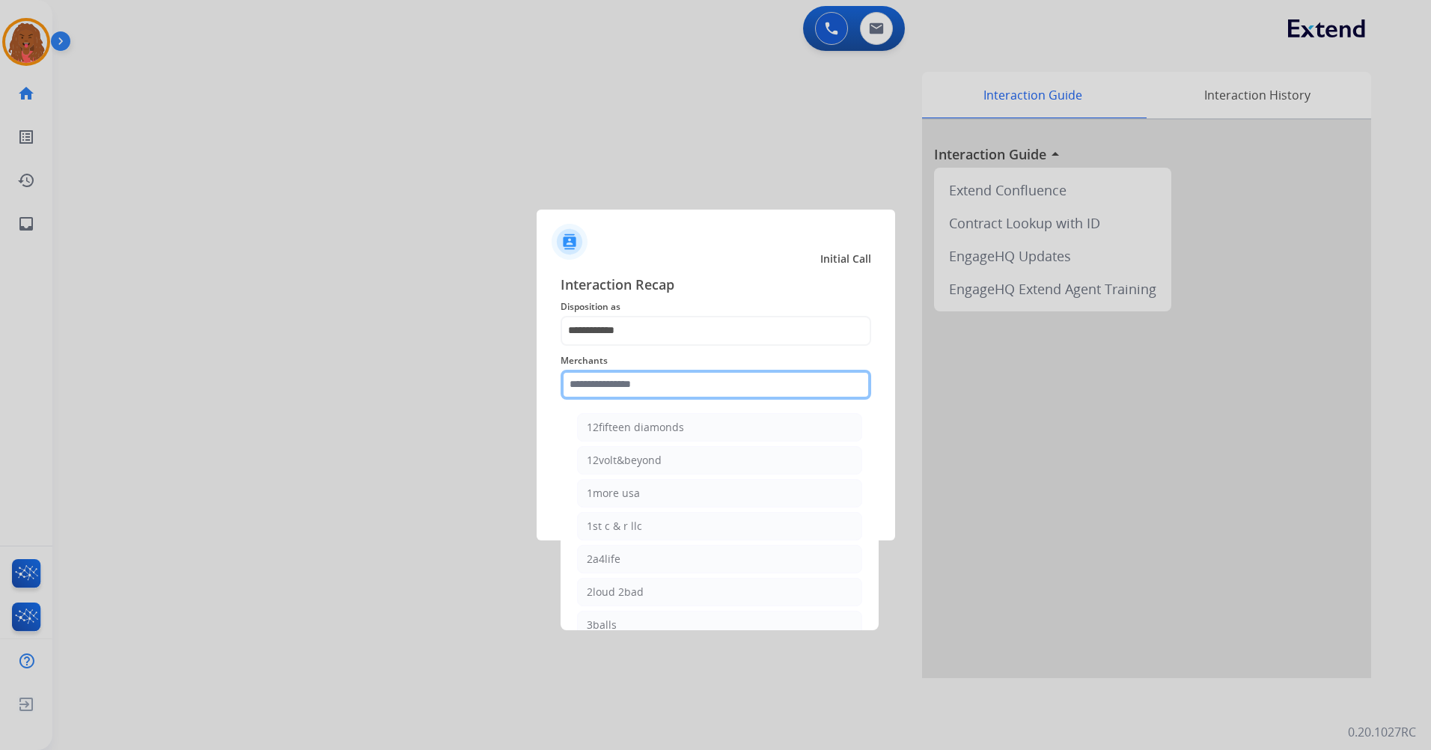
click at [642, 387] on input "text" at bounding box center [716, 385] width 311 height 30
drag, startPoint x: 651, startPoint y: 424, endPoint x: 662, endPoint y: 419, distance: 12.4
click at [659, 421] on div "[PERSON_NAME]" at bounding box center [629, 427] width 84 height 15
type input "**********"
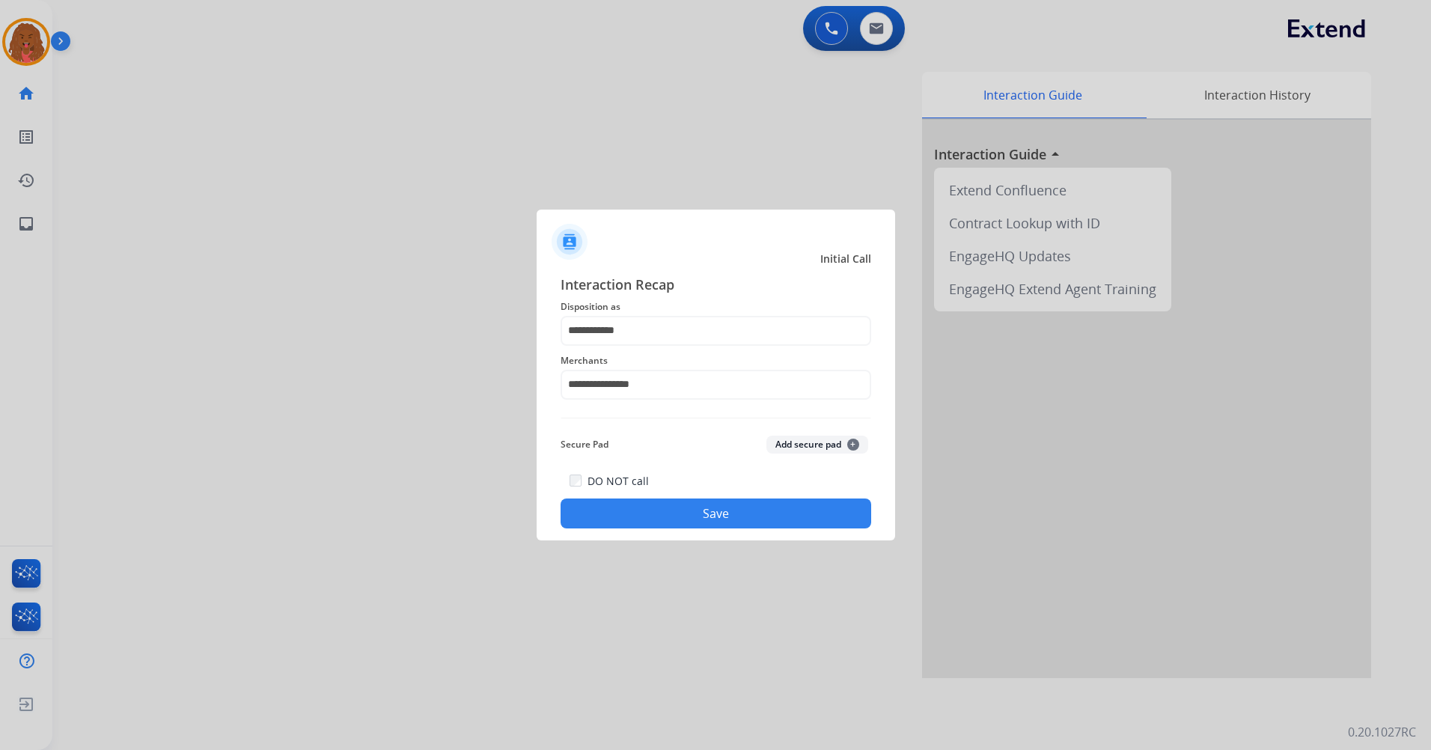
click at [706, 499] on div "DO NOT call Save" at bounding box center [716, 500] width 311 height 57
click at [740, 511] on button "Save" at bounding box center [716, 514] width 311 height 30
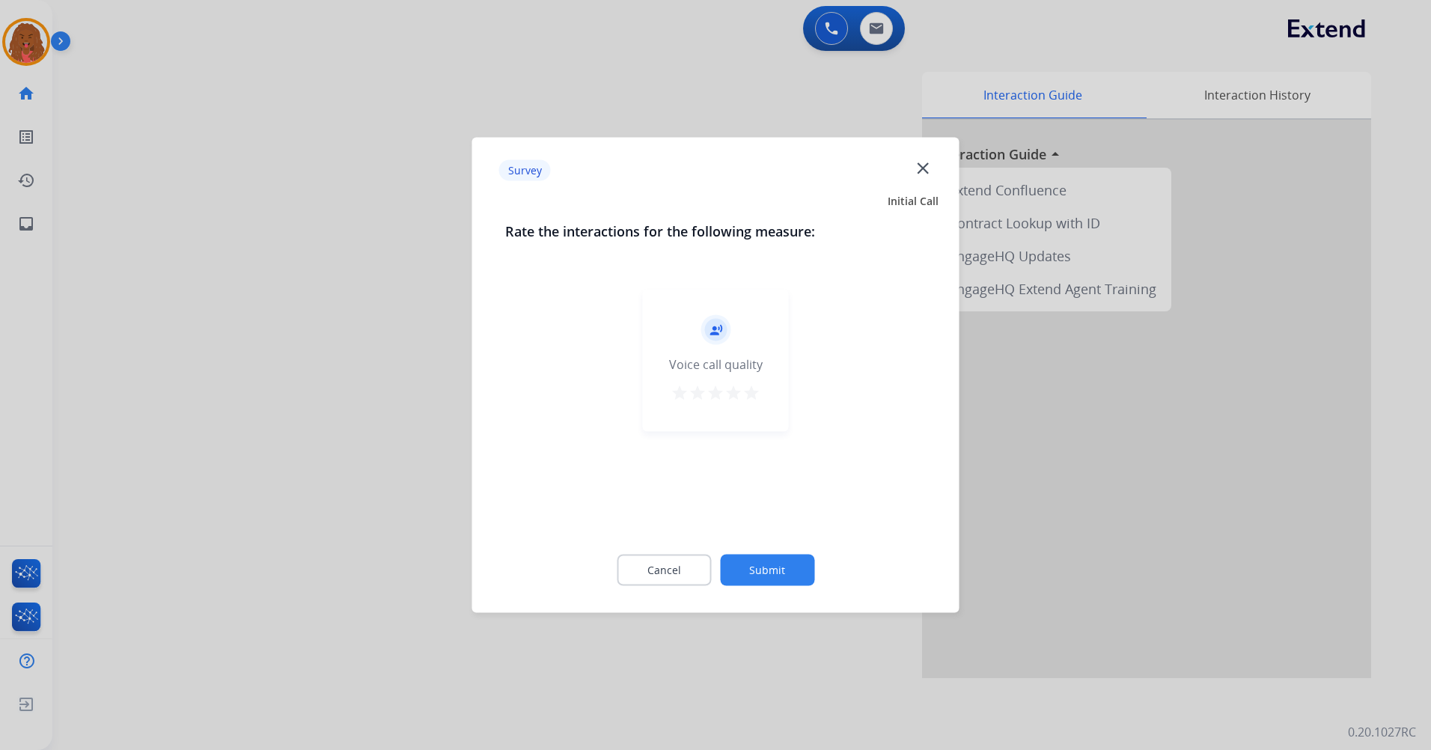
drag, startPoint x: 756, startPoint y: 395, endPoint x: 774, endPoint y: 523, distance: 129.3
click at [758, 395] on mat-icon "star" at bounding box center [752, 393] width 18 height 18
click at [792, 558] on button "Submit" at bounding box center [767, 570] width 94 height 31
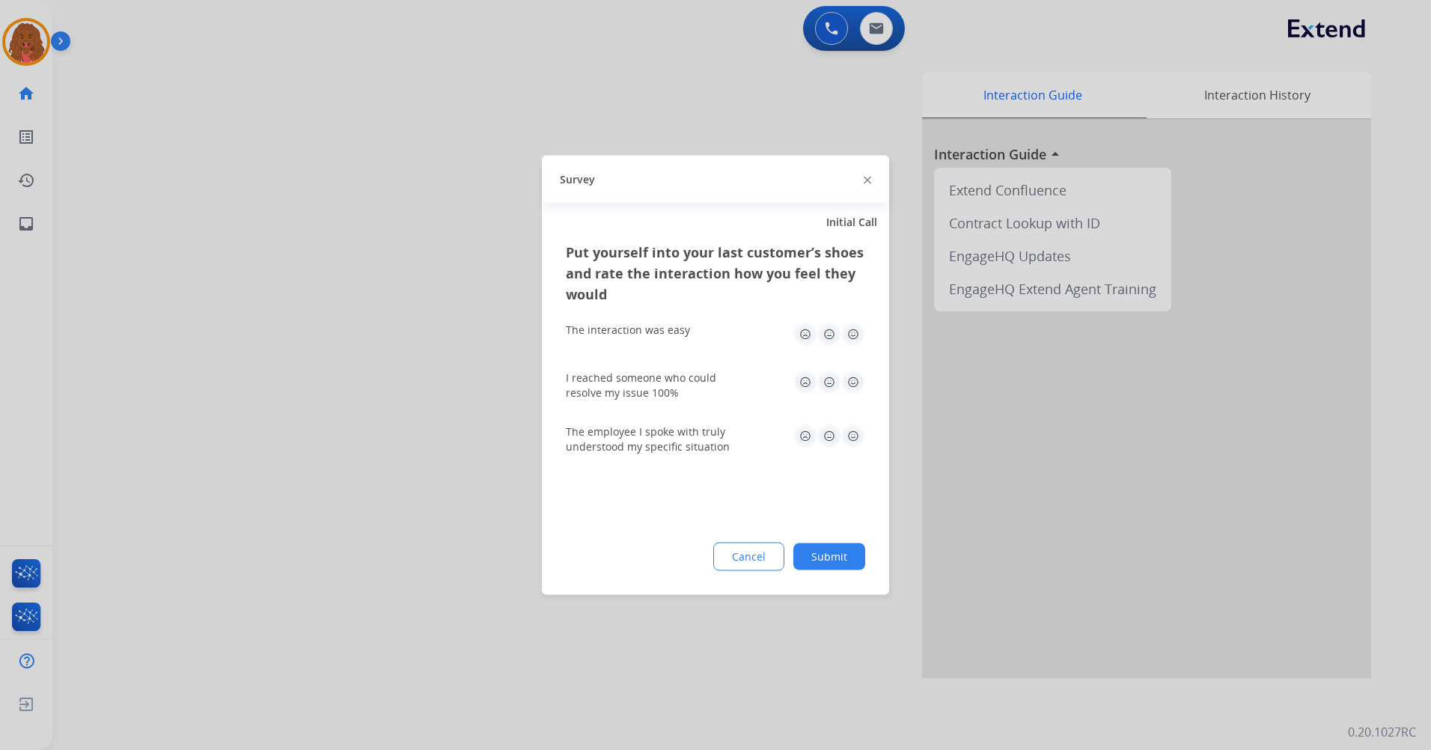
click at [854, 333] on img at bounding box center [853, 335] width 24 height 24
click at [850, 383] on img at bounding box center [853, 383] width 24 height 24
click at [859, 429] on img at bounding box center [853, 436] width 24 height 24
drag, startPoint x: 847, startPoint y: 551, endPoint x: 835, endPoint y: 543, distance: 14.1
click at [841, 543] on button "Submit" at bounding box center [830, 556] width 72 height 27
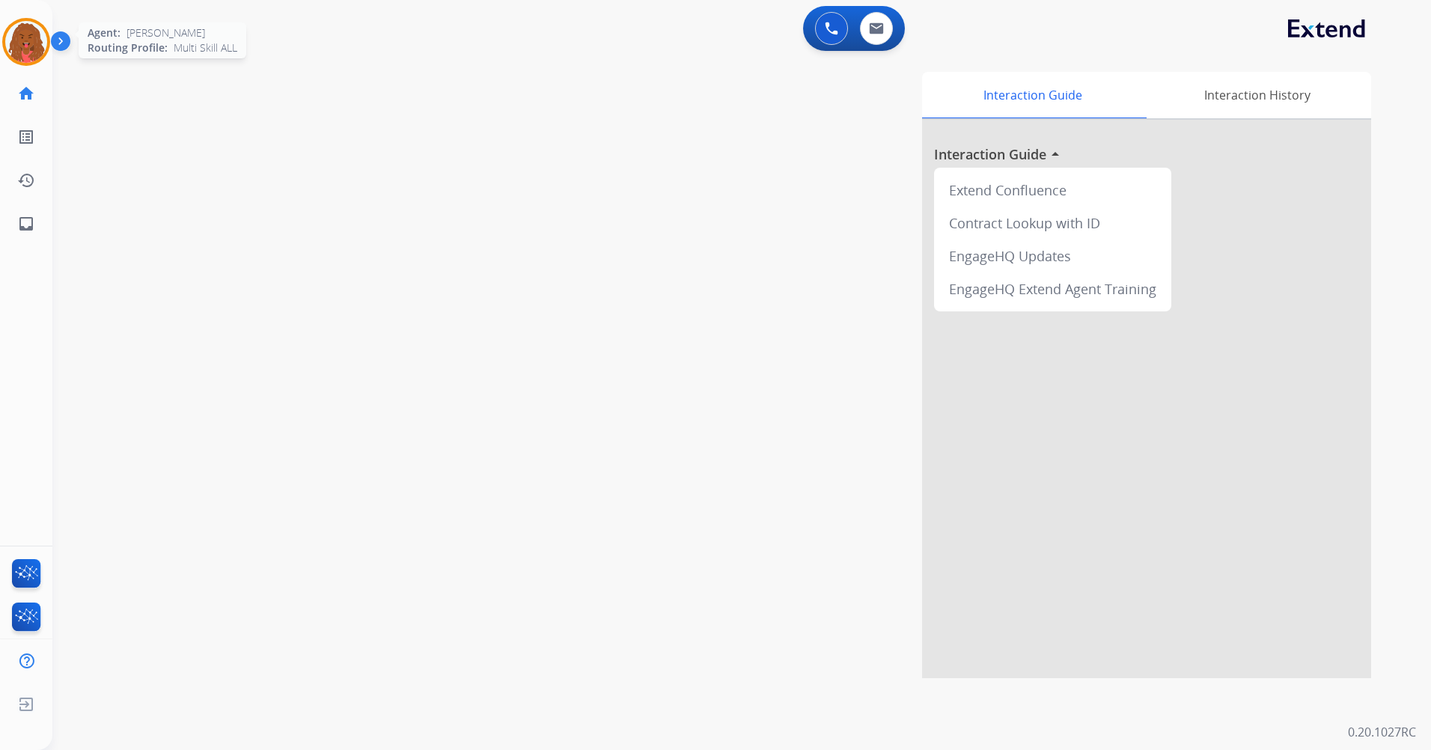
drag, startPoint x: 22, startPoint y: 30, endPoint x: 67, endPoint y: 34, distance: 45.1
click at [22, 29] on img at bounding box center [26, 42] width 42 height 42
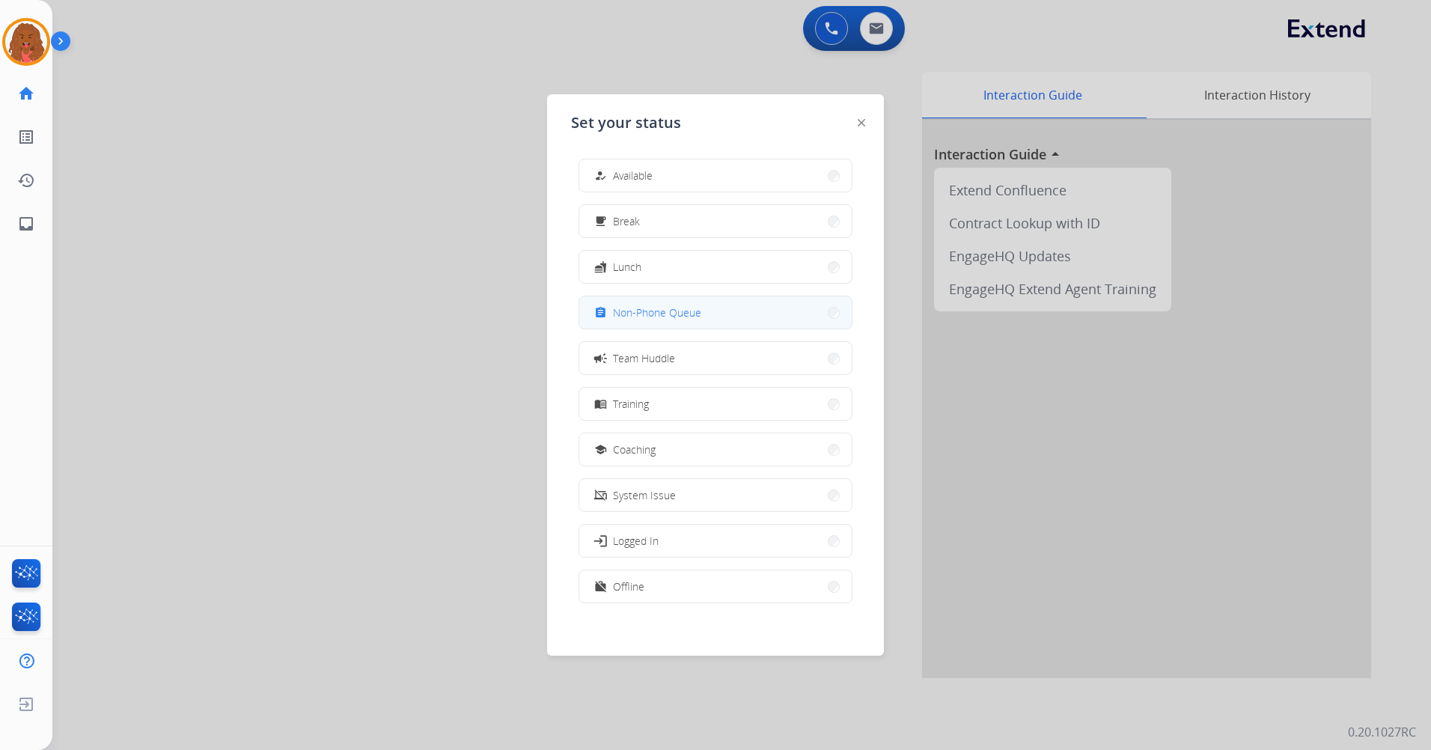
click at [677, 307] on span "Non-Phone Queue" at bounding box center [657, 313] width 88 height 16
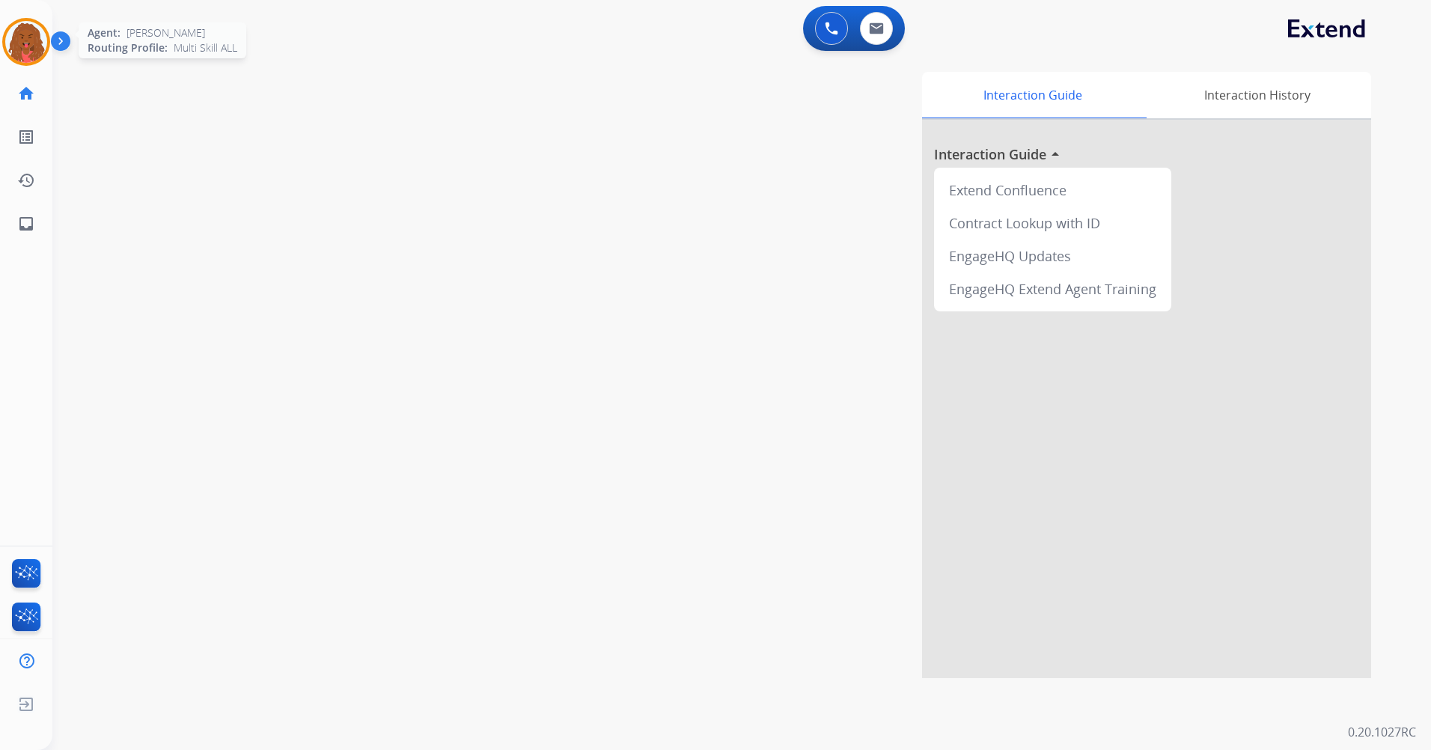
click at [17, 37] on img at bounding box center [26, 42] width 42 height 42
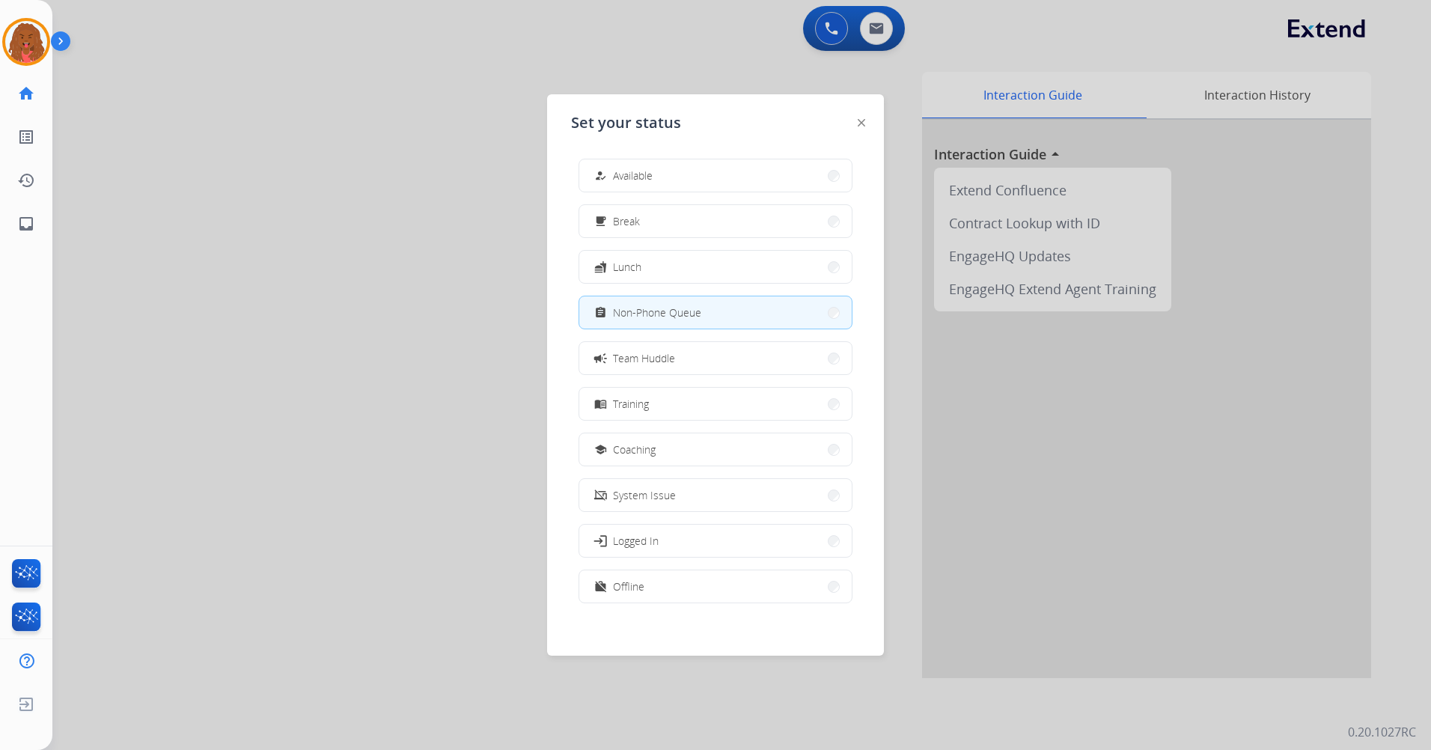
drag, startPoint x: 335, startPoint y: 305, endPoint x: 583, endPoint y: 188, distance: 274.9
click at [335, 304] on div at bounding box center [715, 375] width 1431 height 750
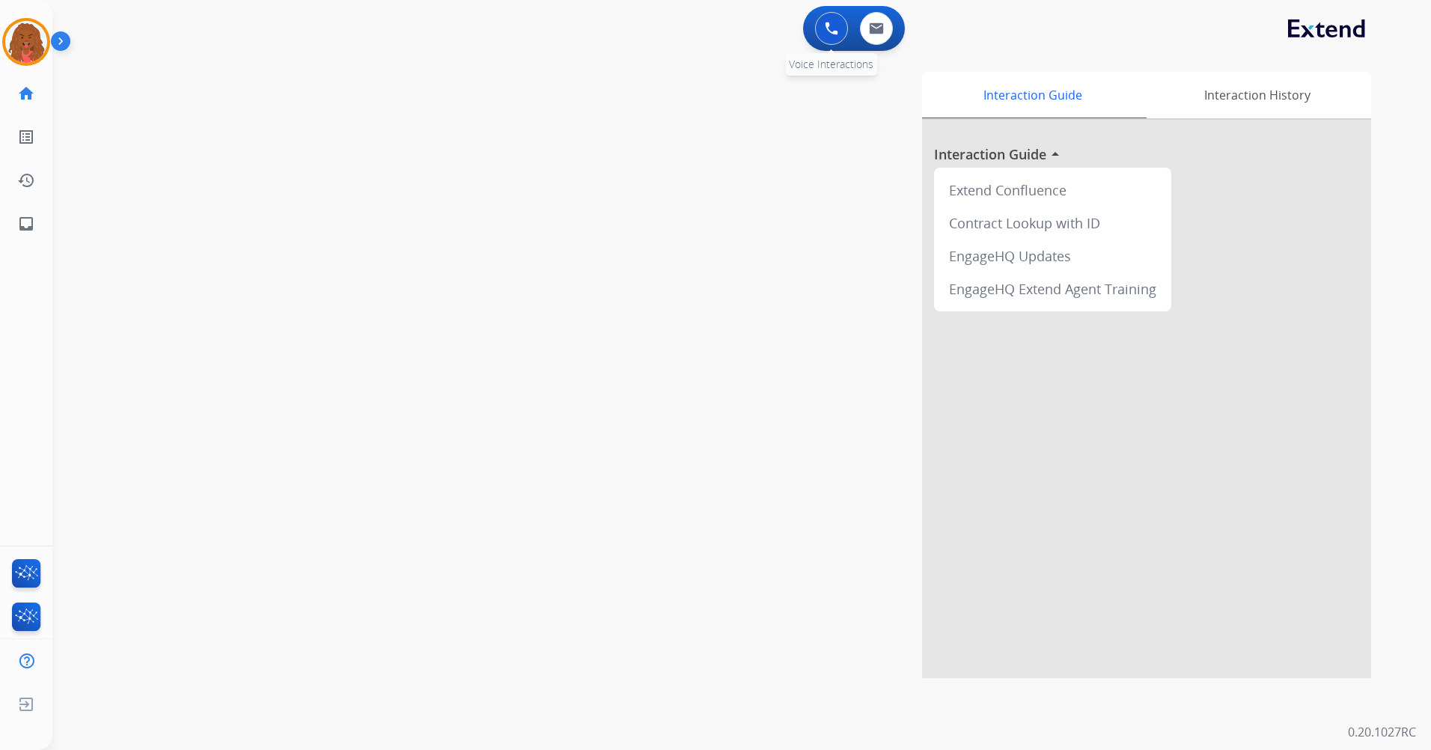
click at [840, 27] on button at bounding box center [831, 28] width 33 height 33
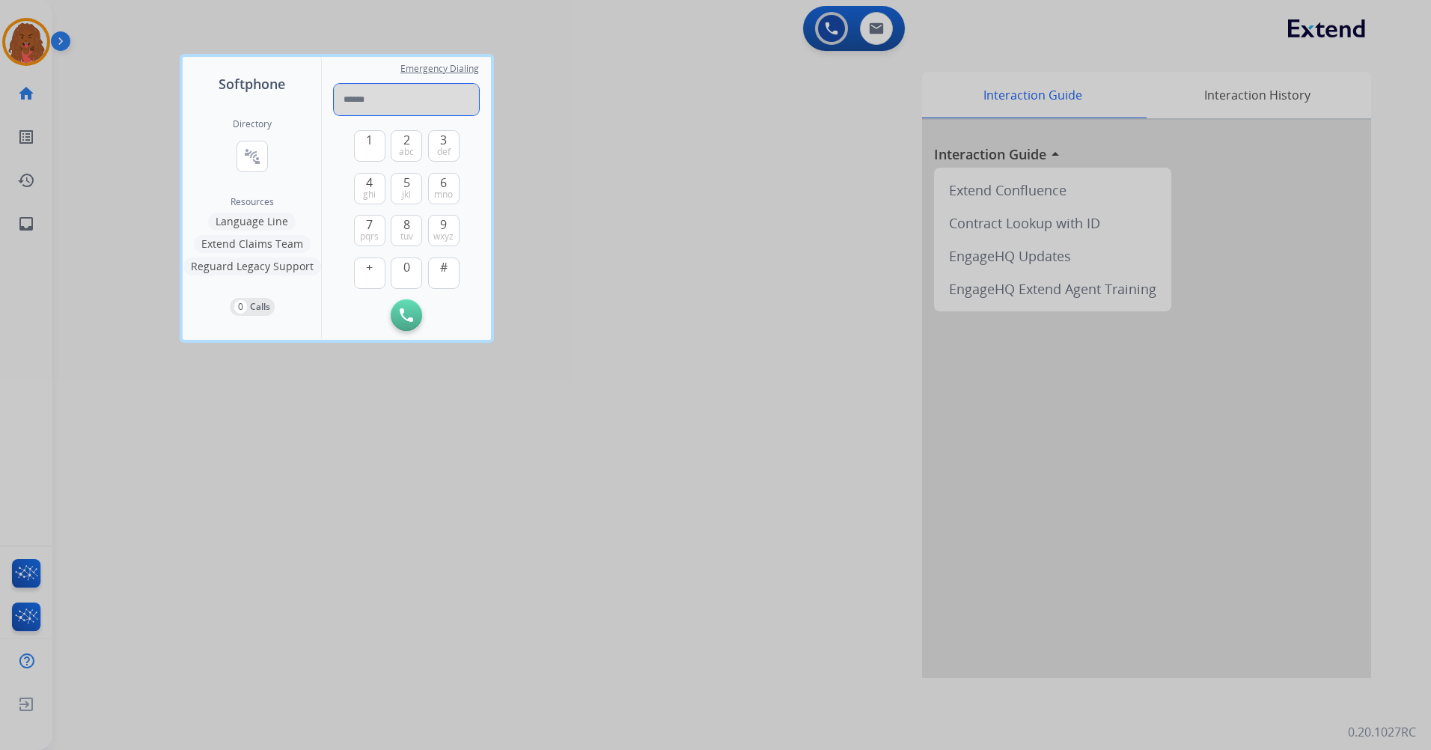
paste input "**********"
type input "**********"
drag, startPoint x: 409, startPoint y: 305, endPoint x: 437, endPoint y: 302, distance: 27.9
click at [412, 302] on button "Initiate Call" at bounding box center [406, 314] width 31 height 31
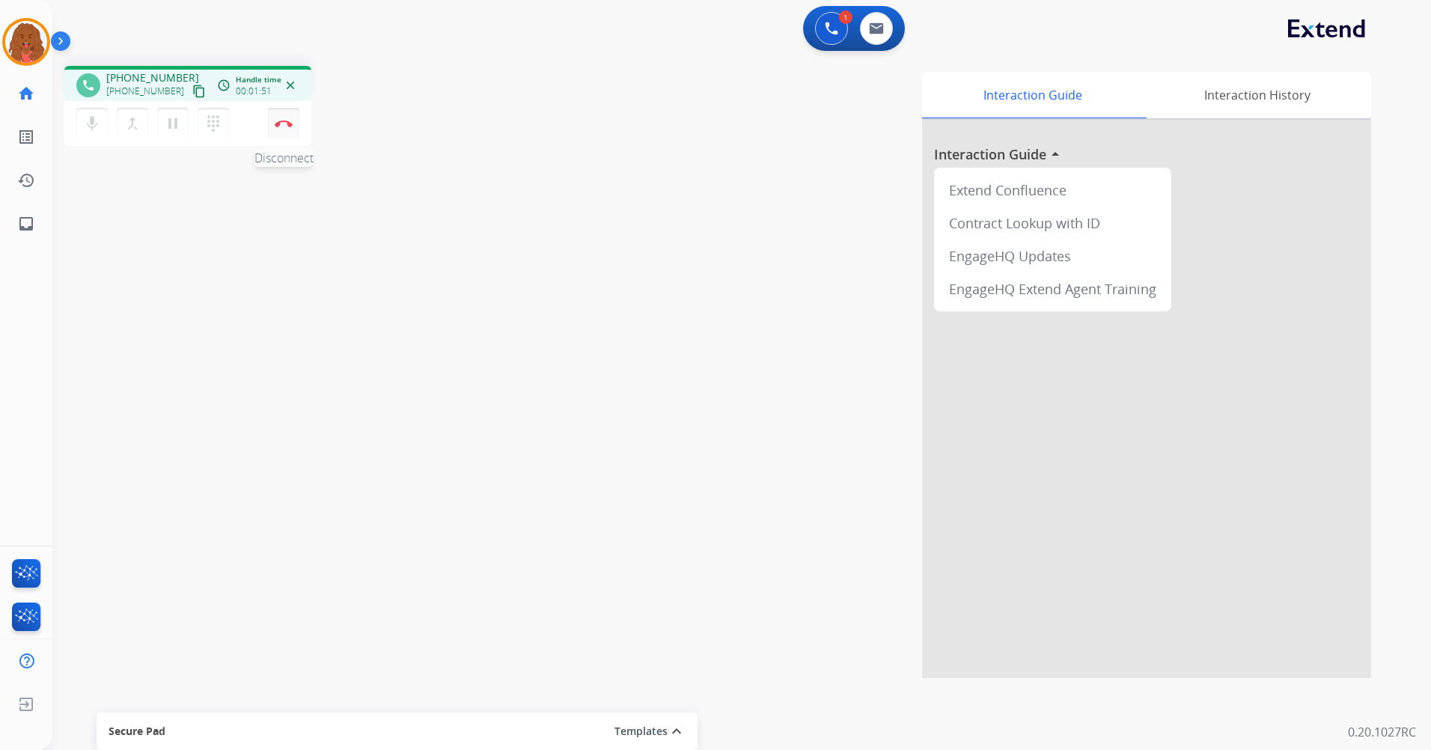
click at [282, 112] on button "Disconnect" at bounding box center [283, 123] width 31 height 31
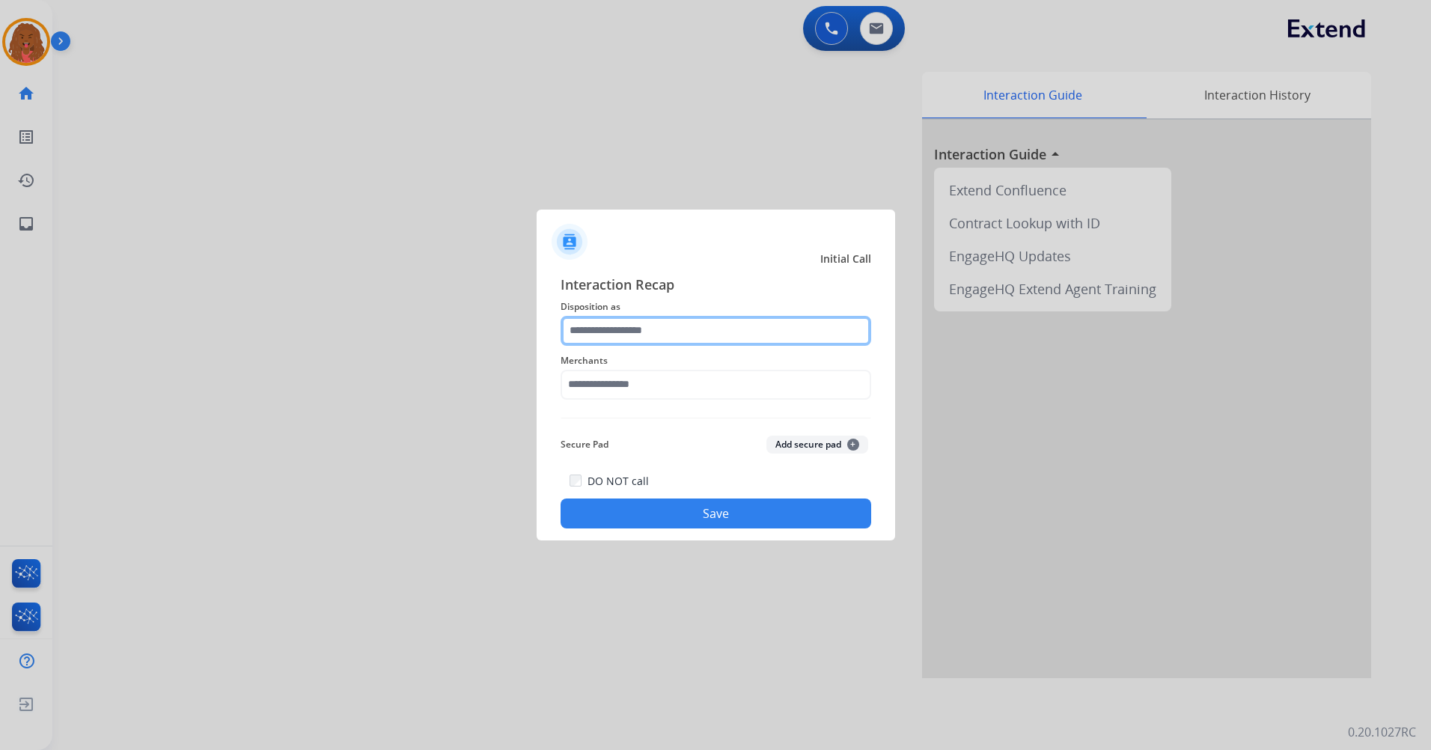
click at [641, 330] on input "text" at bounding box center [716, 331] width 311 height 30
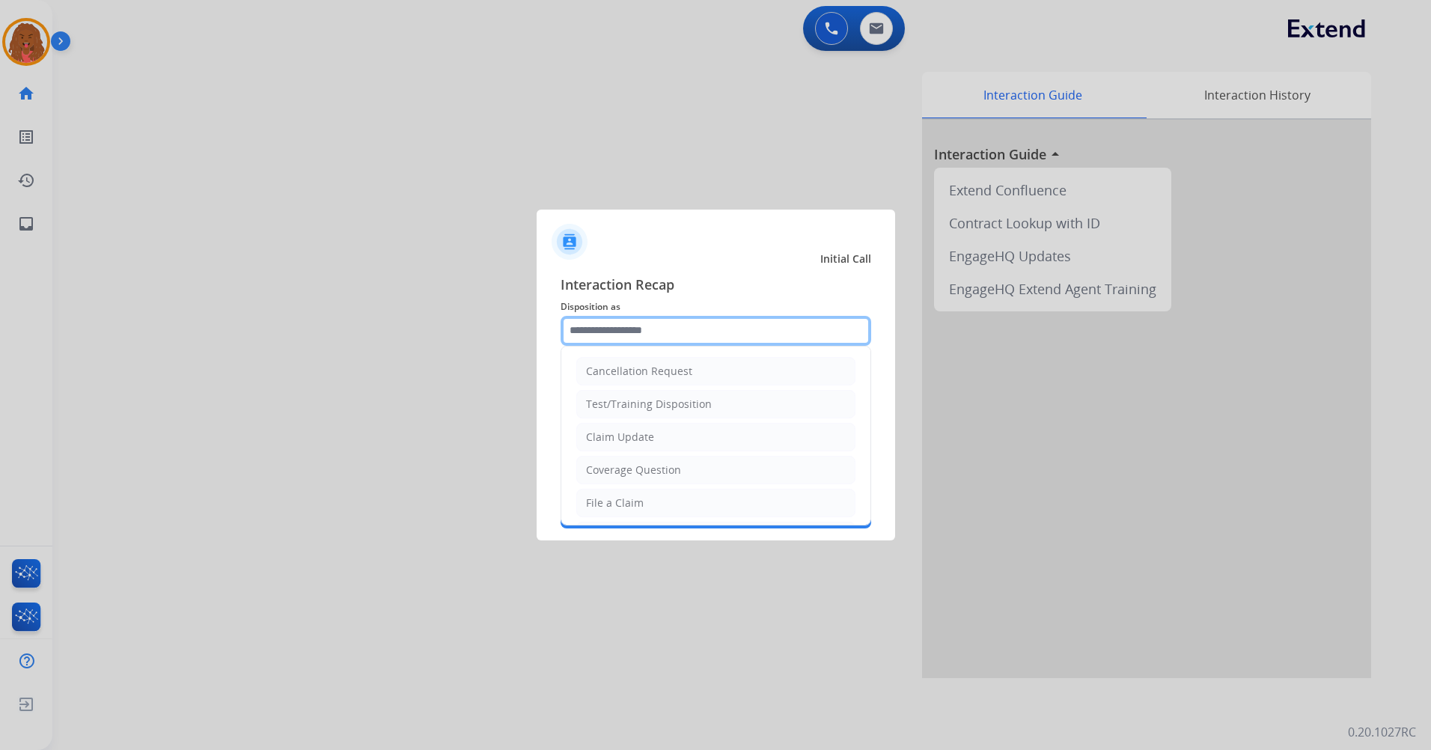
paste input "**********"
type input "*"
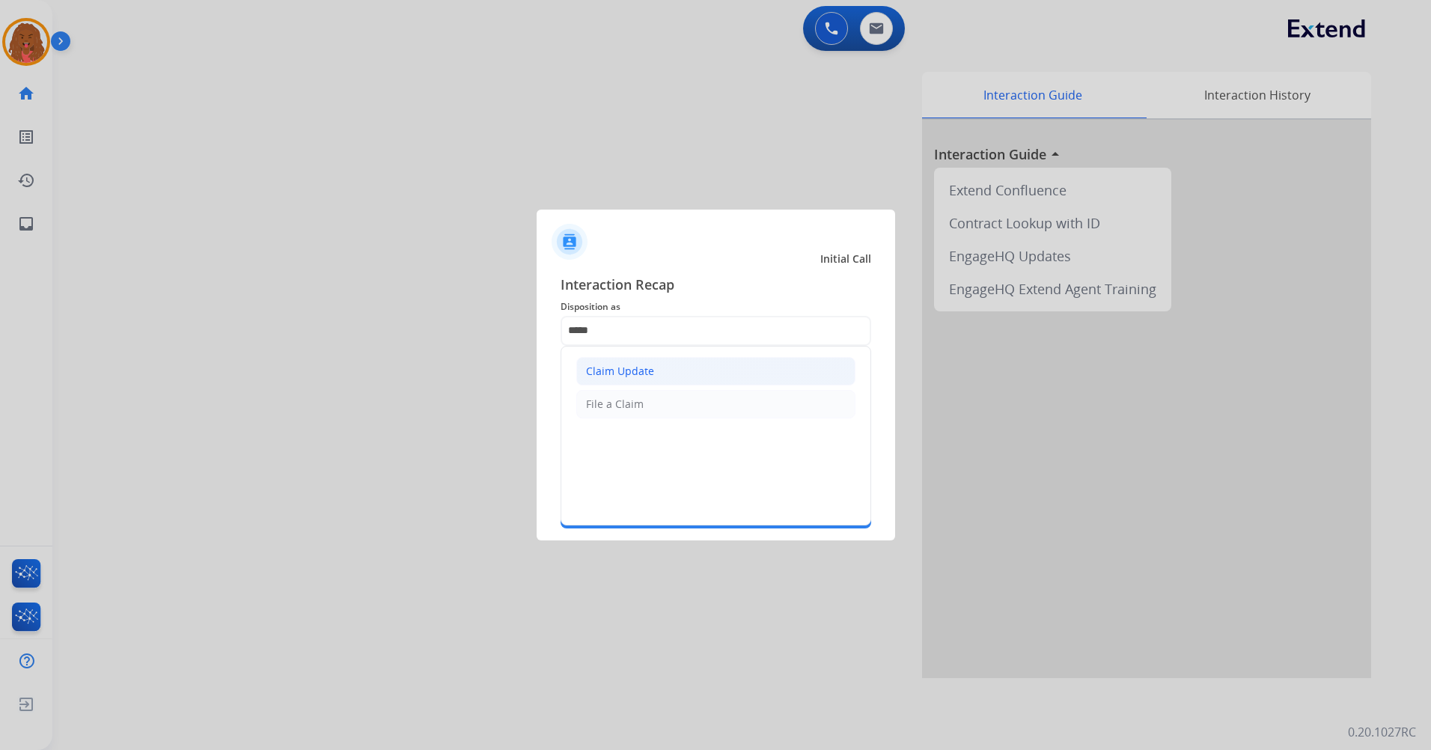
click at [662, 377] on li "Claim Update" at bounding box center [715, 371] width 279 height 28
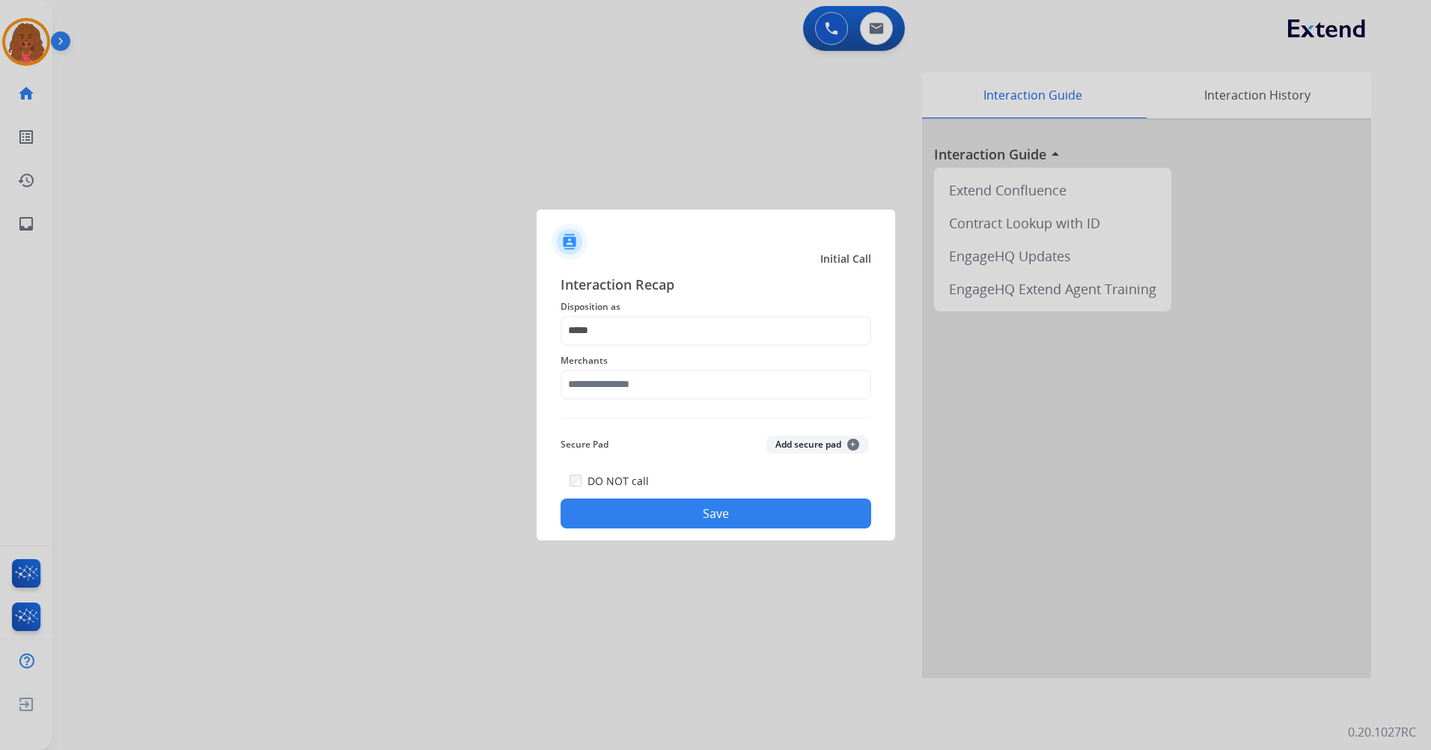
type input "**********"
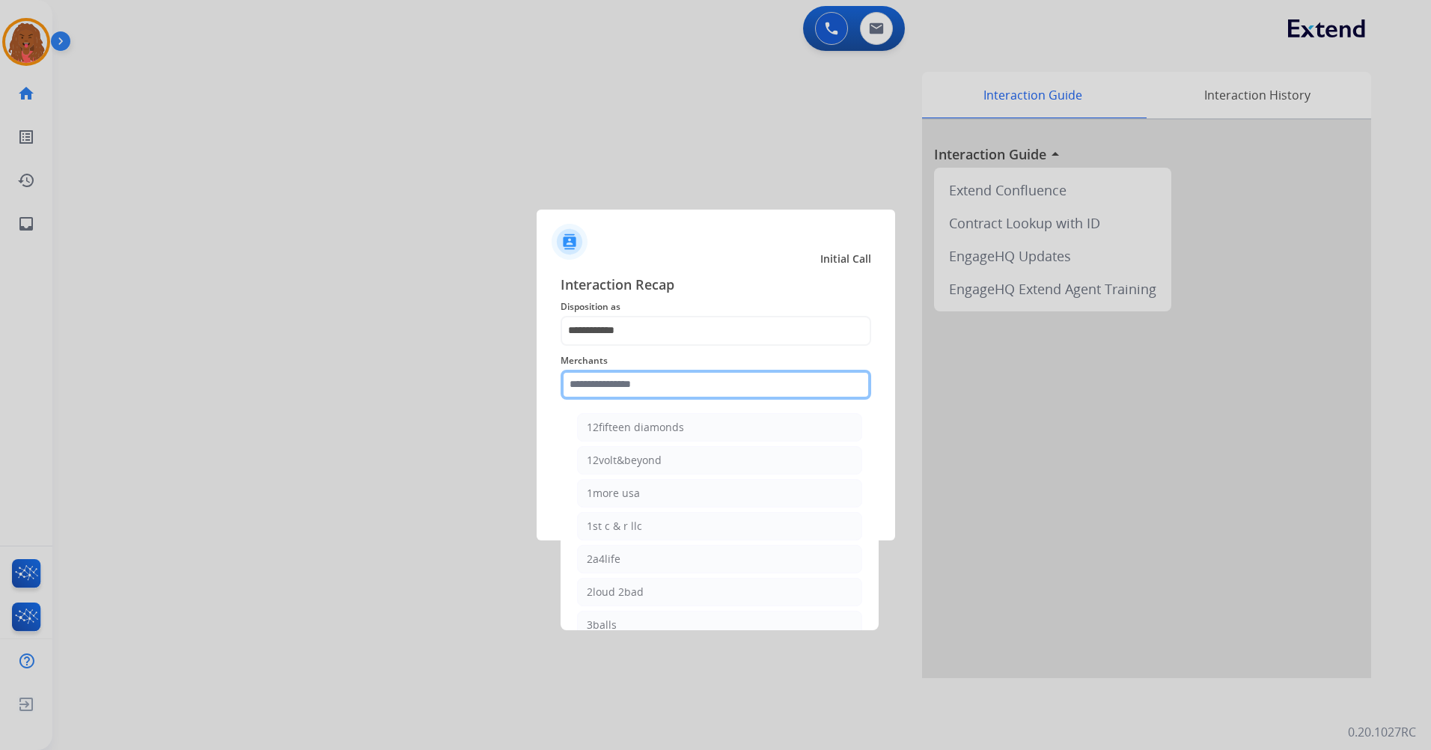
click at [660, 383] on input "text" at bounding box center [716, 385] width 311 height 30
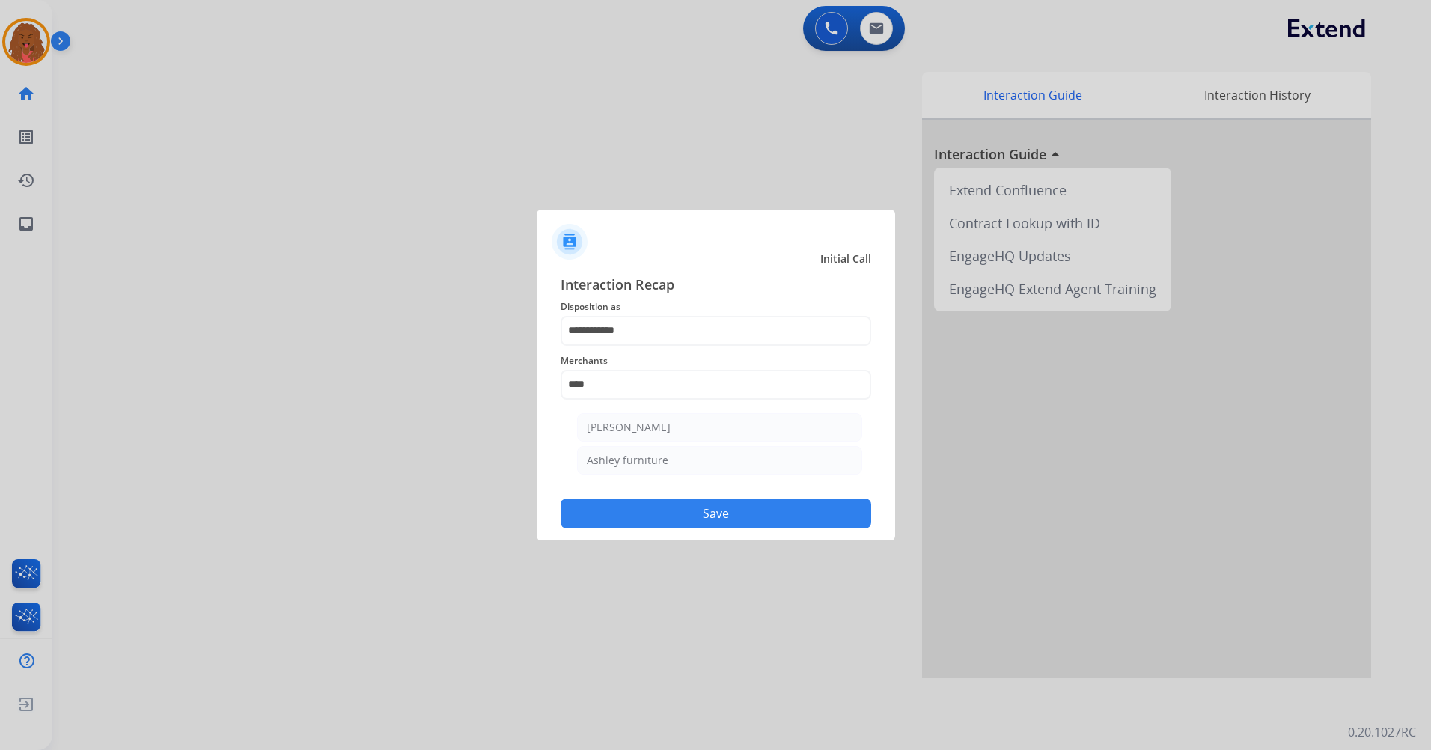
drag, startPoint x: 666, startPoint y: 430, endPoint x: 700, endPoint y: 445, distance: 36.9
click at [669, 428] on li "[PERSON_NAME]" at bounding box center [719, 427] width 285 height 28
type input "**********"
drag, startPoint x: 719, startPoint y: 500, endPoint x: 745, endPoint y: 463, distance: 45.7
click at [723, 497] on div "DO NOT call Save" at bounding box center [716, 500] width 311 height 57
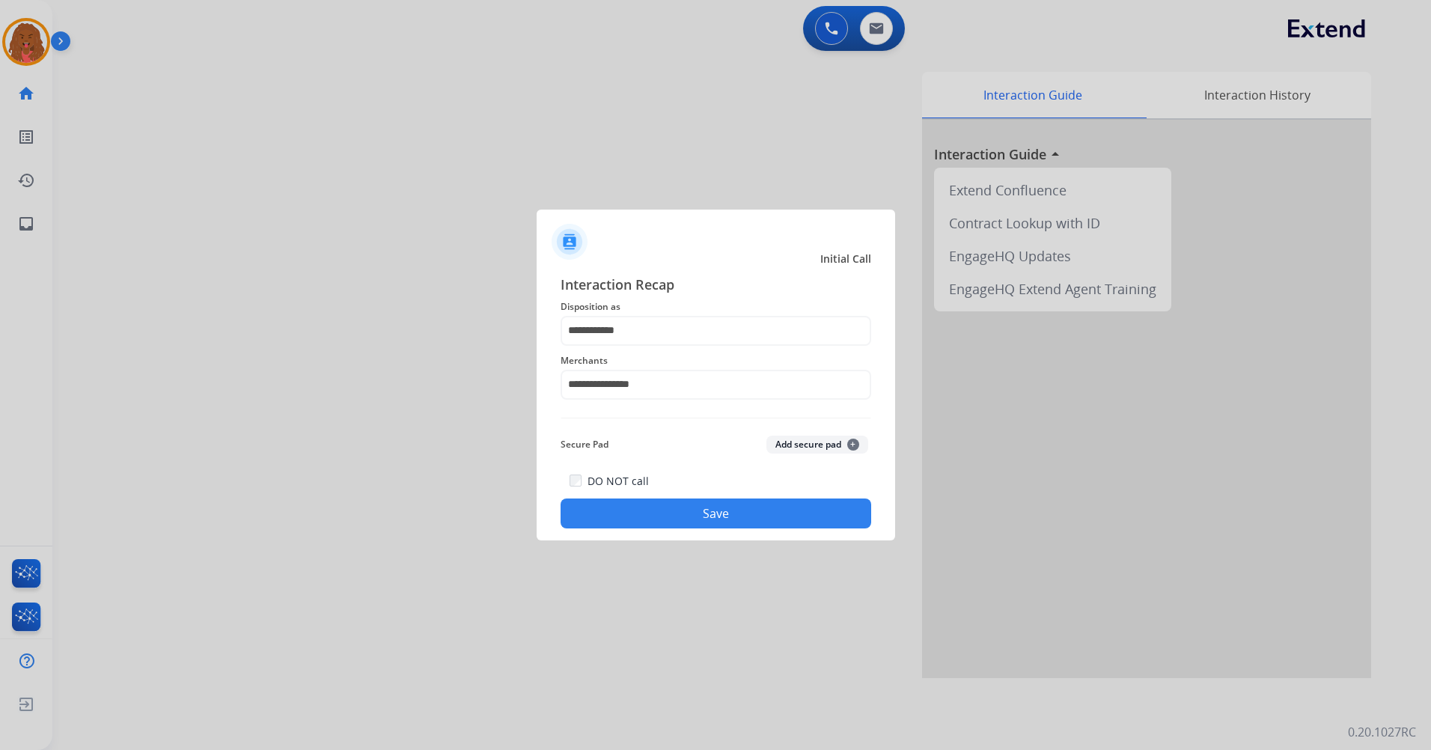
click at [731, 499] on button "Save" at bounding box center [716, 514] width 311 height 30
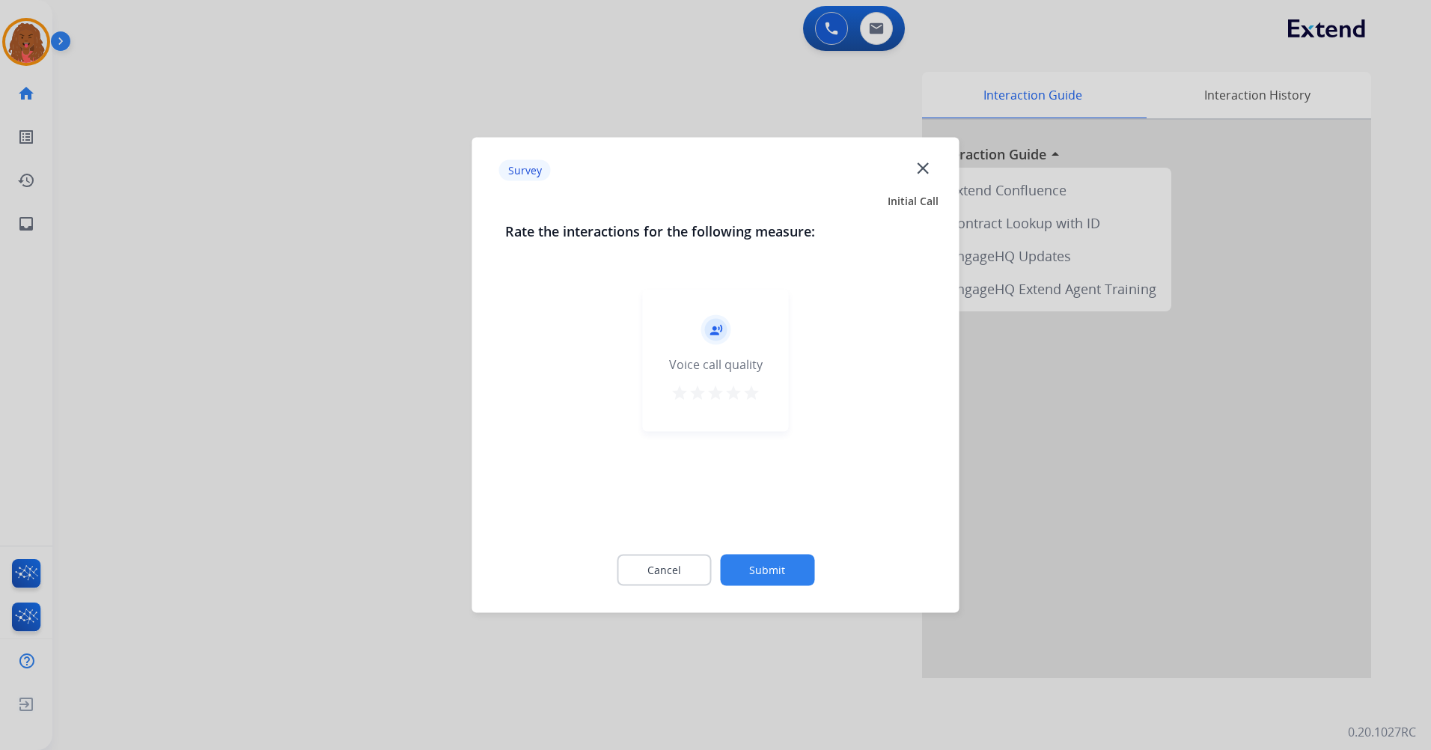
drag, startPoint x: 761, startPoint y: 383, endPoint x: 749, endPoint y: 458, distance: 76.7
click at [766, 381] on div "record_voice_over Voice call quality star star star star star" at bounding box center [716, 361] width 146 height 142
click at [747, 384] on div "star star star star star" at bounding box center [716, 395] width 90 height 22
click at [753, 390] on mat-icon "star" at bounding box center [752, 393] width 18 height 18
drag, startPoint x: 787, startPoint y: 564, endPoint x: 788, endPoint y: 552, distance: 12.1
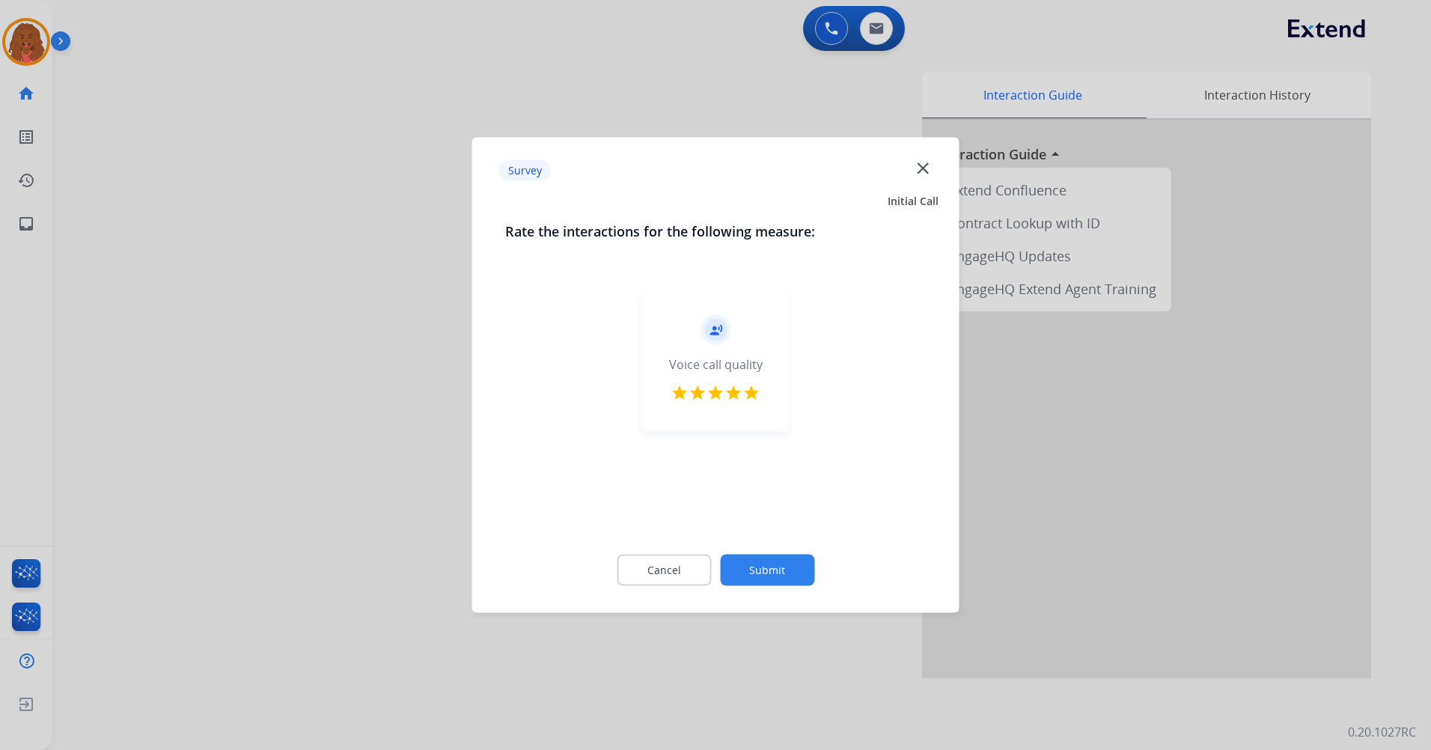
click at [787, 562] on button "Submit" at bounding box center [767, 570] width 94 height 31
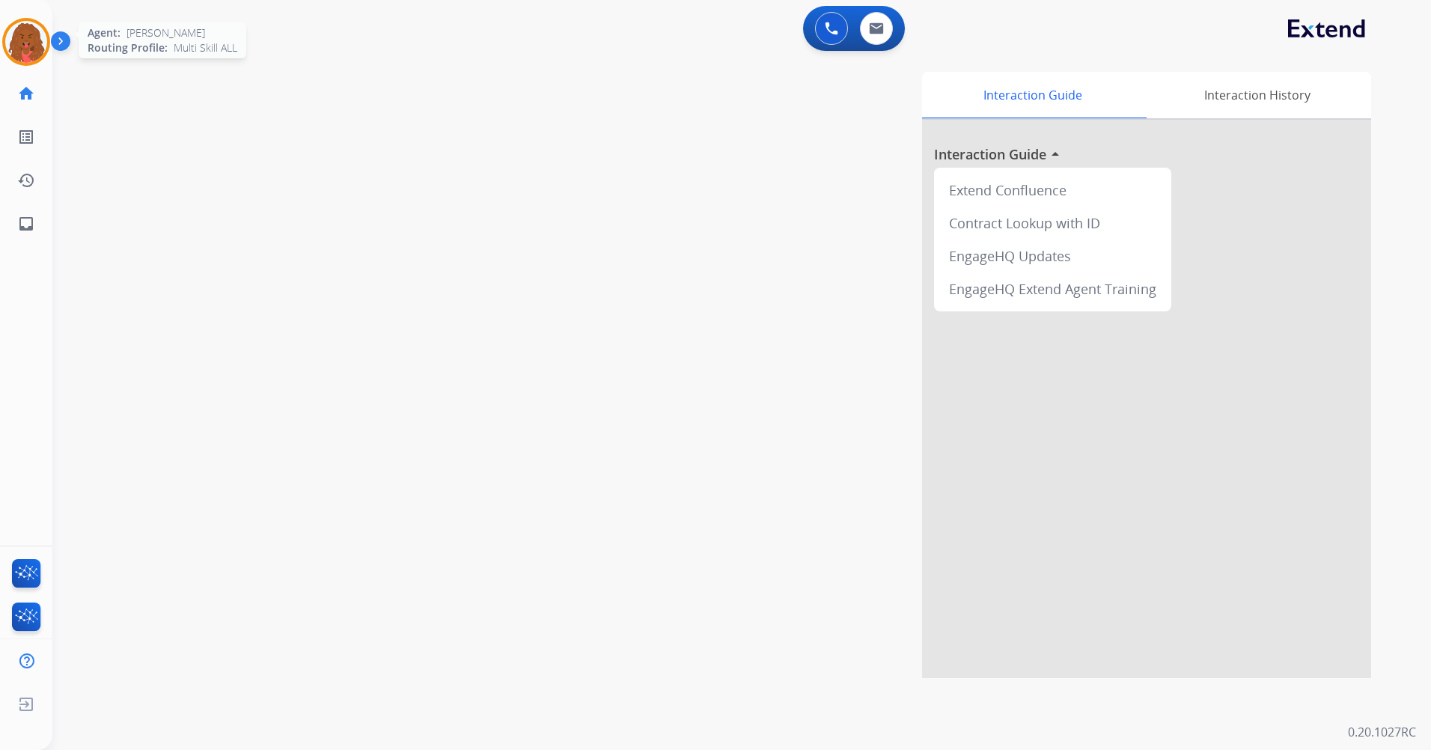
click at [10, 28] on img at bounding box center [26, 42] width 42 height 42
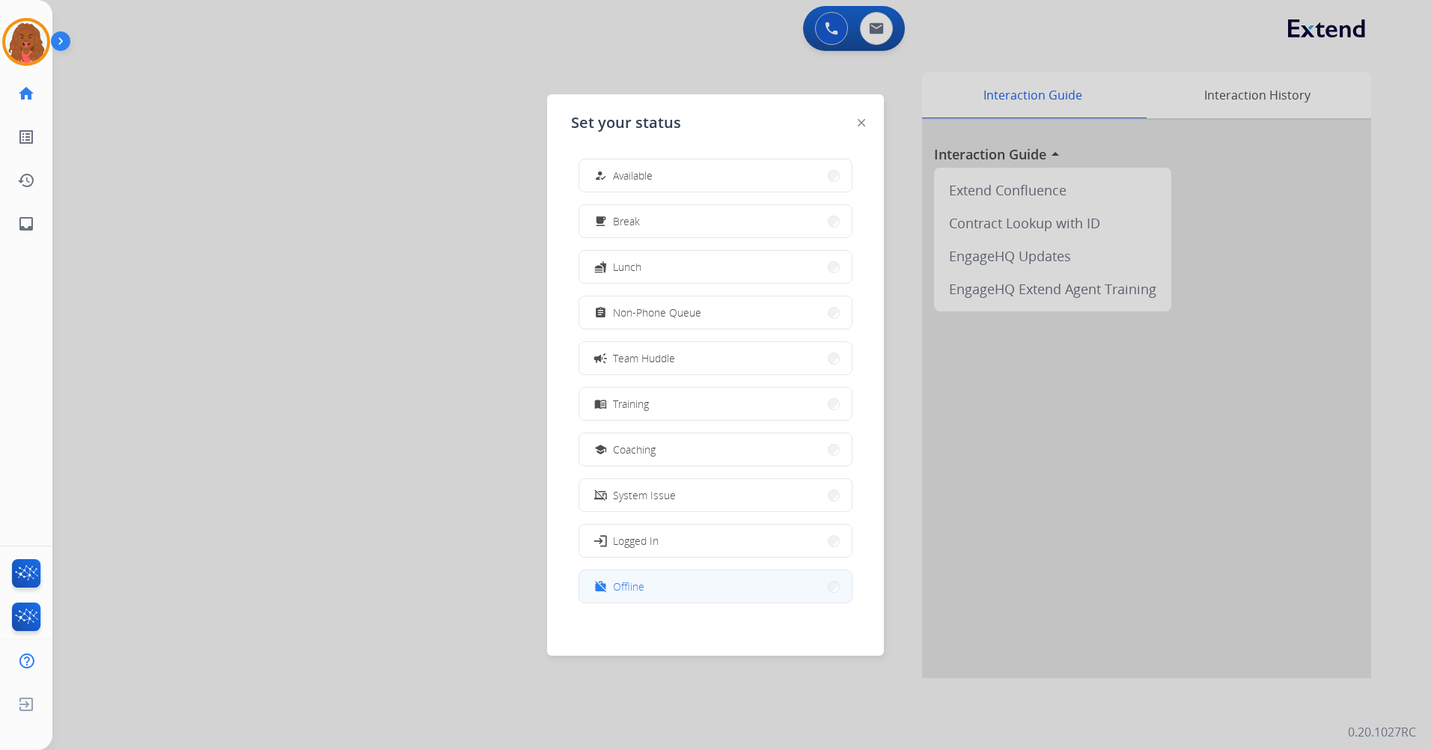
scroll to position [4, 0]
drag, startPoint x: 707, startPoint y: 580, endPoint x: 682, endPoint y: 458, distance: 124.5
click at [707, 579] on button "work_off Offline" at bounding box center [715, 582] width 272 height 32
